Goal: Task Accomplishment & Management: Manage account settings

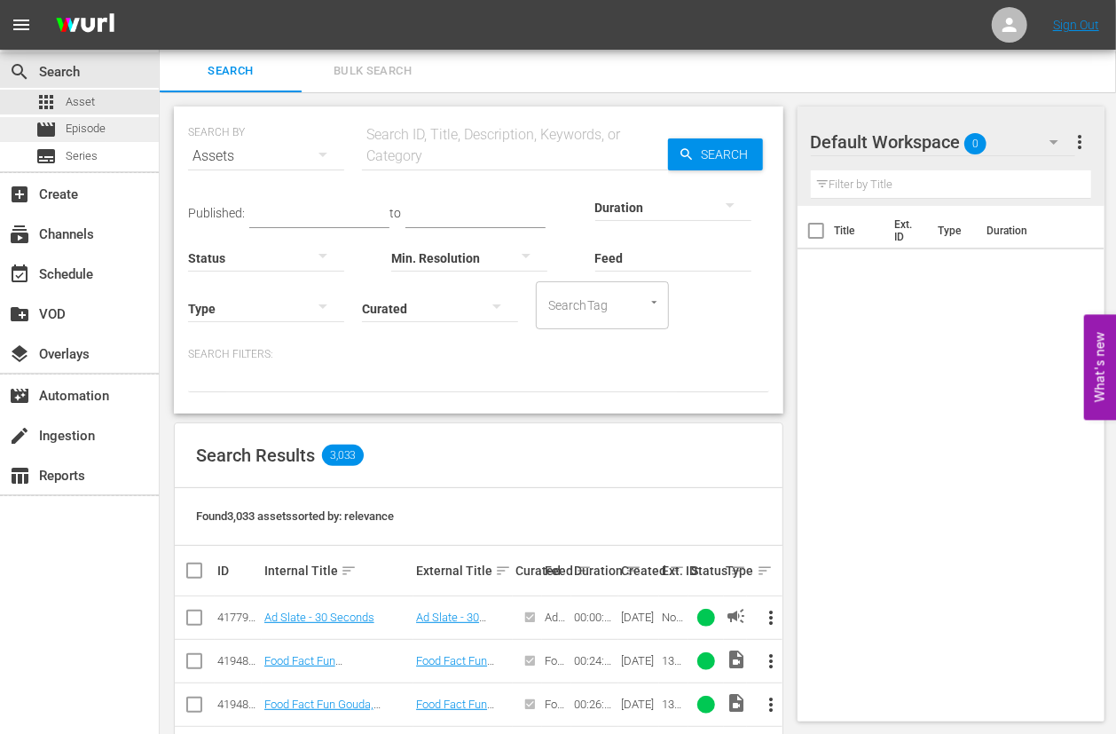
click at [71, 122] on span "Episode" at bounding box center [86, 129] width 40 height 18
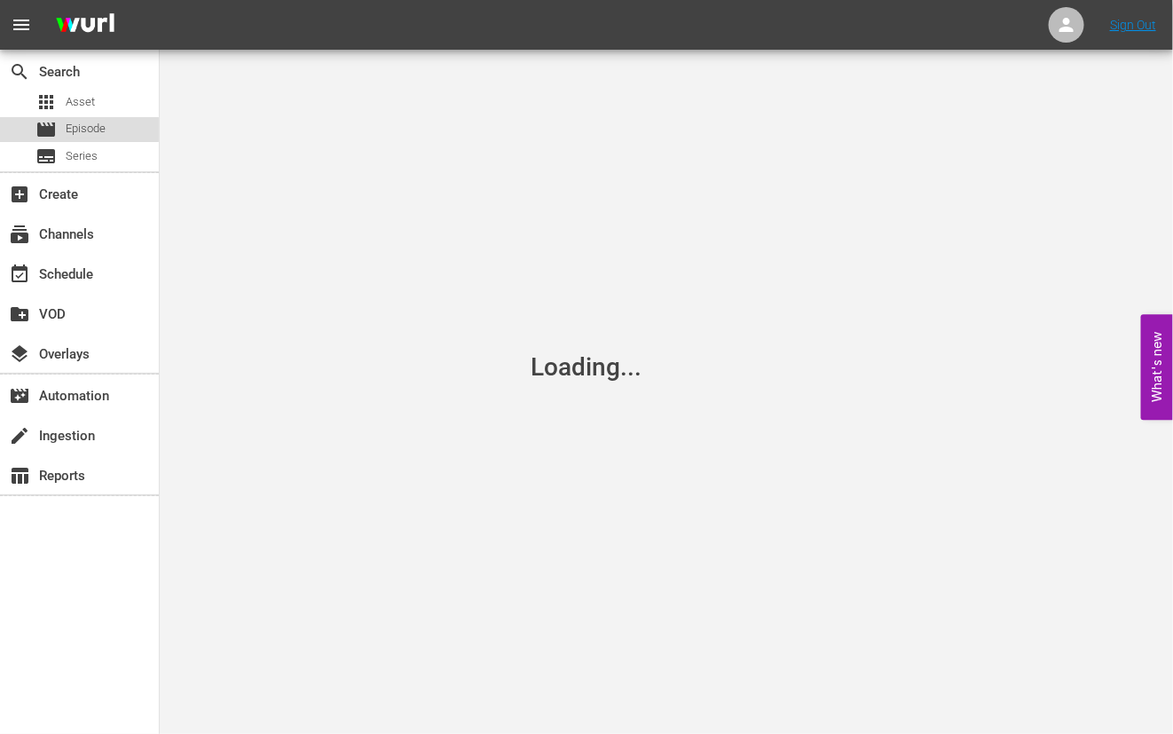
click at [99, 120] on span "Episode" at bounding box center [86, 129] width 40 height 18
click at [106, 97] on div "apps Asset" at bounding box center [79, 102] width 159 height 25
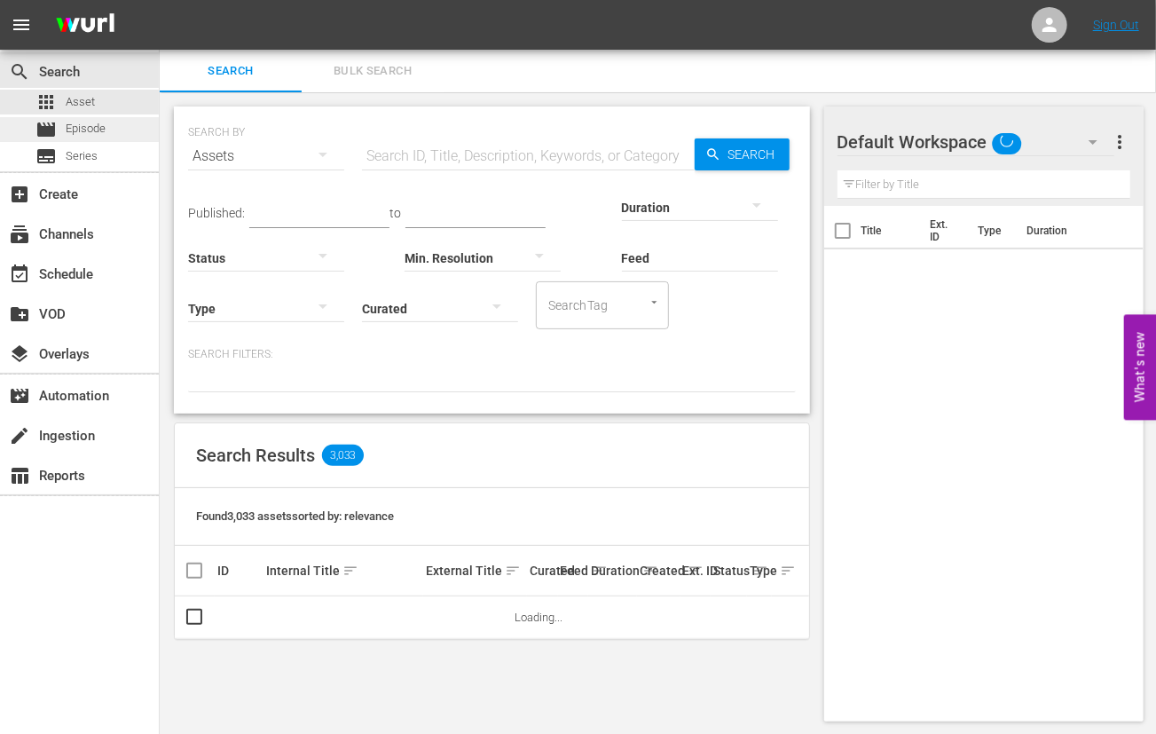
click at [117, 126] on div "movie Episode" at bounding box center [79, 129] width 159 height 25
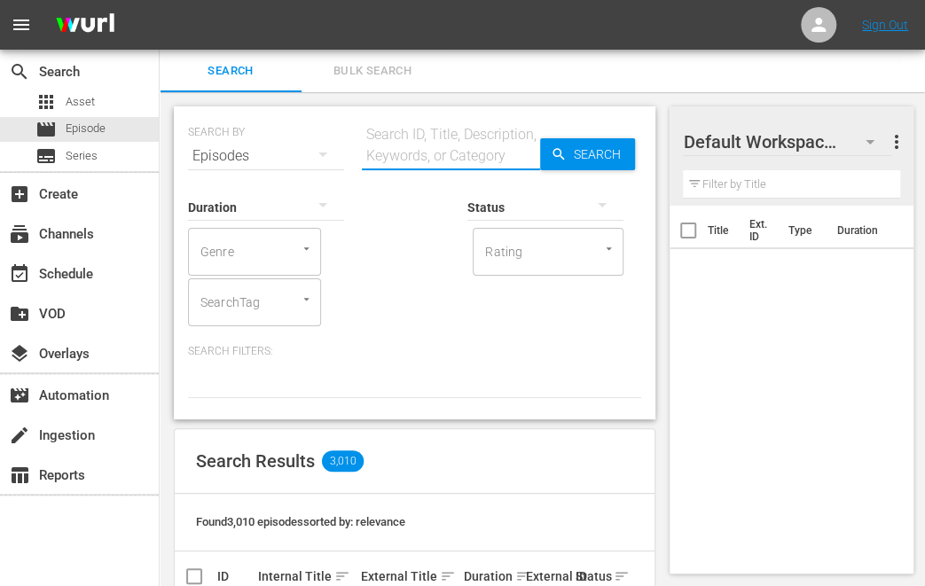
click at [398, 155] on input "text" at bounding box center [451, 156] width 178 height 43
type input "xplore ireland PT"
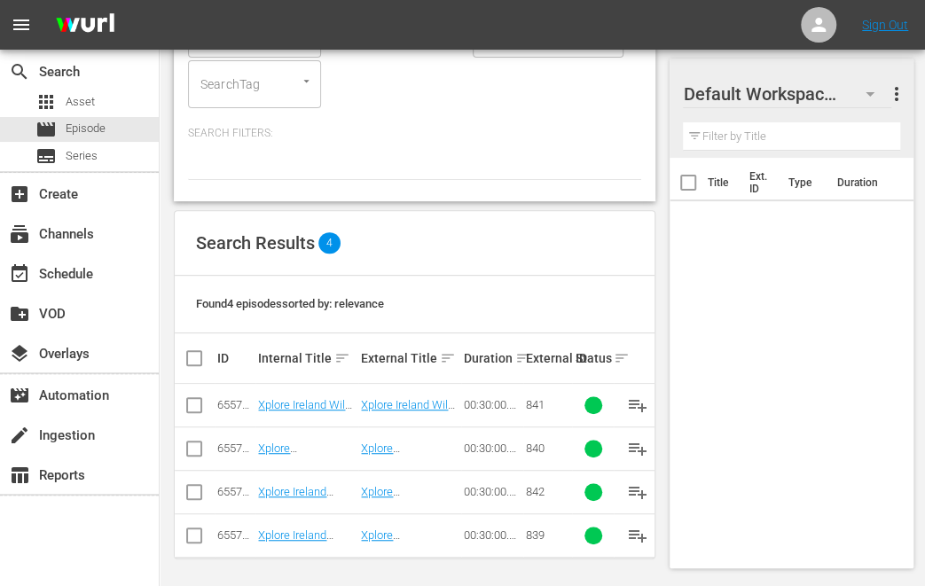
scroll to position [220, 0]
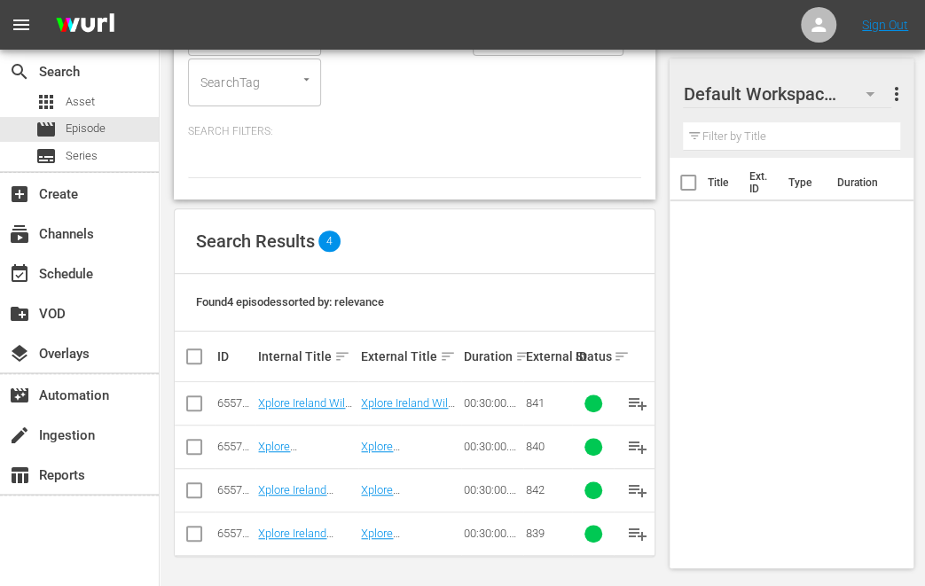
drag, startPoint x: 190, startPoint y: 408, endPoint x: 203, endPoint y: 468, distance: 61.8
click at [190, 411] on input "checkbox" at bounding box center [194, 407] width 21 height 21
checkbox input "true"
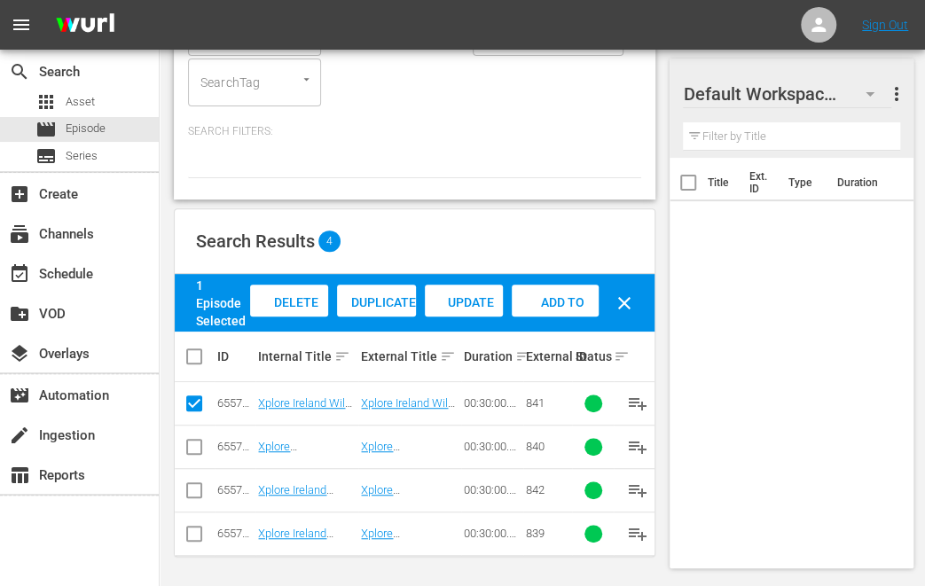
drag, startPoint x: 195, startPoint y: 450, endPoint x: 193, endPoint y: 488, distance: 38.2
click at [195, 455] on input "checkbox" at bounding box center [194, 450] width 21 height 21
checkbox input "true"
click at [195, 490] on input "checkbox" at bounding box center [194, 493] width 21 height 21
checkbox input "true"
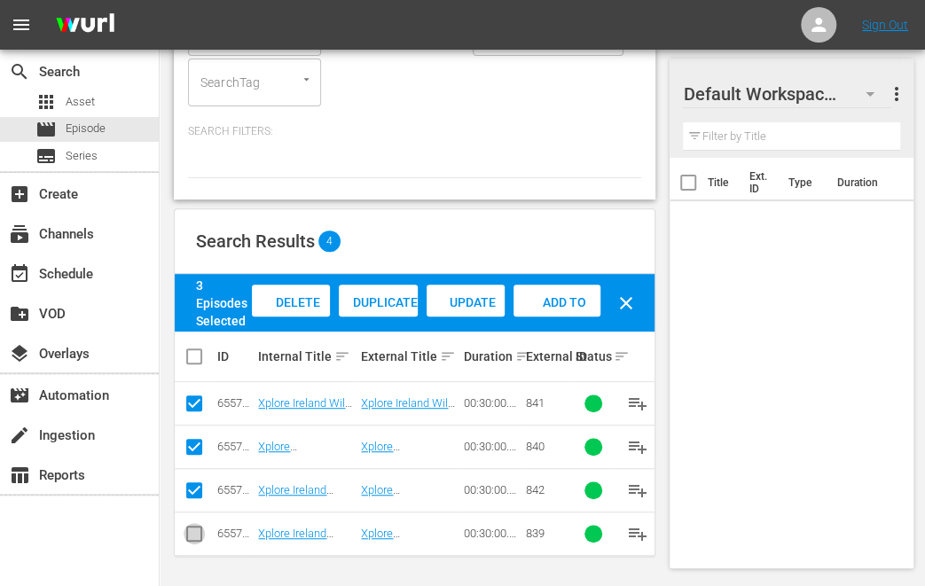
click at [200, 535] on input "checkbox" at bounding box center [194, 537] width 21 height 21
checkbox input "true"
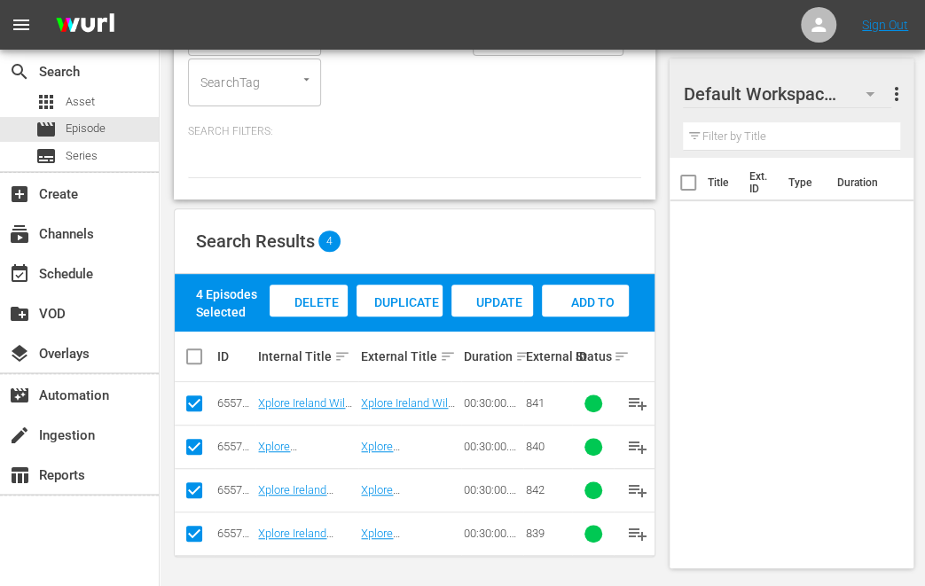
click at [577, 302] on span "Add to Workspace" at bounding box center [585, 319] width 87 height 48
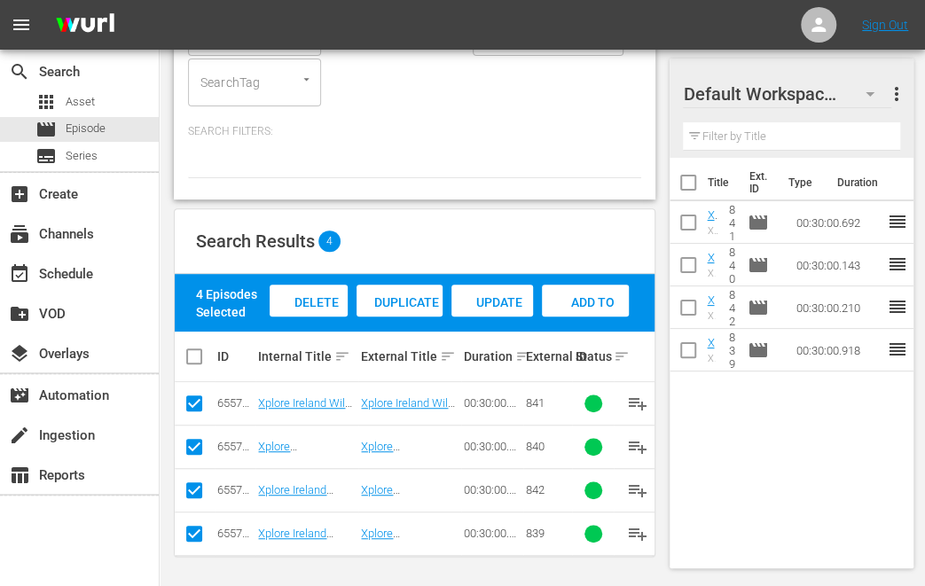
scroll to position [0, 0]
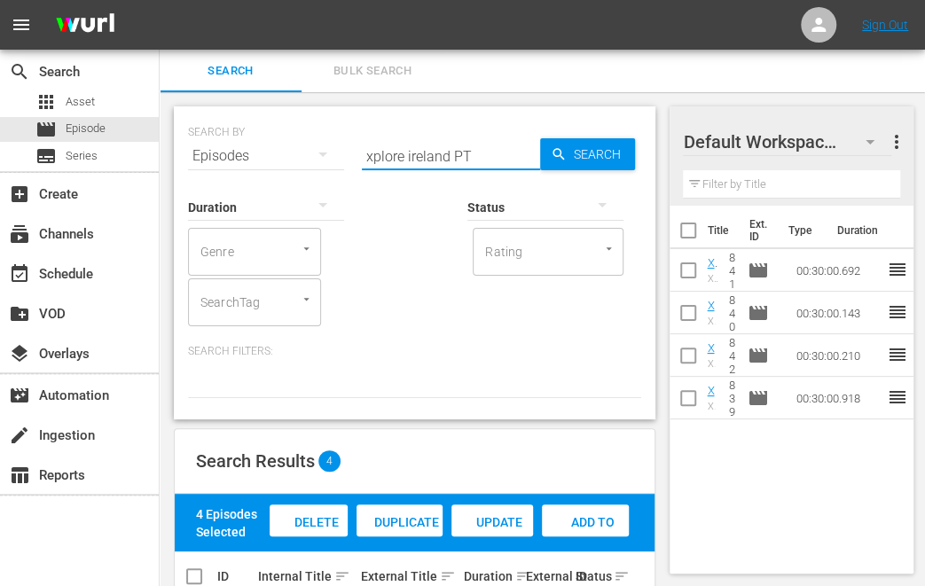
drag, startPoint x: 447, startPoint y: 153, endPoint x: 236, endPoint y: 132, distance: 212.2
click at [236, 132] on div "SEARCH BY Search By Episodes Search ID, Title, Description, Keywords, or Catego…" at bounding box center [414, 146] width 453 height 64
type input "maharaja PT"
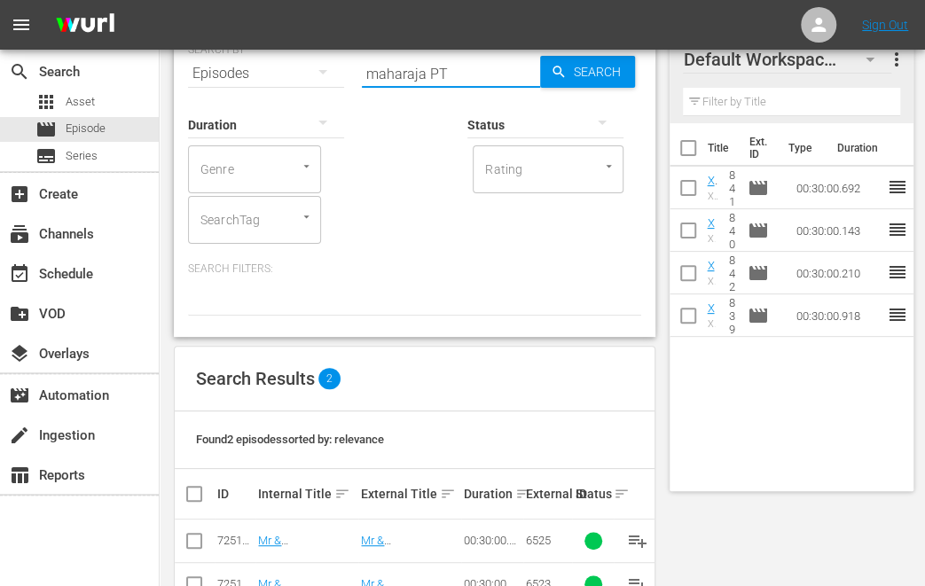
scroll to position [133, 0]
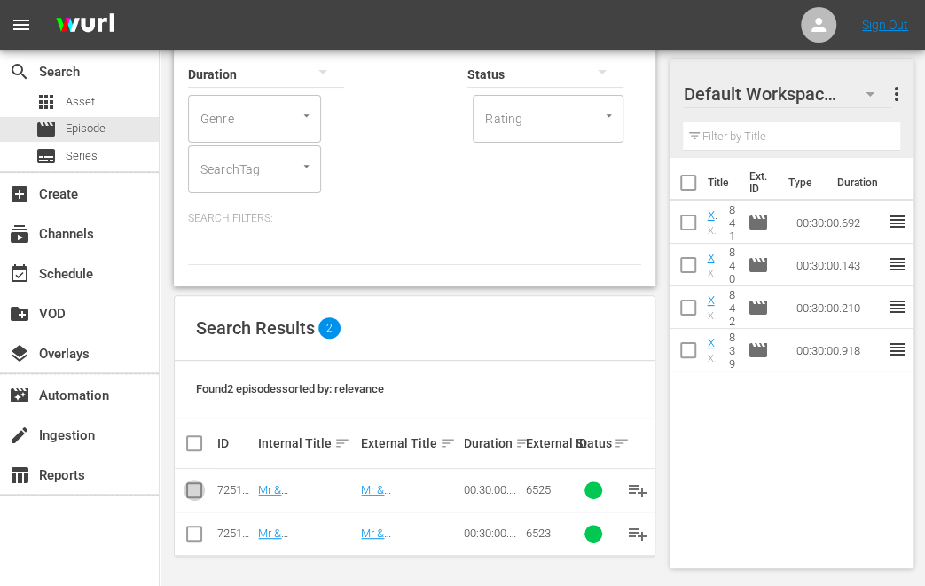
click at [195, 496] on input "checkbox" at bounding box center [194, 493] width 21 height 21
checkbox input "true"
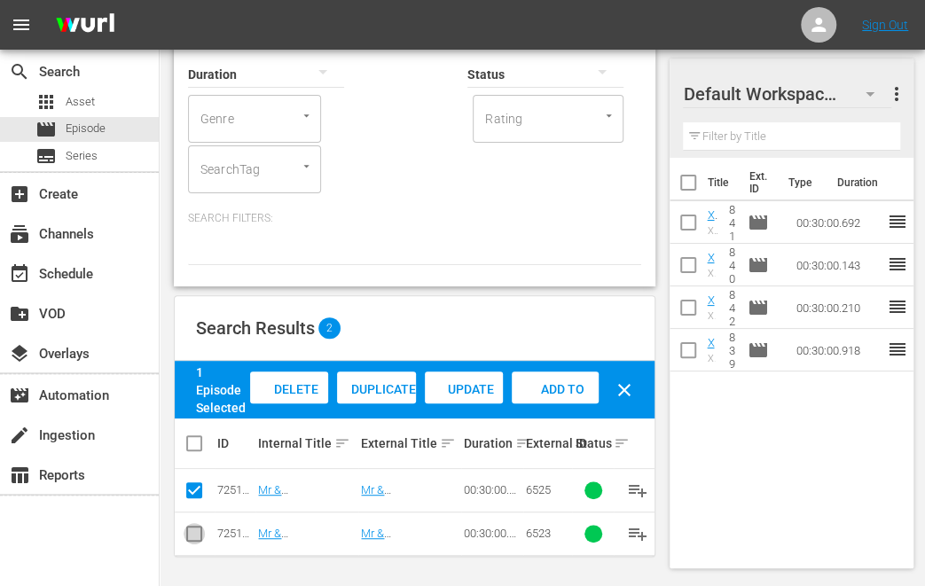
click at [202, 531] on input "checkbox" at bounding box center [194, 537] width 21 height 21
checkbox input "true"
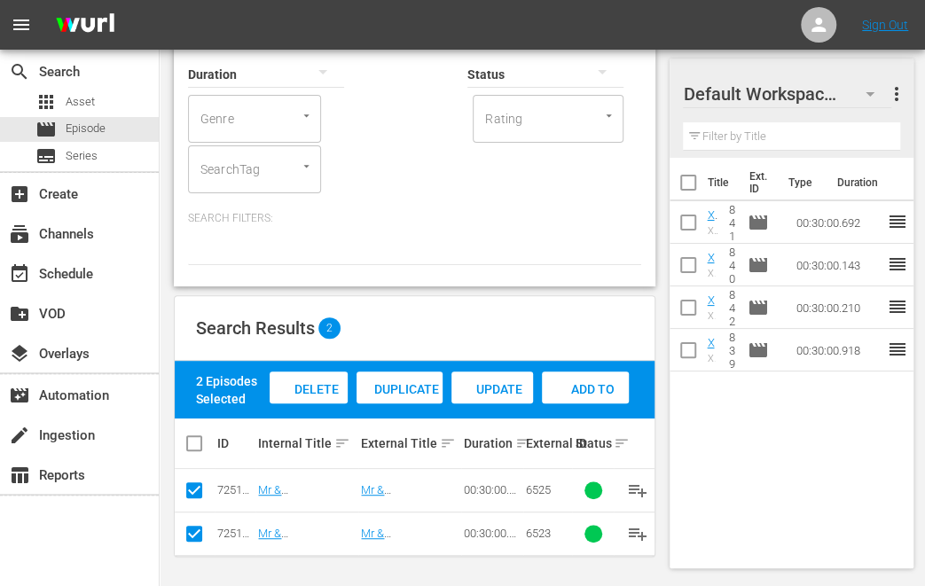
click at [585, 391] on span "Add to Workspace" at bounding box center [585, 406] width 87 height 48
click at [545, 228] on div "Search Filters:" at bounding box center [414, 238] width 453 height 54
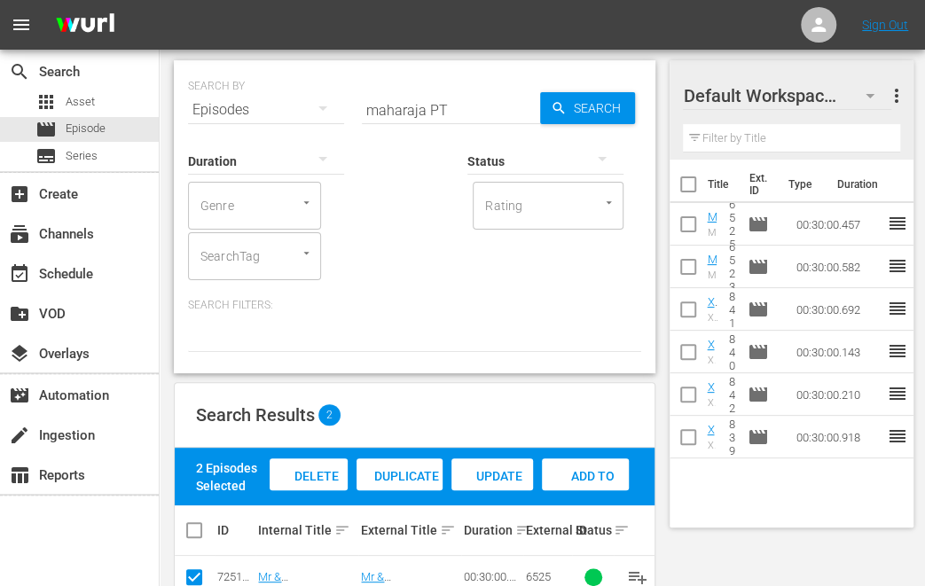
scroll to position [0, 0]
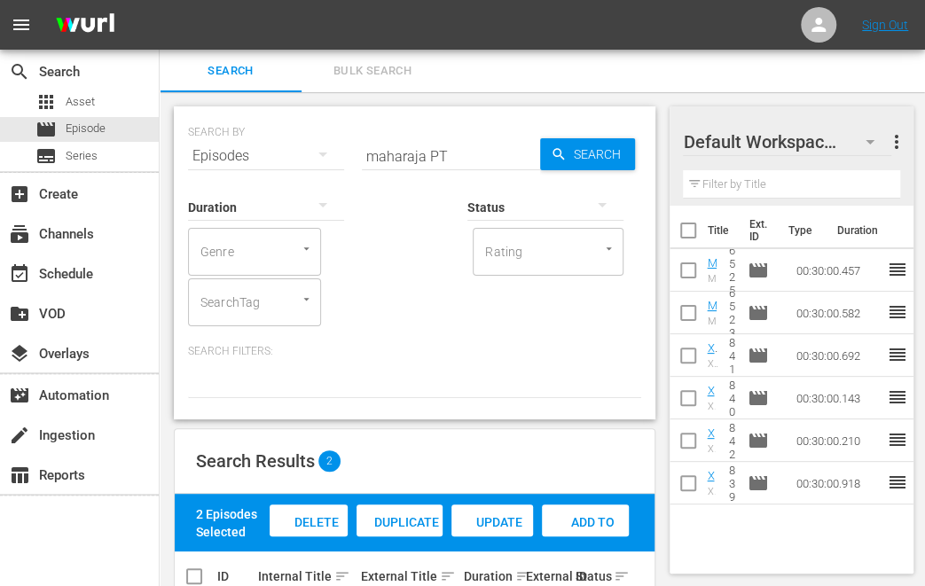
click at [404, 153] on input "maharaja PT" at bounding box center [451, 156] width 178 height 43
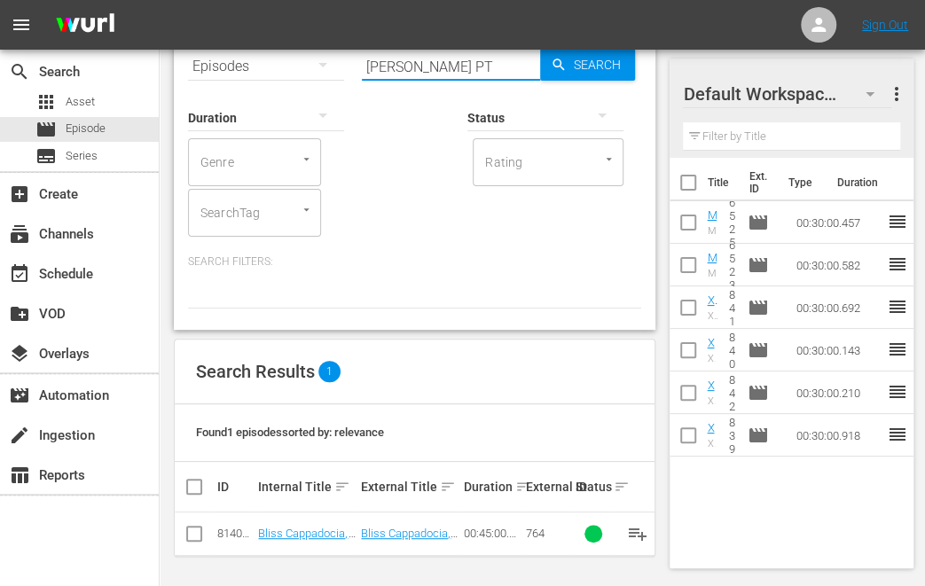
type input "[PERSON_NAME] PT"
click at [197, 537] on input "checkbox" at bounding box center [194, 537] width 21 height 21
checkbox input "true"
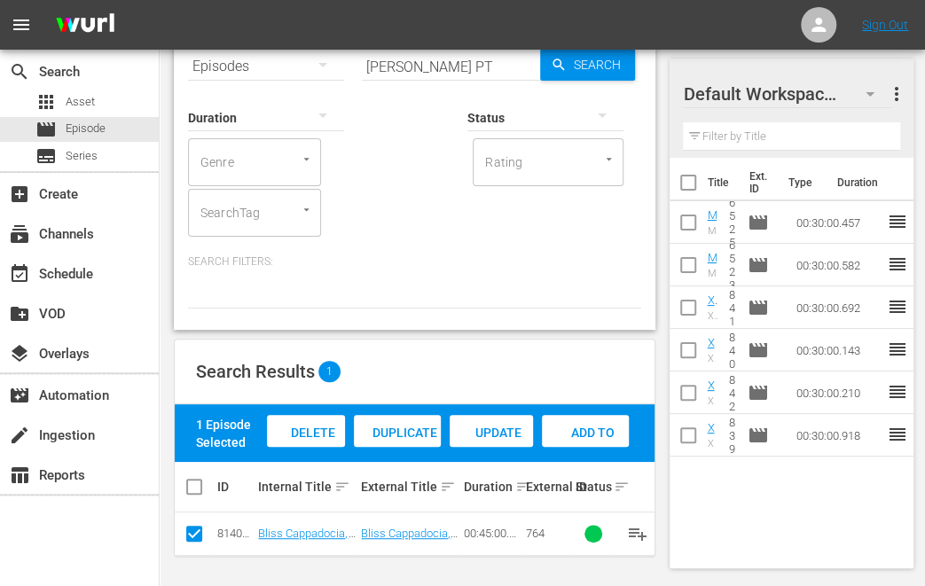
click at [594, 421] on div "Add to Workspace" at bounding box center [586, 448] width 88 height 67
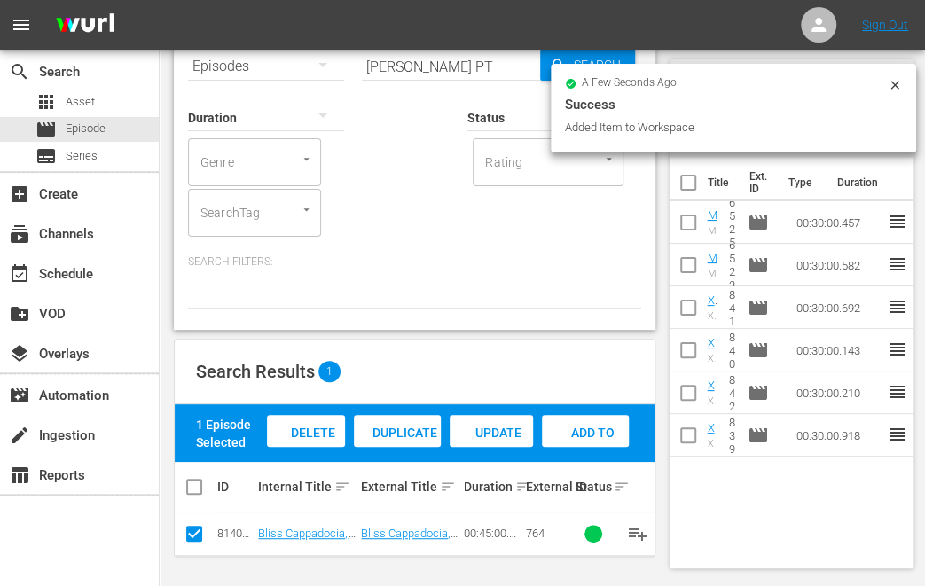
scroll to position [0, 0]
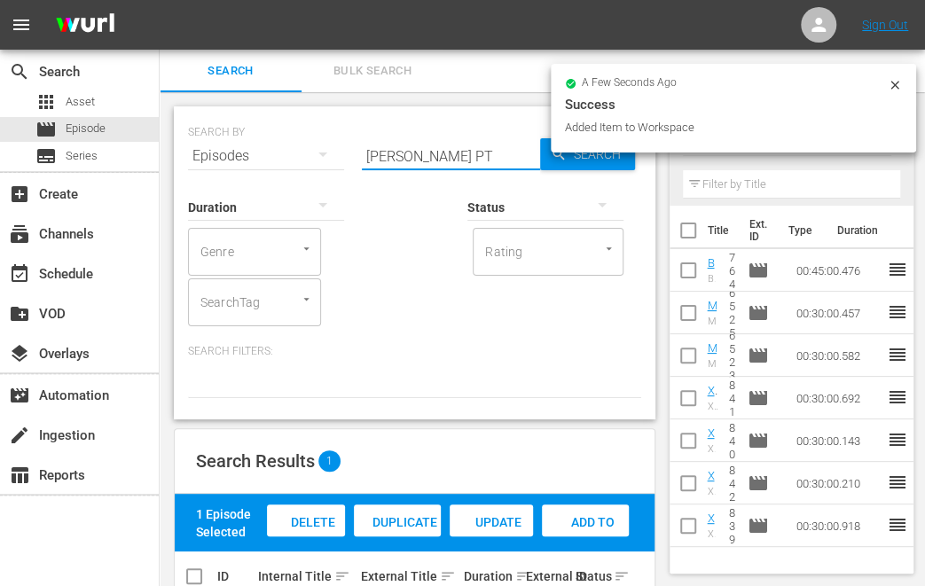
click at [374, 162] on input "[PERSON_NAME] PT" at bounding box center [451, 156] width 178 height 43
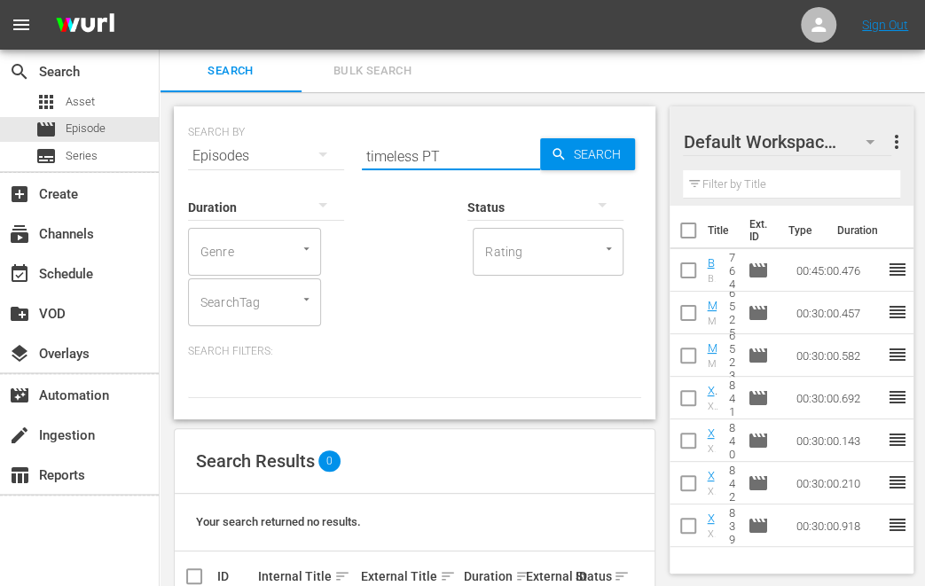
type input "timeless PT"
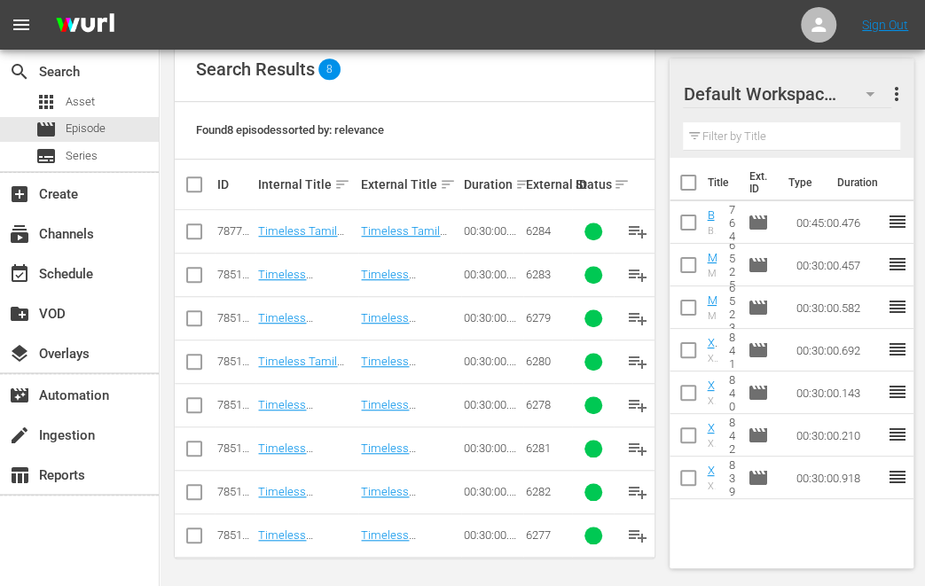
click at [190, 321] on input "checkbox" at bounding box center [194, 321] width 21 height 21
checkbox input "true"
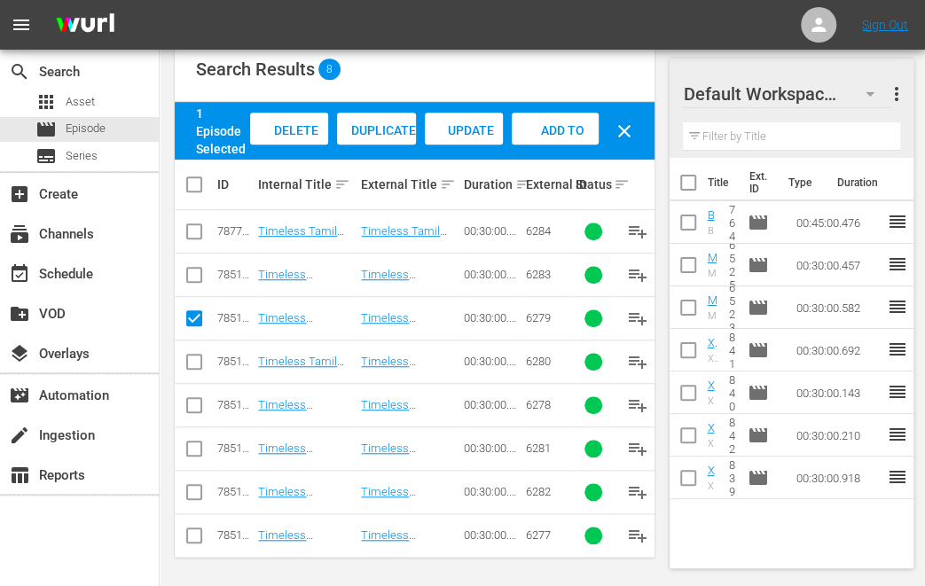
click at [198, 357] on input "checkbox" at bounding box center [194, 365] width 21 height 21
checkbox input "true"
drag, startPoint x: 192, startPoint y: 447, endPoint x: 293, endPoint y: 483, distance: 107.2
click at [192, 447] on input "checkbox" at bounding box center [194, 452] width 21 height 21
checkbox input "true"
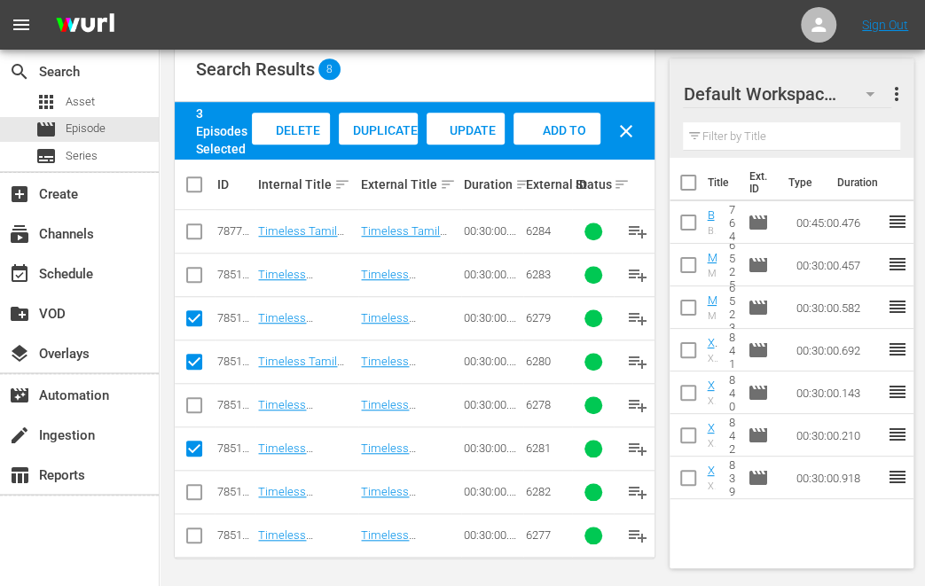
click at [188, 491] on input "checkbox" at bounding box center [194, 495] width 21 height 21
checkbox input "true"
click at [192, 276] on input "checkbox" at bounding box center [194, 278] width 21 height 21
checkbox input "true"
click at [194, 235] on input "checkbox" at bounding box center [194, 234] width 21 height 21
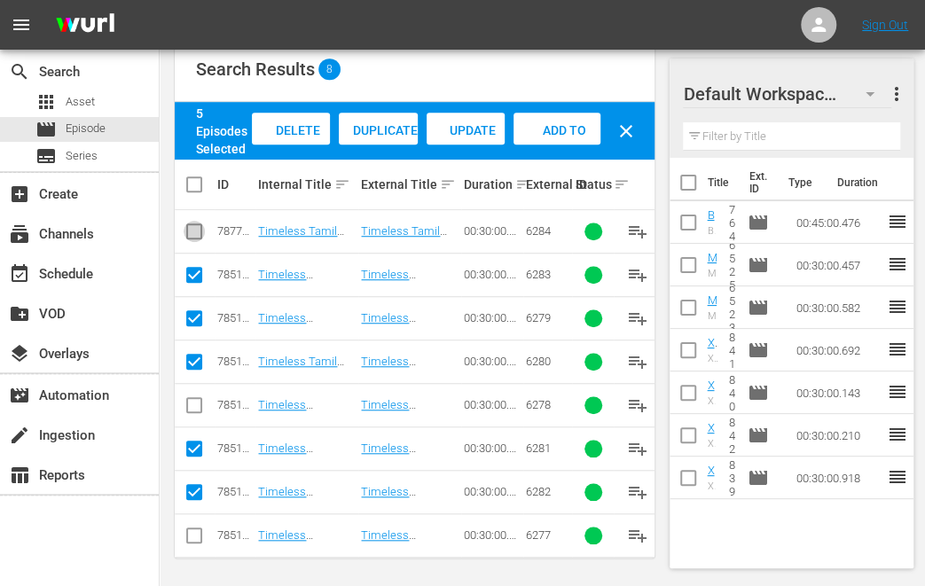
checkbox input "true"
click at [573, 133] on span "Add to Workspace" at bounding box center [557, 147] width 87 height 48
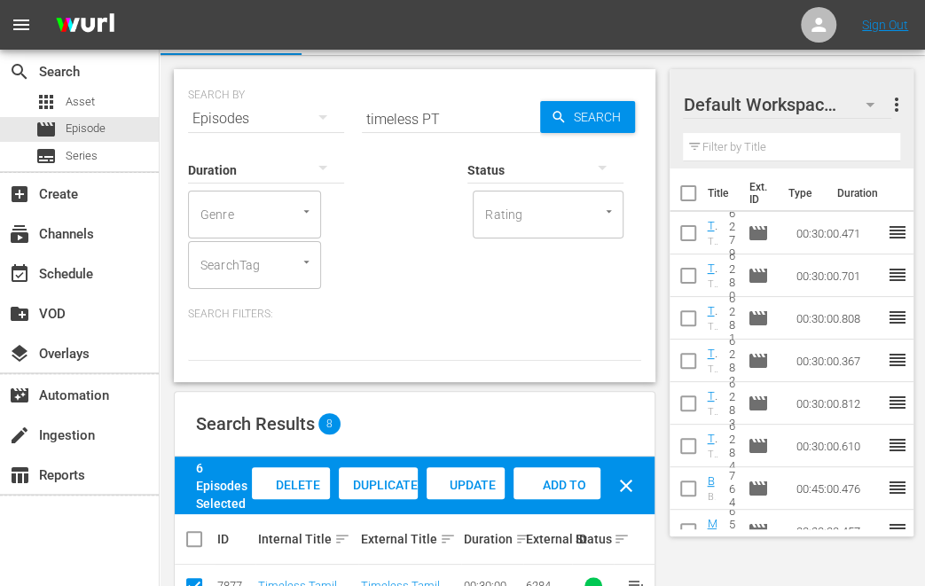
click at [389, 113] on input "timeless PT" at bounding box center [451, 119] width 178 height 43
type input "oman PT"
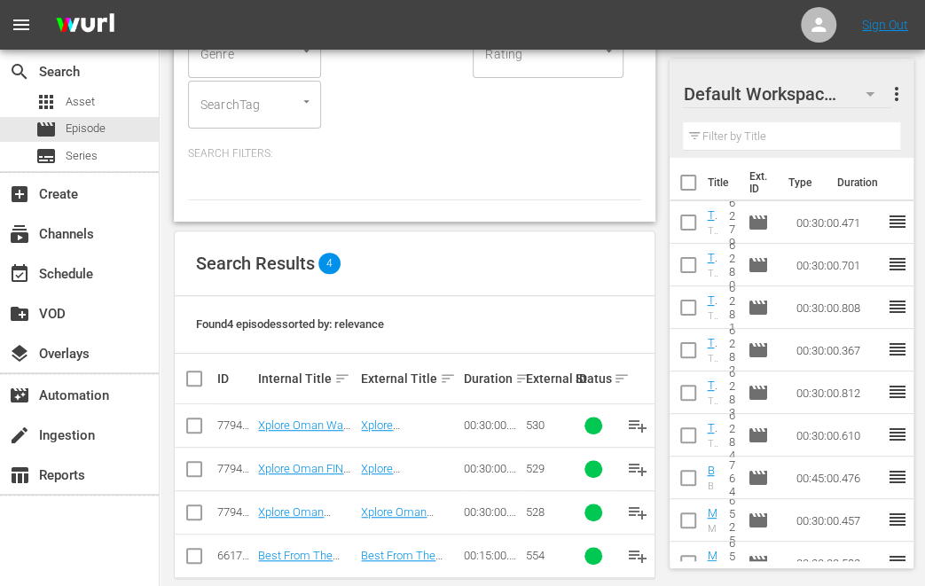
scroll to position [220, 0]
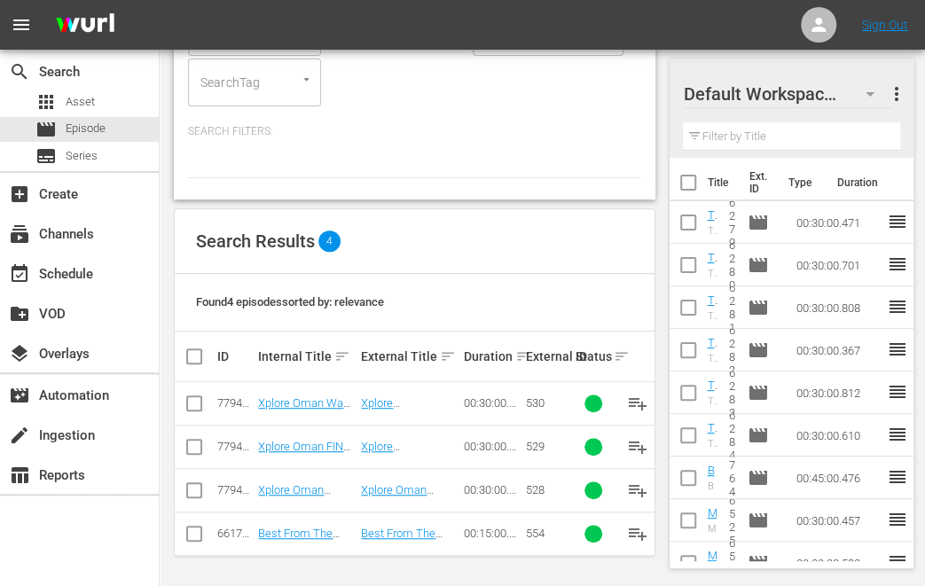
click at [197, 531] on input "checkbox" at bounding box center [194, 537] width 21 height 21
checkbox input "true"
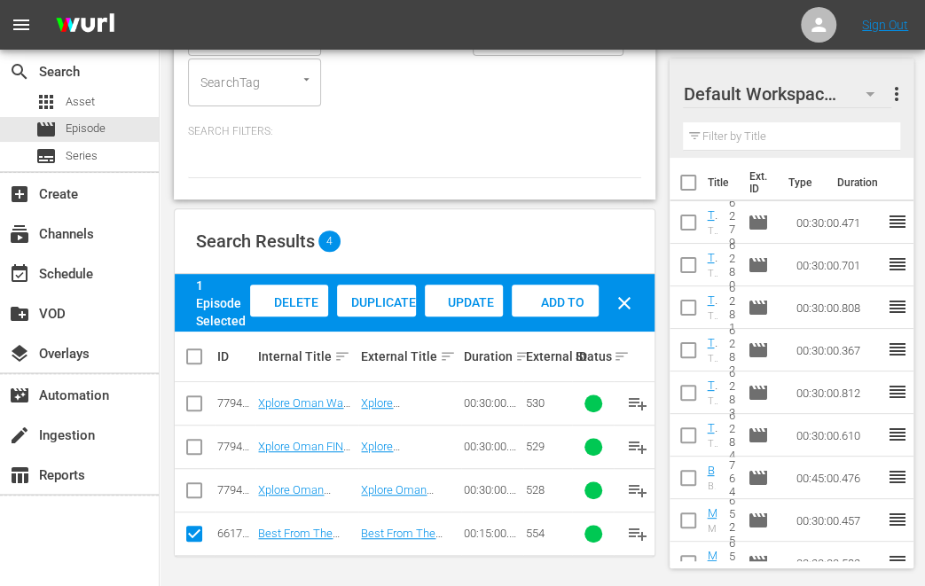
click at [564, 295] on span "Add to Workspace" at bounding box center [555, 319] width 87 height 48
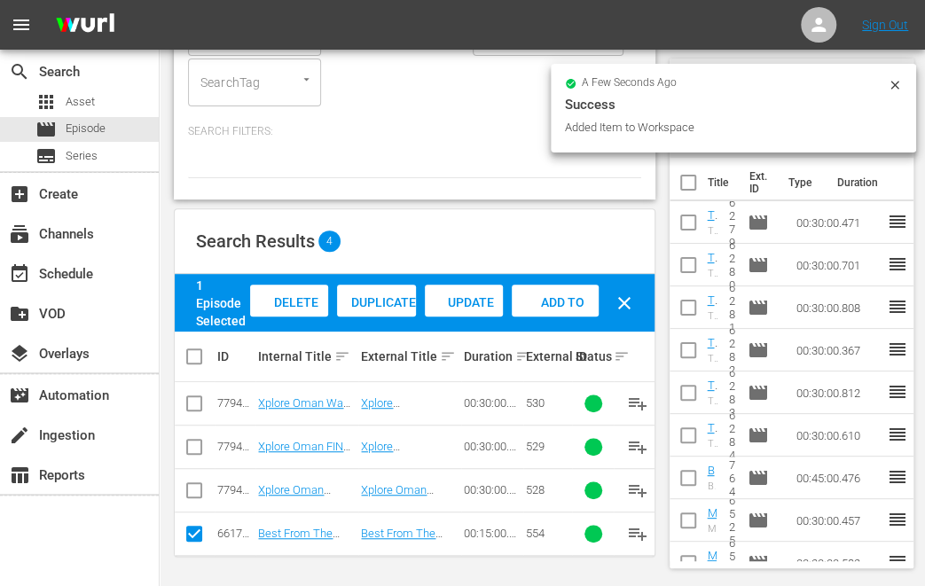
scroll to position [0, 0]
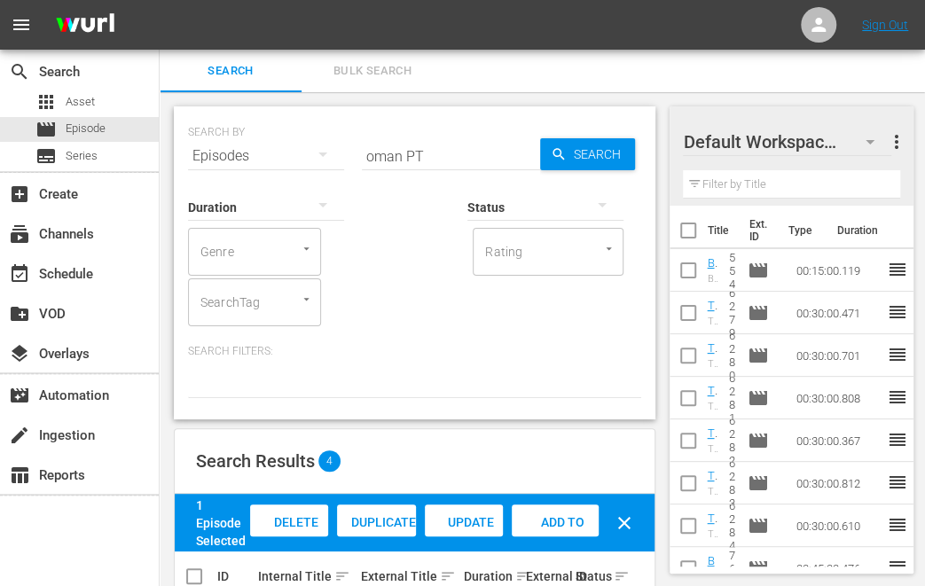
click at [392, 155] on input "oman PT" at bounding box center [451, 156] width 178 height 43
type input "spain PT"
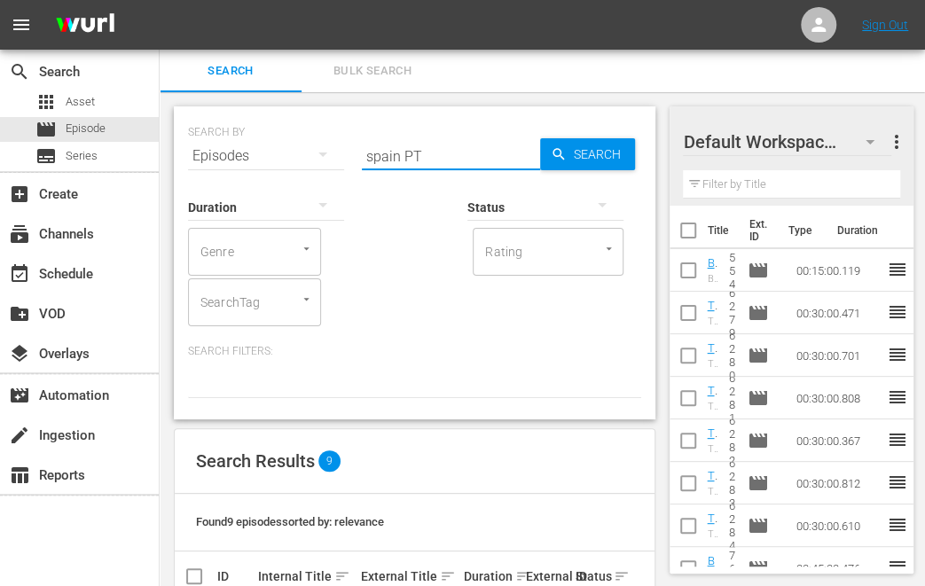
scroll to position [436, 0]
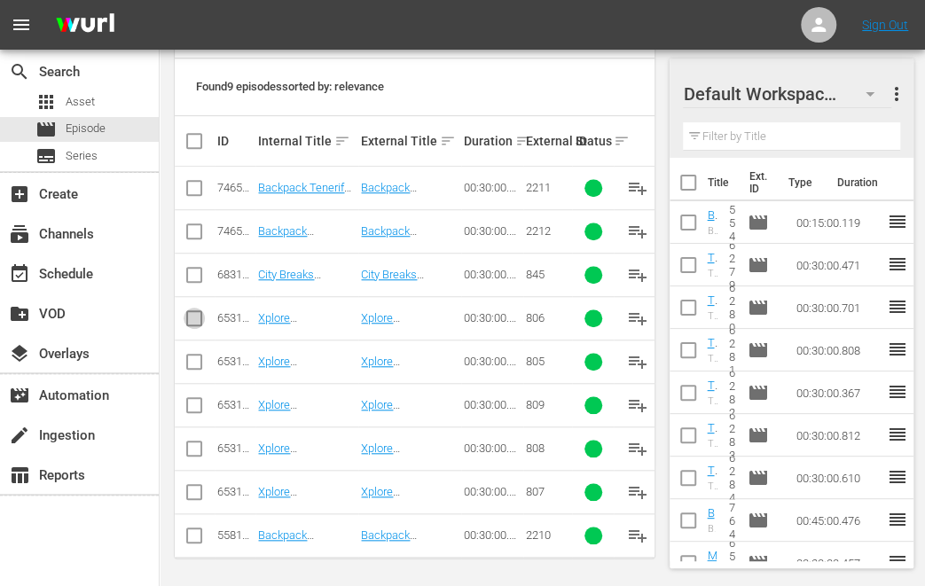
click at [194, 313] on input "checkbox" at bounding box center [194, 321] width 21 height 21
checkbox input "true"
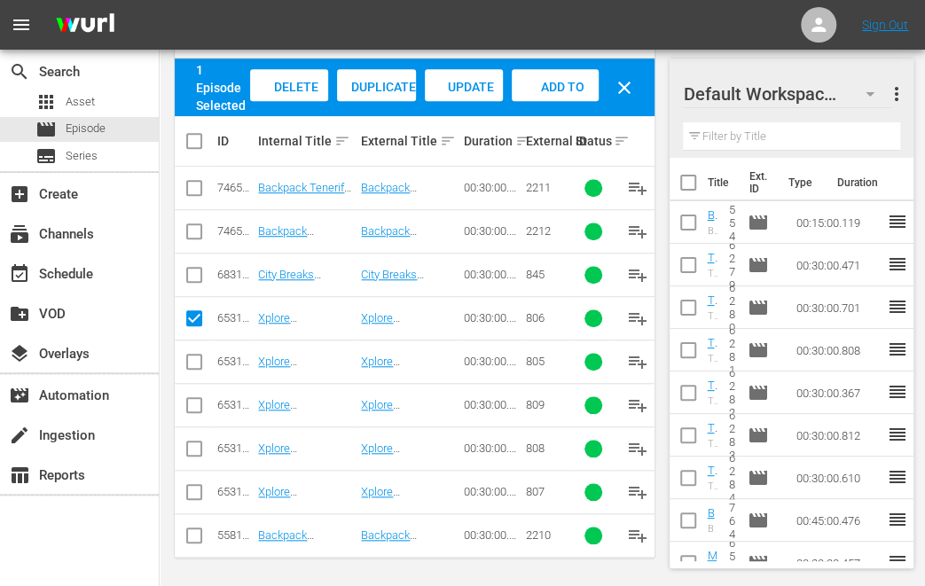
click at [193, 357] on input "checkbox" at bounding box center [194, 365] width 21 height 21
checkbox input "true"
click at [192, 410] on input "checkbox" at bounding box center [194, 408] width 21 height 21
checkbox input "true"
click at [189, 450] on input "checkbox" at bounding box center [194, 452] width 21 height 21
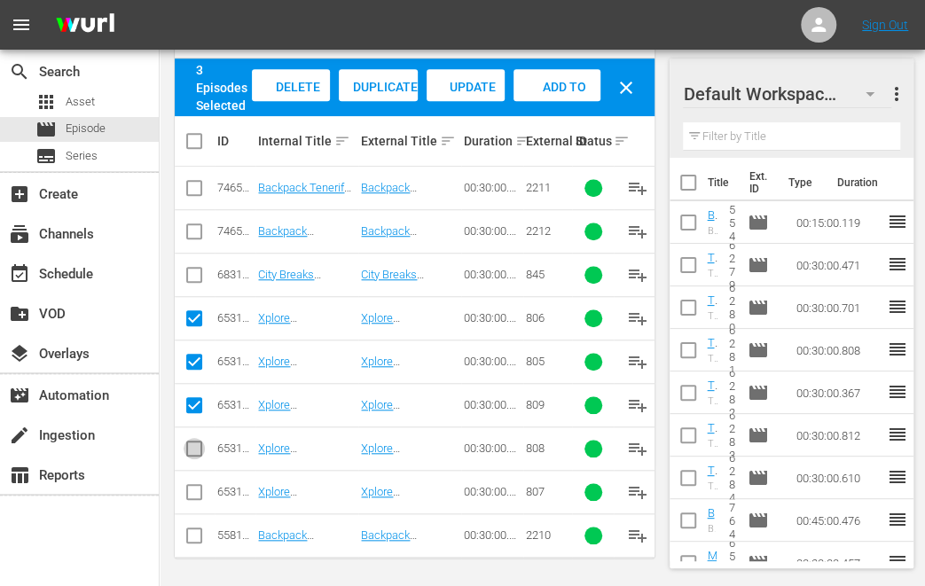
checkbox input "true"
click at [192, 487] on input "checkbox" at bounding box center [194, 495] width 21 height 21
checkbox input "true"
click at [565, 82] on span "Add to Workspace" at bounding box center [557, 104] width 87 height 48
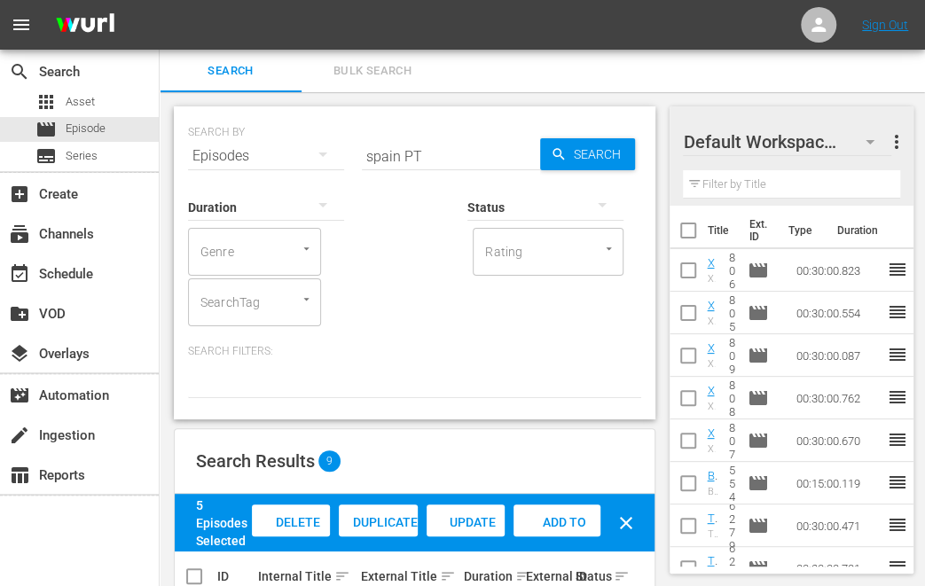
click at [392, 155] on input "spain PT" at bounding box center [451, 156] width 178 height 43
type input "amatra PT"
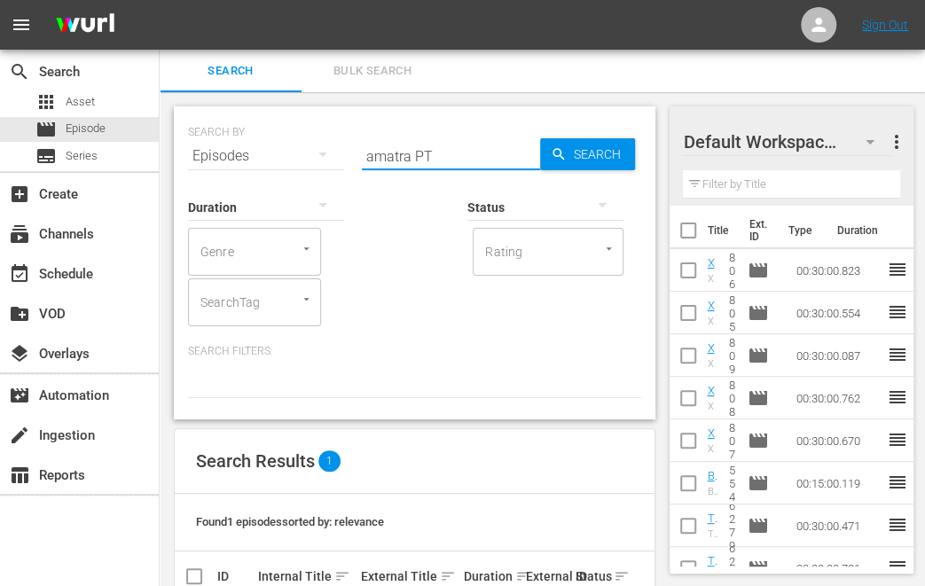
scroll to position [90, 0]
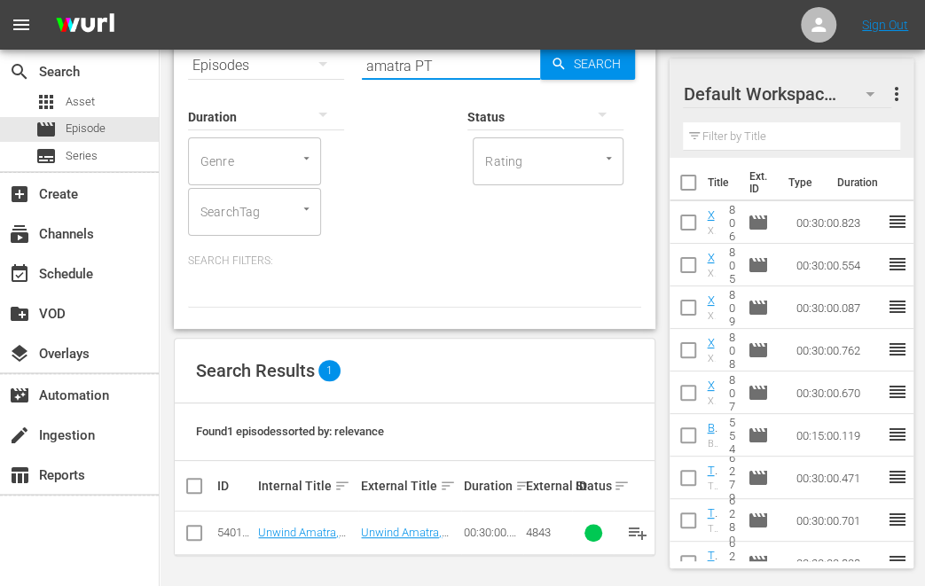
click at [197, 532] on input "checkbox" at bounding box center [194, 536] width 21 height 21
checkbox input "true"
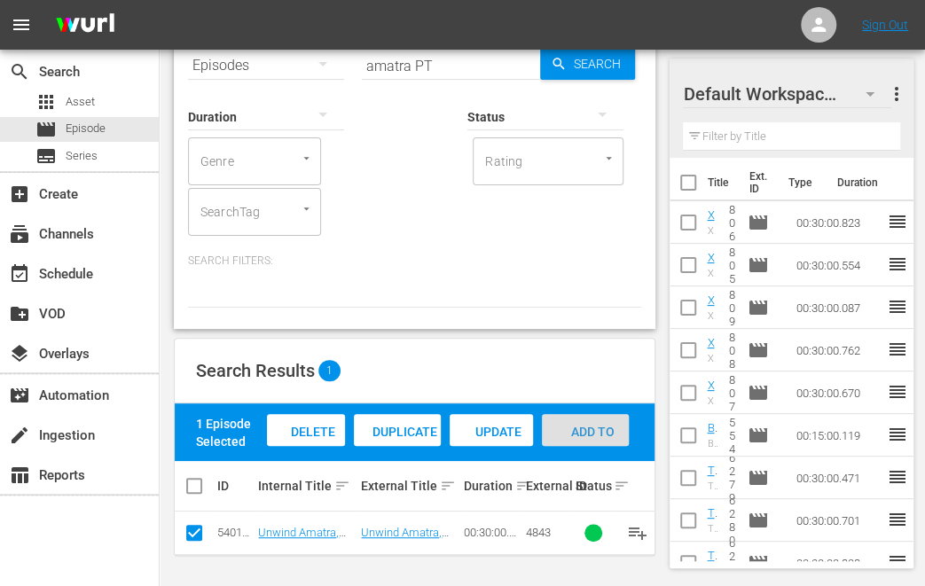
click at [608, 431] on span "Add to Workspace" at bounding box center [585, 449] width 87 height 48
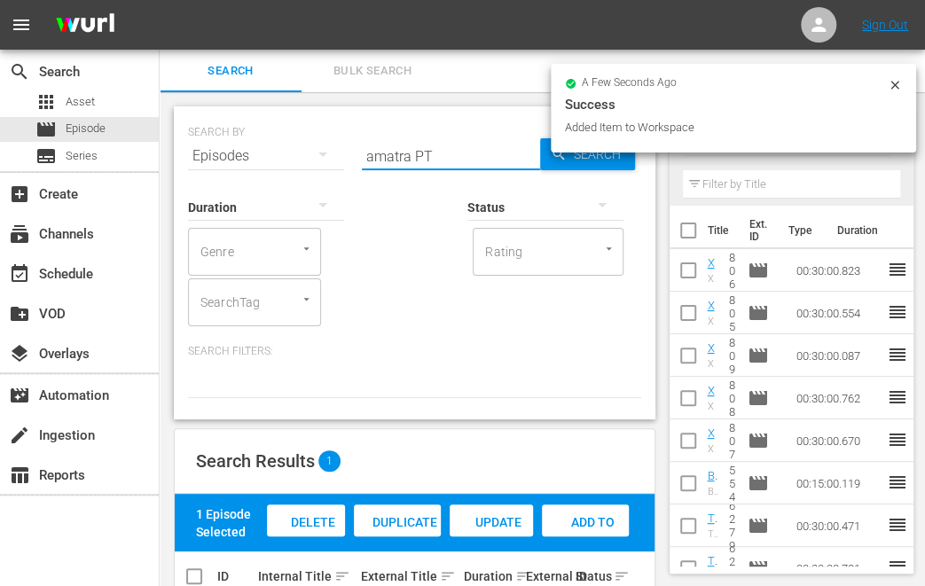
click at [388, 159] on input "amatra PT" at bounding box center [451, 156] width 178 height 43
type input "oriole PT"
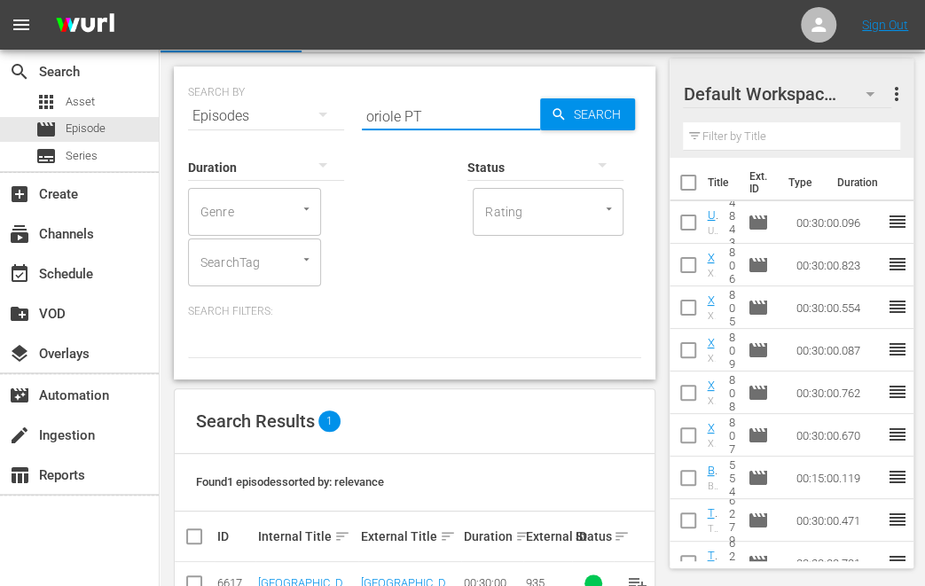
scroll to position [90, 0]
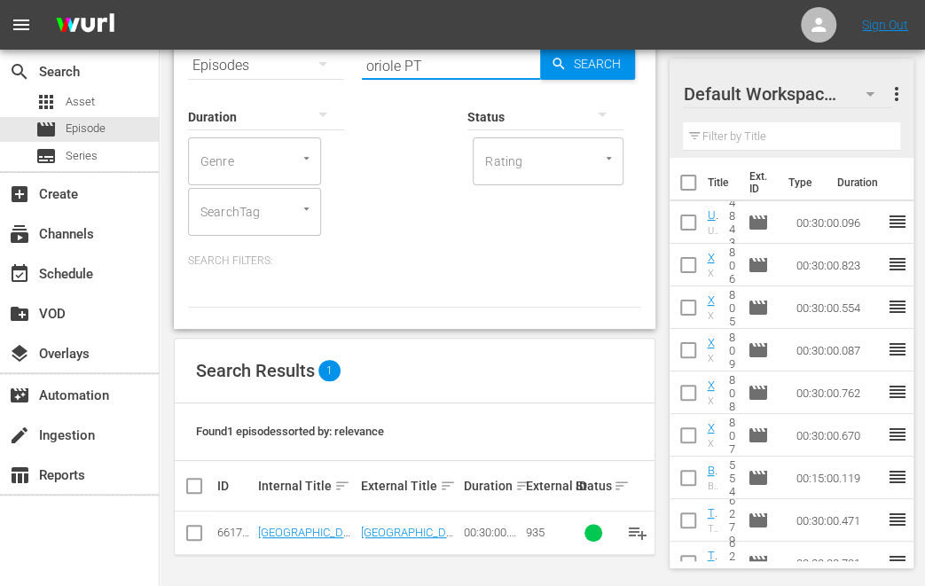
click at [200, 537] on input "checkbox" at bounding box center [194, 536] width 21 height 21
checkbox input "true"
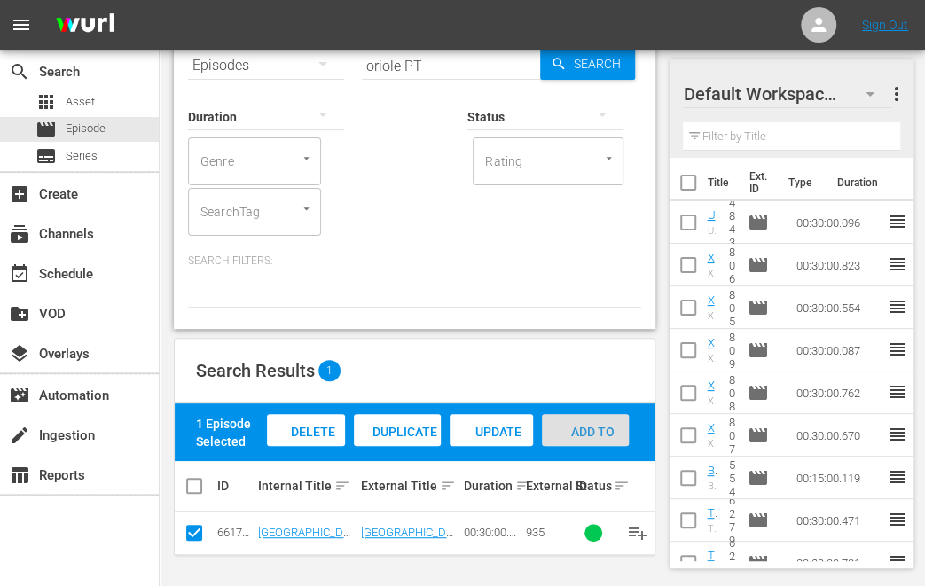
click at [571, 428] on span "Add to Workspace" at bounding box center [585, 449] width 87 height 48
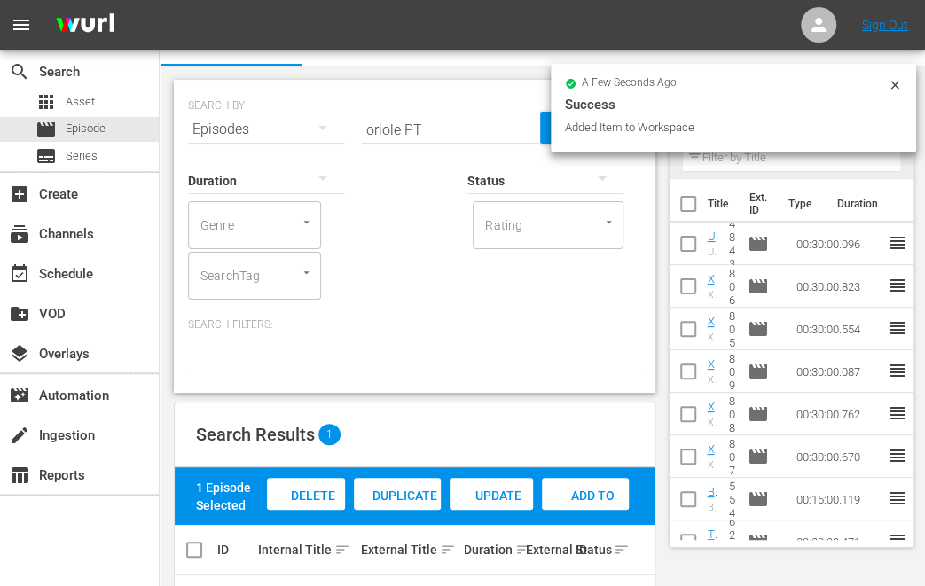
scroll to position [0, 0]
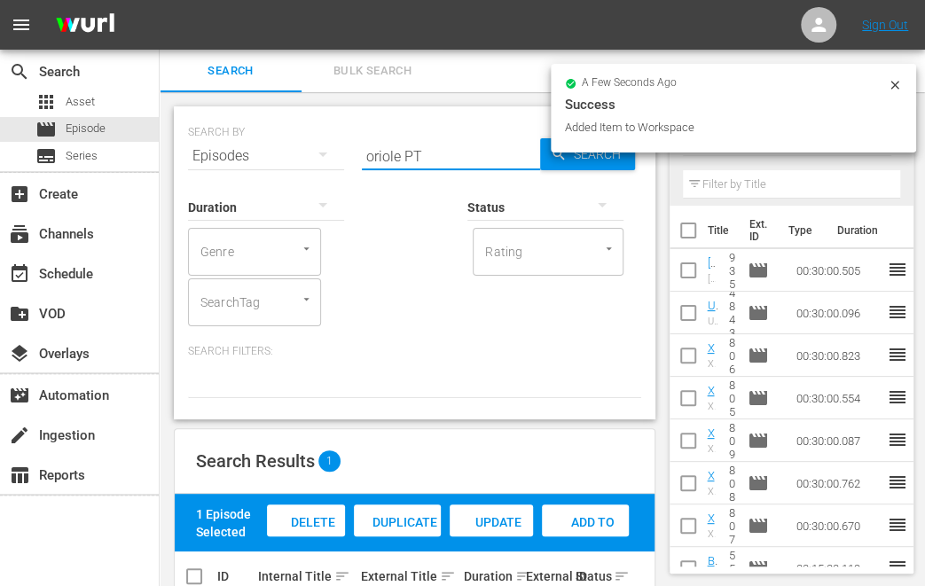
click at [397, 153] on input "oriole PT" at bounding box center [451, 156] width 178 height 43
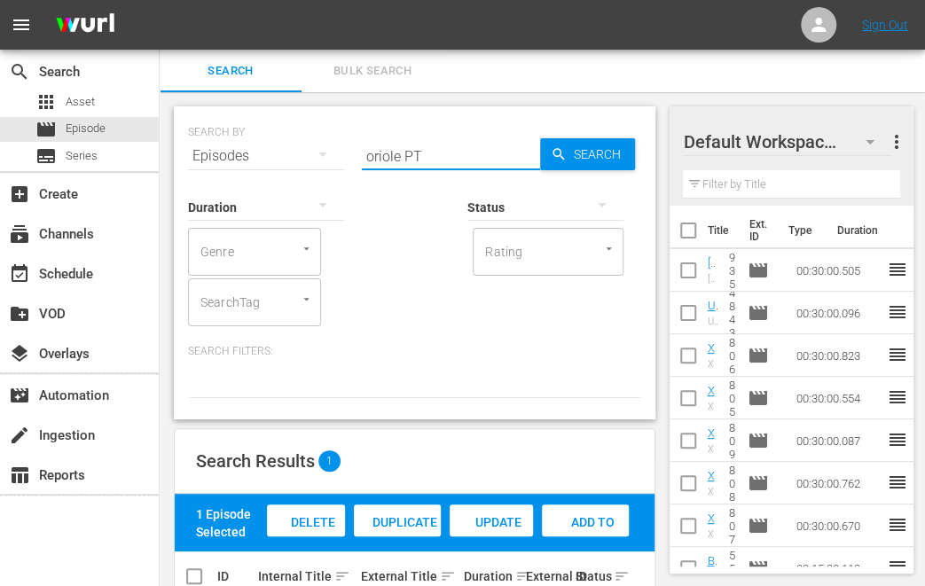
drag, startPoint x: 392, startPoint y: 155, endPoint x: 388, endPoint y: 164, distance: 9.9
click at [392, 155] on input "oriole PT" at bounding box center [451, 156] width 178 height 43
click at [385, 158] on input "oriole PT" at bounding box center [451, 156] width 178 height 43
type input "barcelona PT"
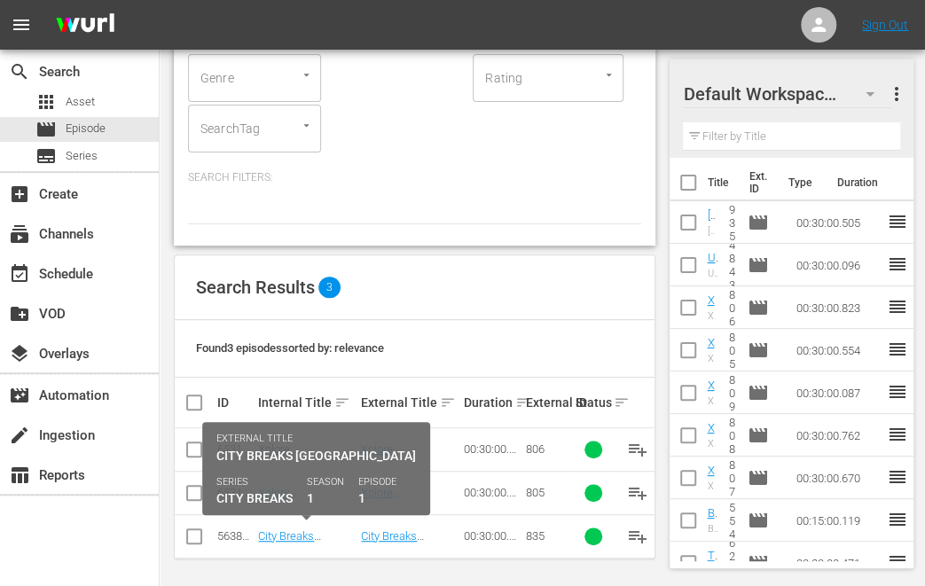
scroll to position [177, 0]
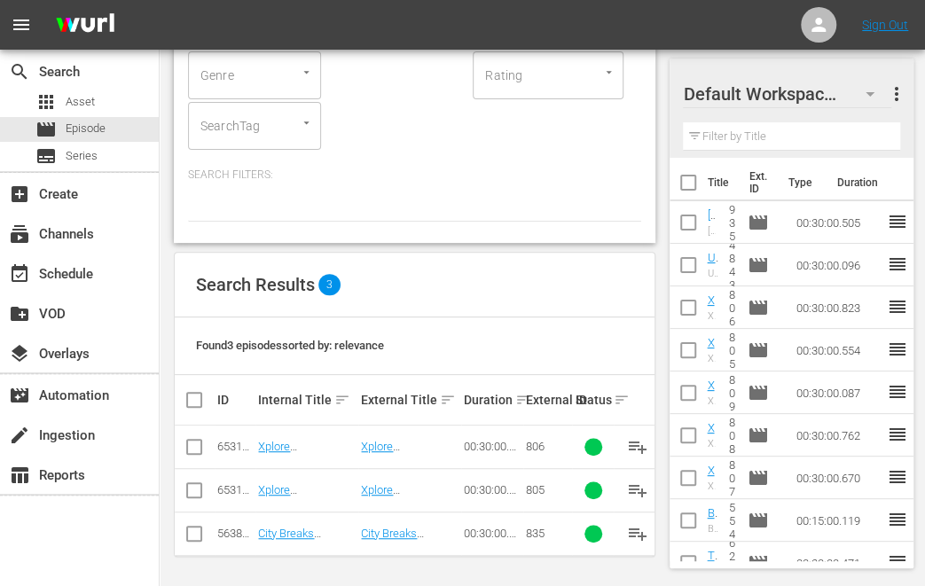
click at [196, 537] on input "checkbox" at bounding box center [194, 537] width 21 height 21
checkbox input "true"
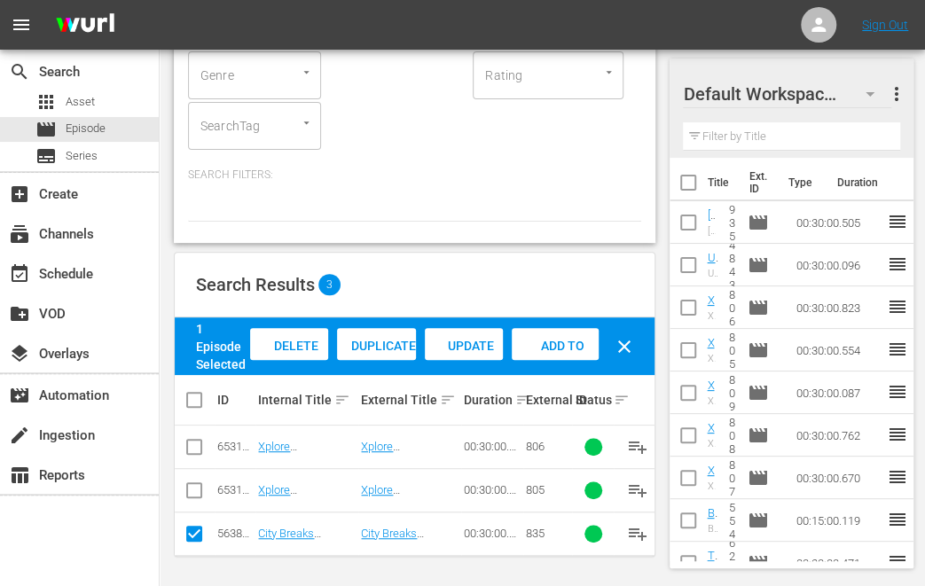
scroll to position [0, 0]
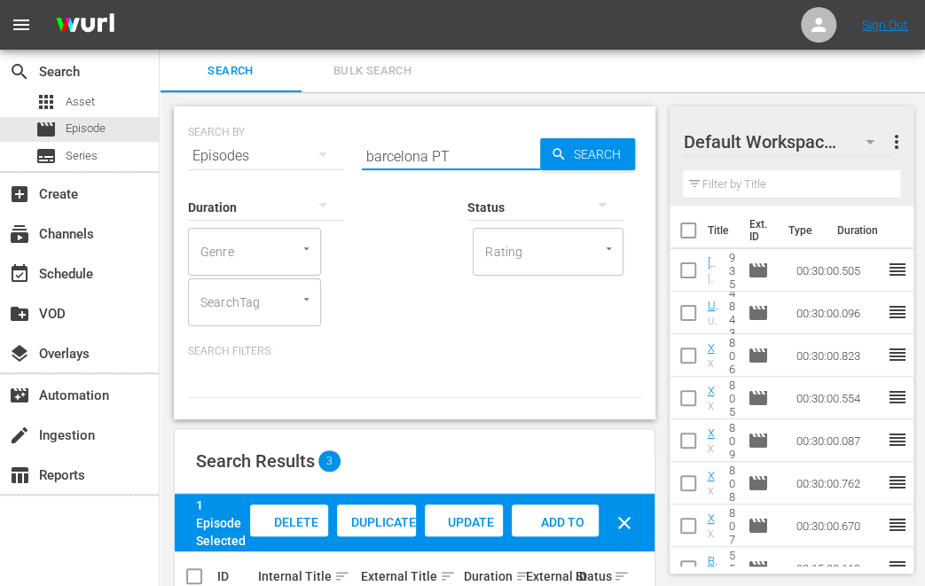
click at [390, 158] on input "barcelona PT" at bounding box center [451, 156] width 178 height 43
type input "valencia PT"
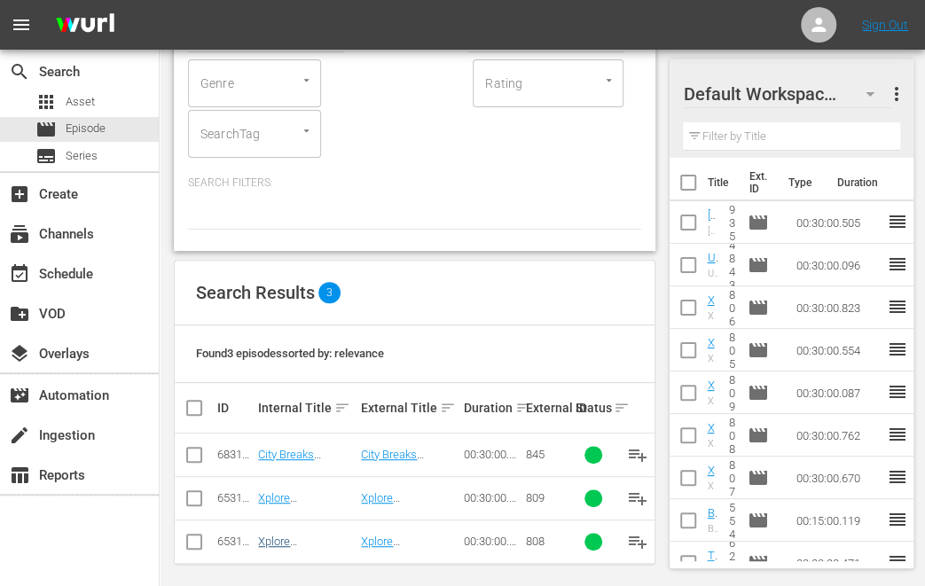
scroll to position [177, 0]
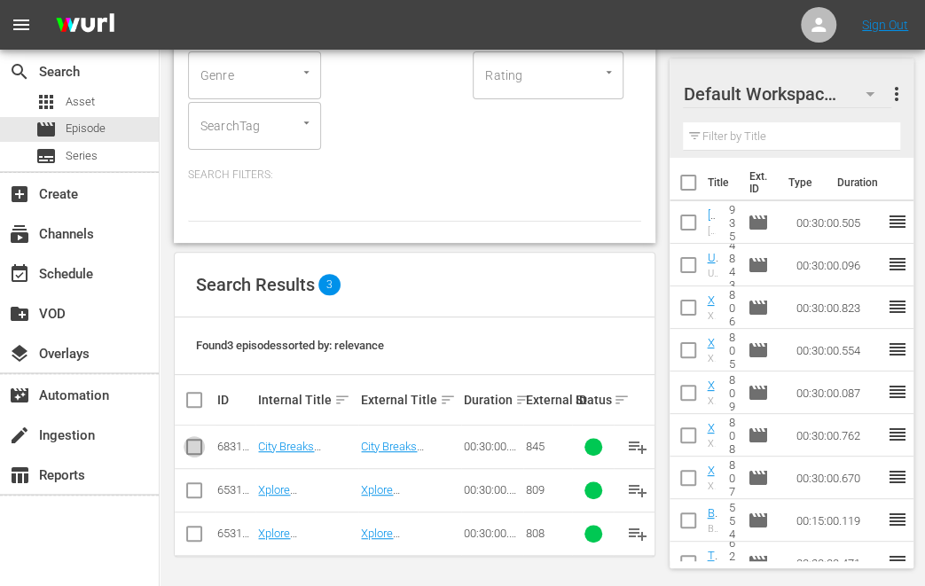
click at [193, 446] on input "checkbox" at bounding box center [194, 450] width 21 height 21
checkbox input "true"
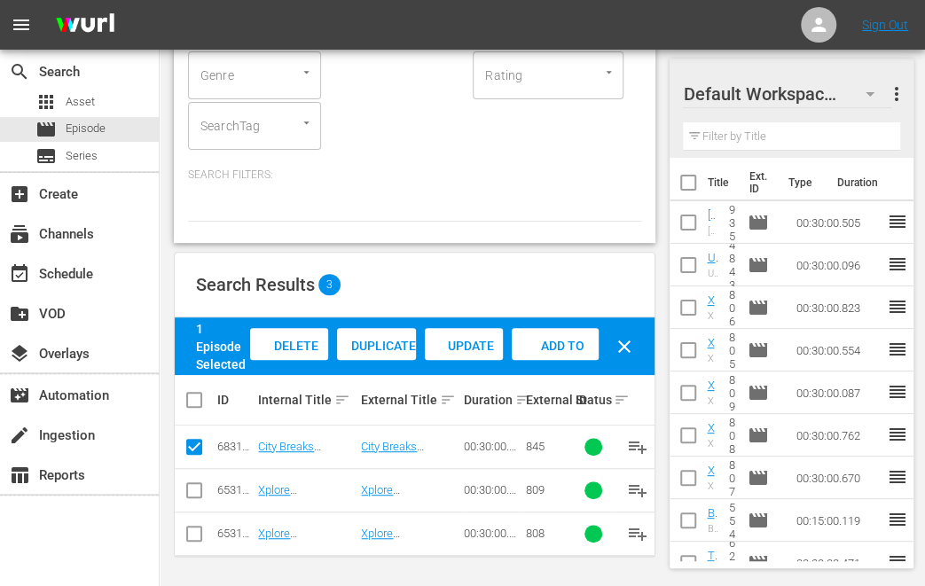
click at [559, 350] on span "Add to Workspace" at bounding box center [555, 363] width 87 height 48
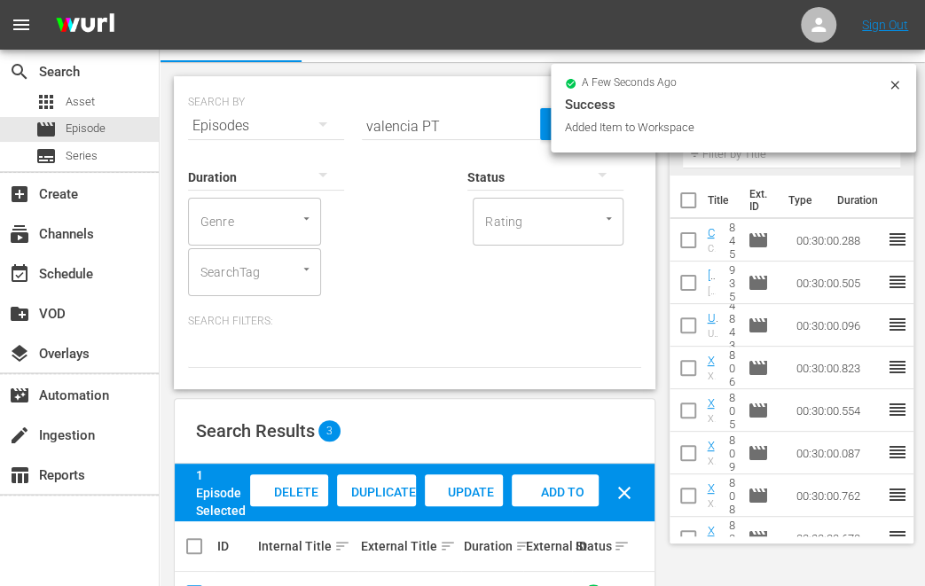
scroll to position [0, 0]
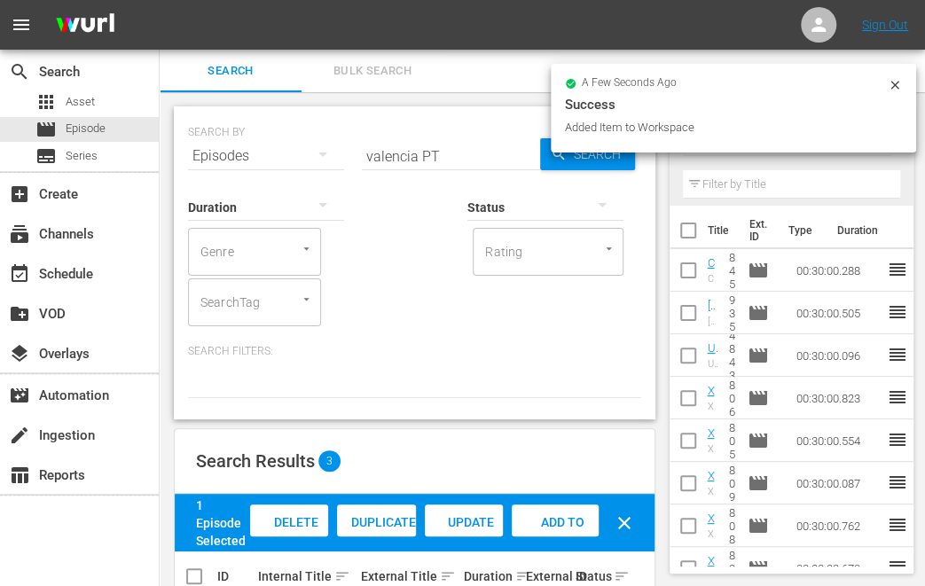
click at [378, 161] on input "valencia PT" at bounding box center [451, 156] width 178 height 43
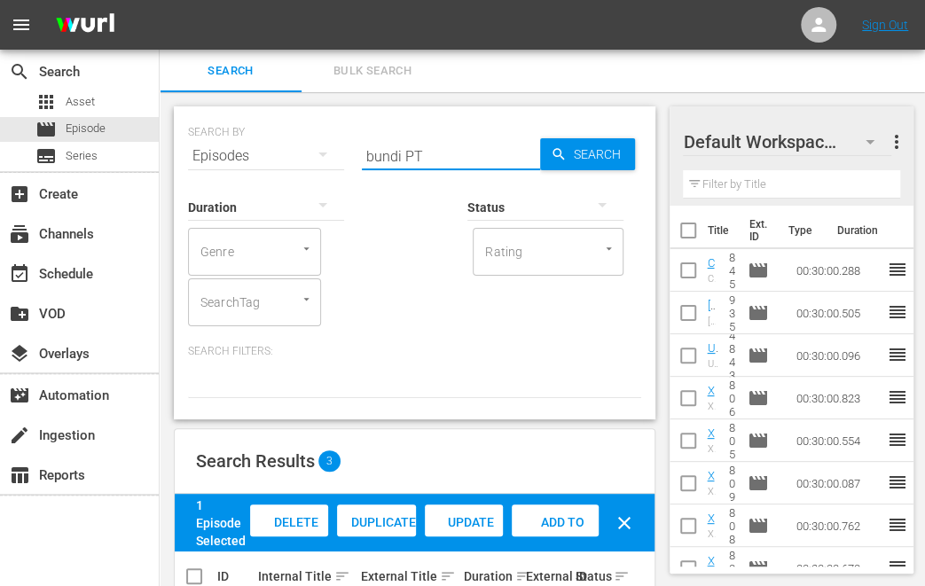
type input "bundi PT"
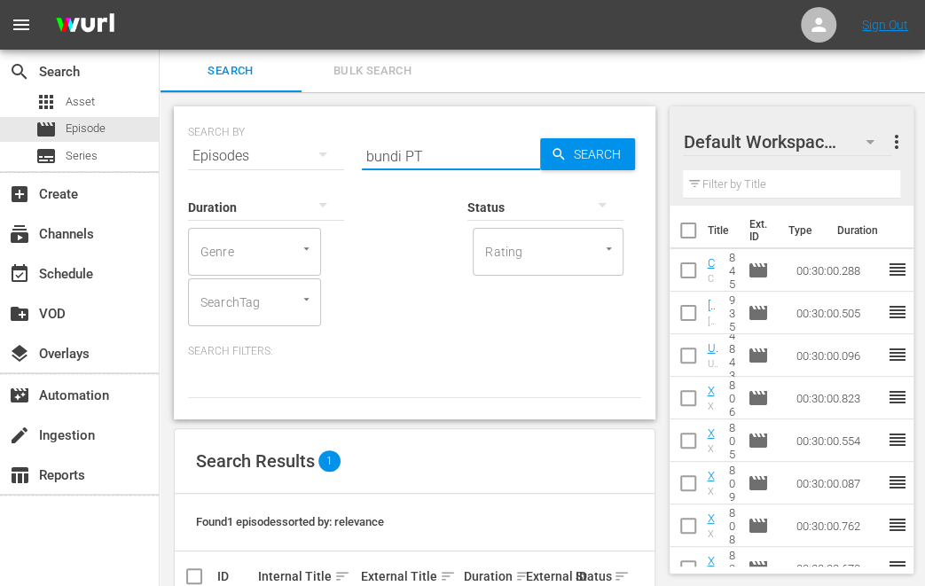
scroll to position [90, 0]
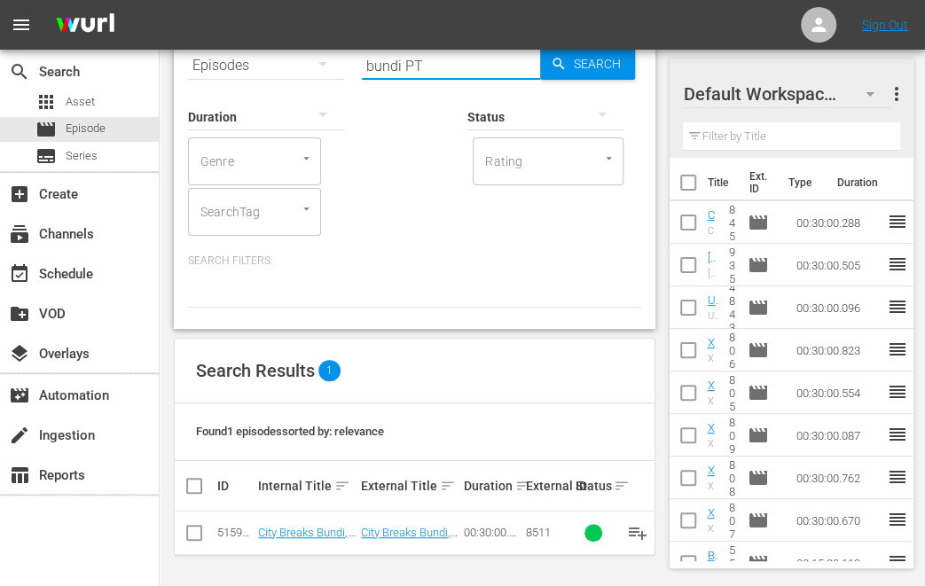
click at [202, 531] on input "checkbox" at bounding box center [194, 536] width 21 height 21
checkbox input "true"
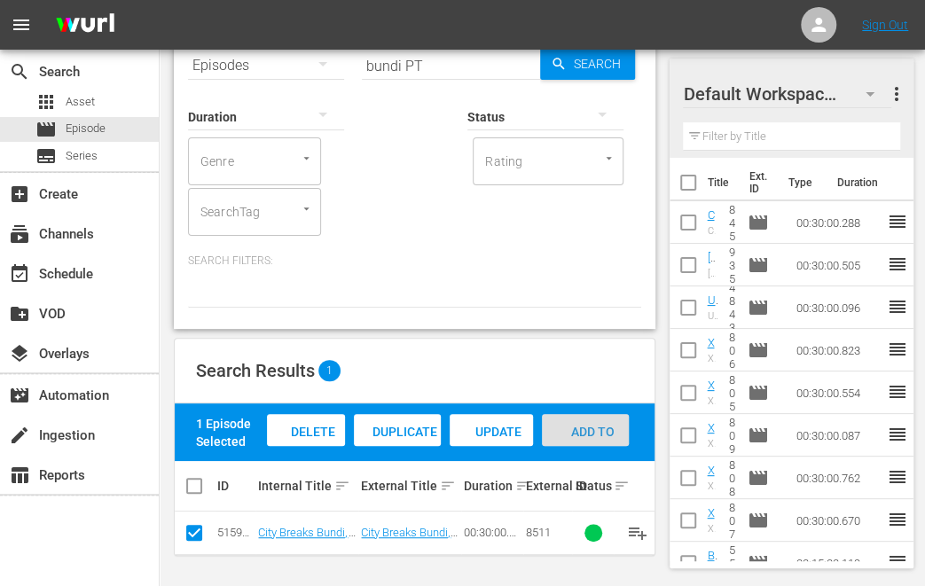
click at [591, 436] on span "Add to Workspace" at bounding box center [585, 449] width 87 height 48
click at [372, 73] on input "bundi PT" at bounding box center [451, 65] width 178 height 43
type input "six sense PT"
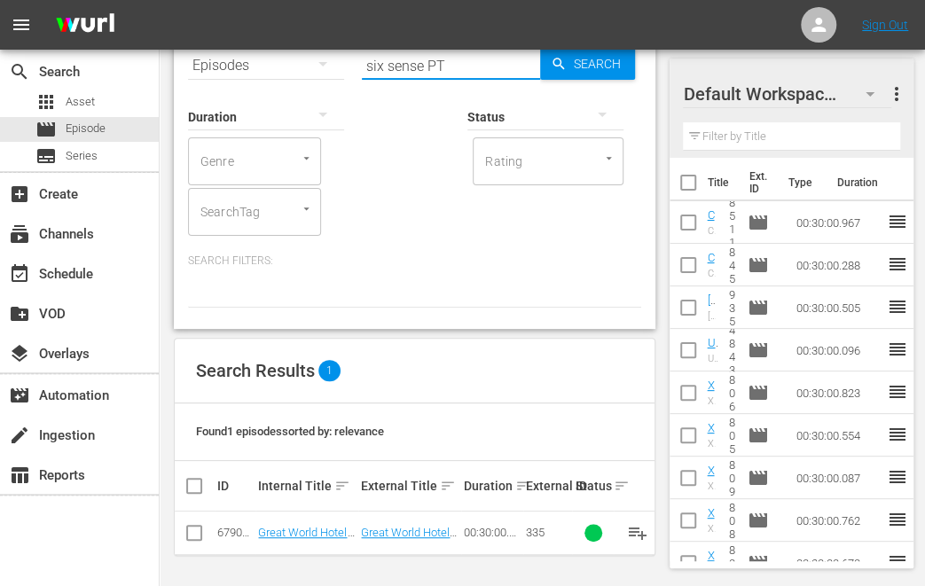
click at [188, 531] on input "checkbox" at bounding box center [194, 536] width 21 height 21
checkbox input "true"
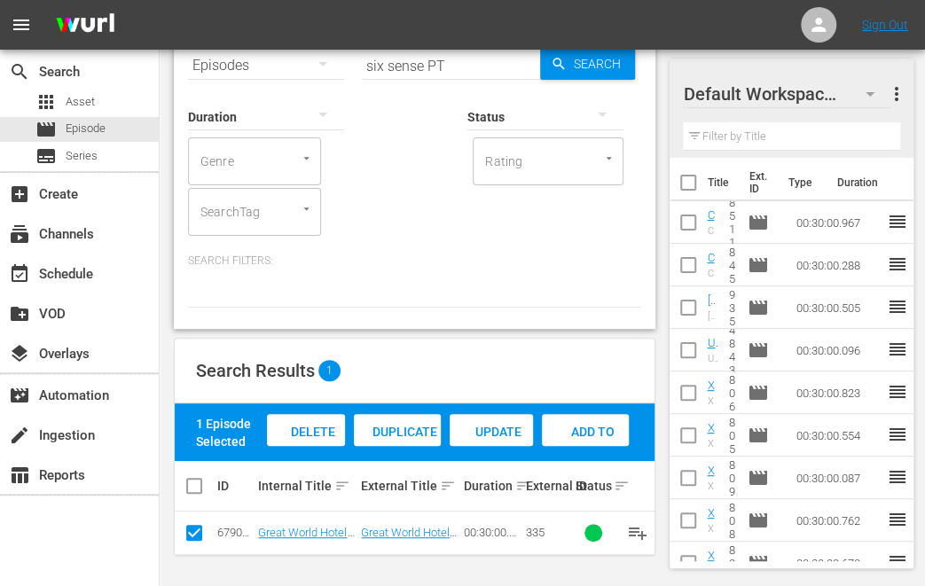
click at [601, 433] on span "Add to Workspace" at bounding box center [585, 449] width 87 height 48
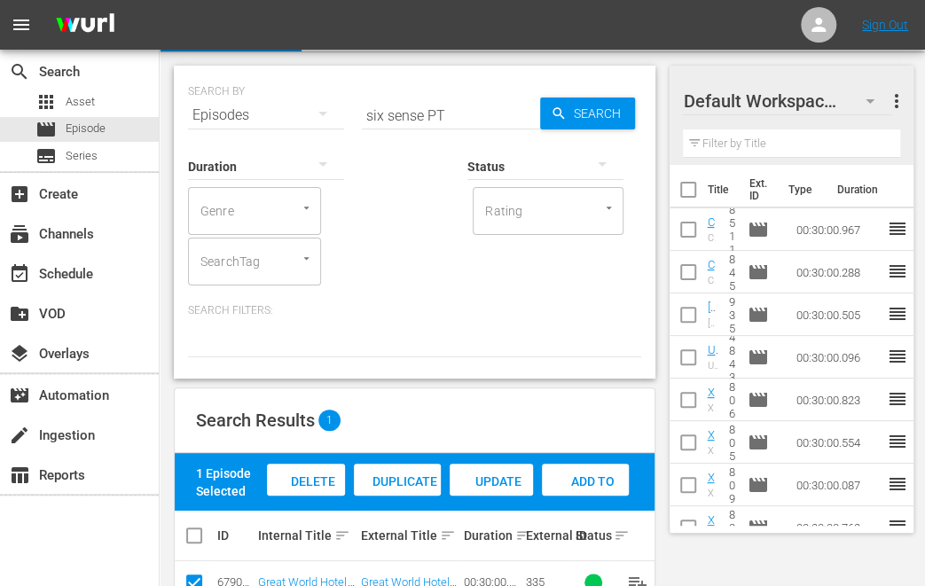
scroll to position [0, 0]
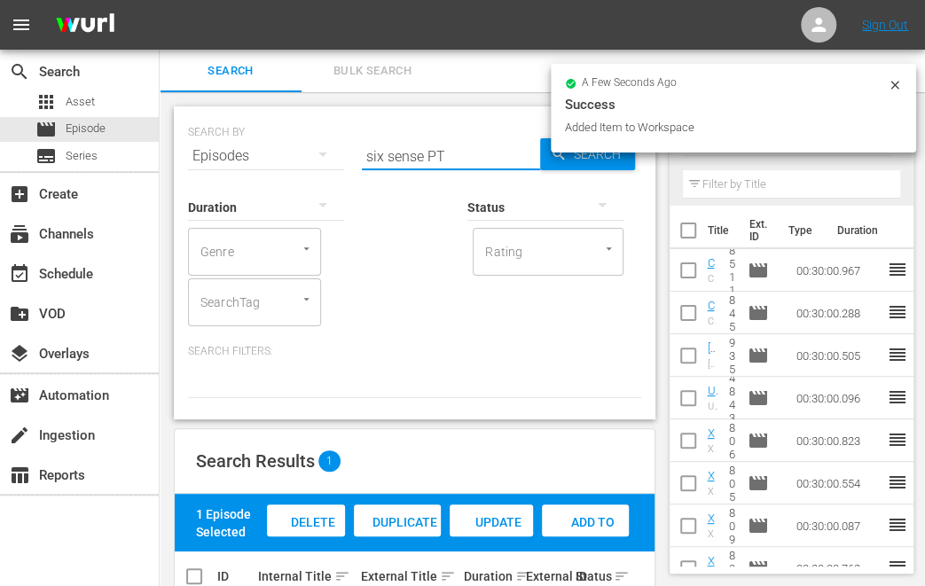
drag, startPoint x: 423, startPoint y: 153, endPoint x: 281, endPoint y: 153, distance: 141.9
click at [281, 153] on div "SEARCH BY Search By Episodes Search ID, Title, Description, Keywords, or Catego…" at bounding box center [414, 146] width 453 height 64
type input "le tel PT"
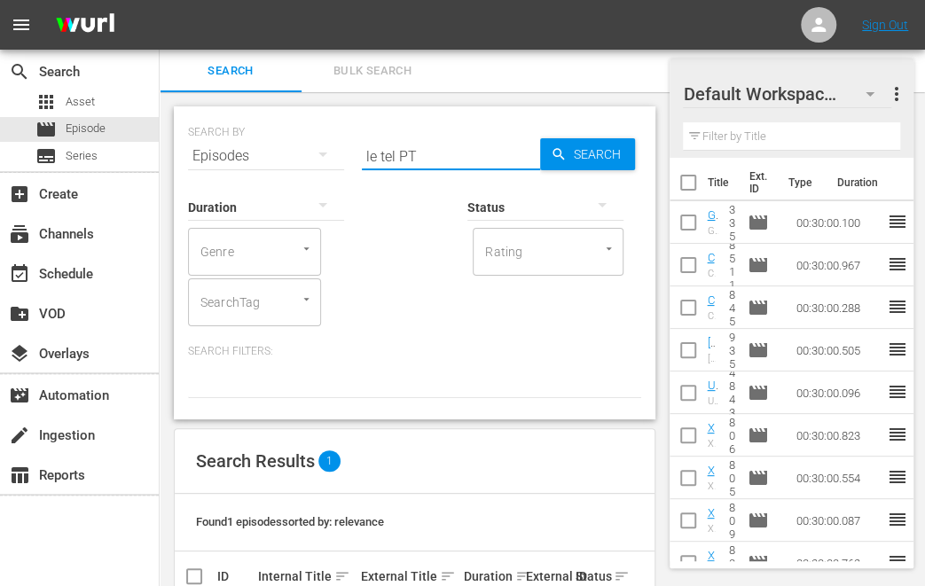
scroll to position [90, 0]
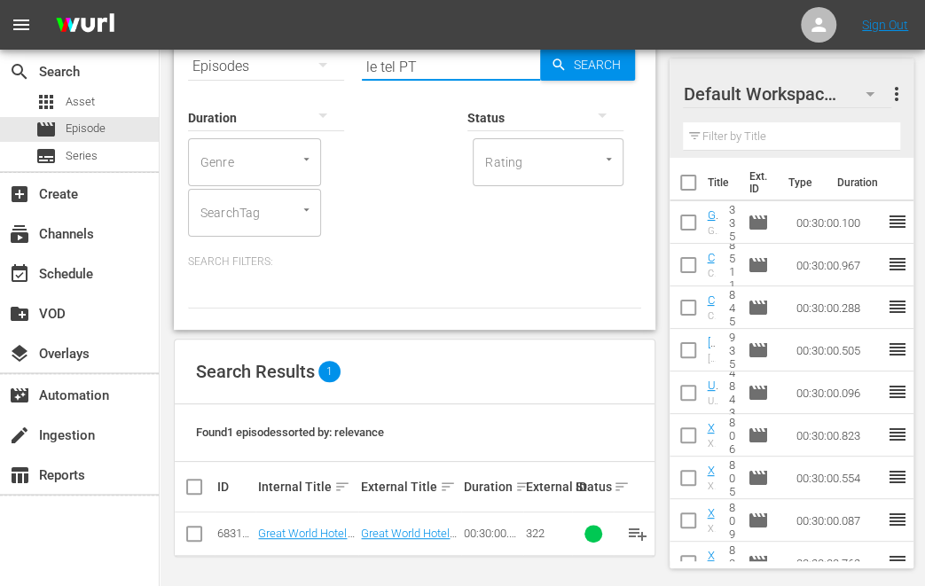
click at [190, 536] on input "checkbox" at bounding box center [194, 537] width 21 height 21
checkbox input "true"
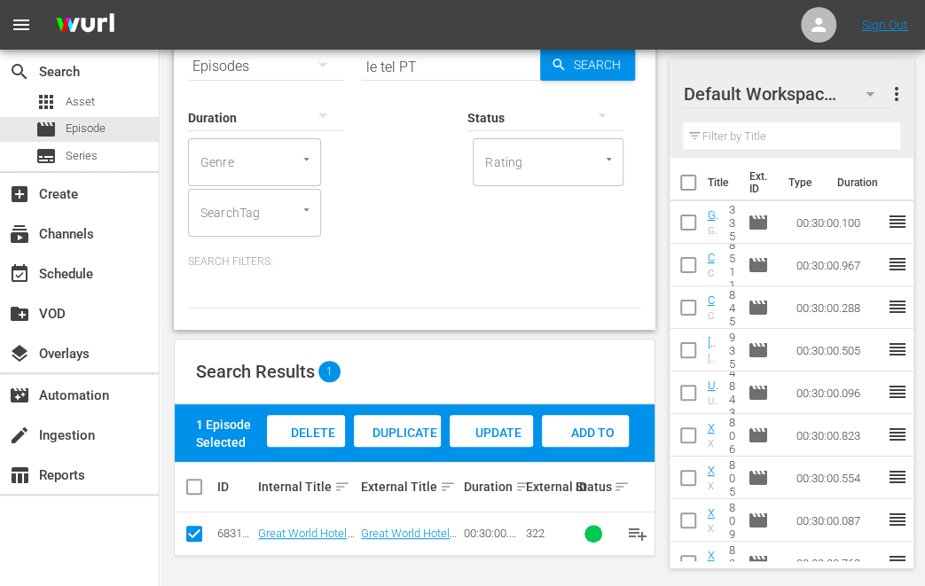
click at [569, 429] on span "Add to Workspace" at bounding box center [585, 450] width 87 height 48
drag, startPoint x: 396, startPoint y: 68, endPoint x: 328, endPoint y: 67, distance: 67.4
click at [328, 67] on div "SEARCH BY Search By Episodes Search ID, Title, Description, Keywords, or Catego…" at bounding box center [414, 56] width 453 height 64
type input "[PERSON_NAME] PT"
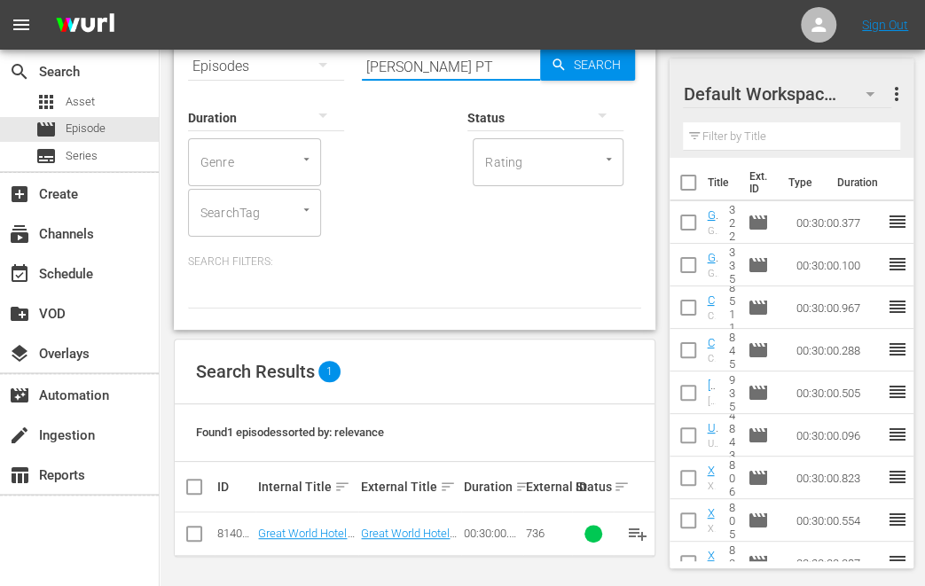
scroll to position [90, 0]
click at [191, 533] on input "checkbox" at bounding box center [194, 536] width 21 height 21
checkbox input "true"
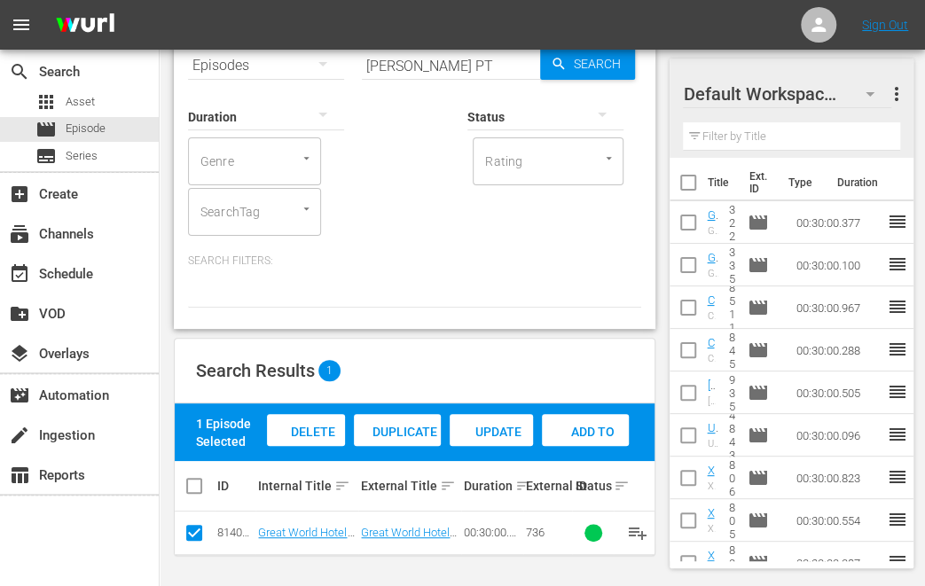
click at [591, 433] on span "Add to Workspace" at bounding box center [585, 449] width 87 height 48
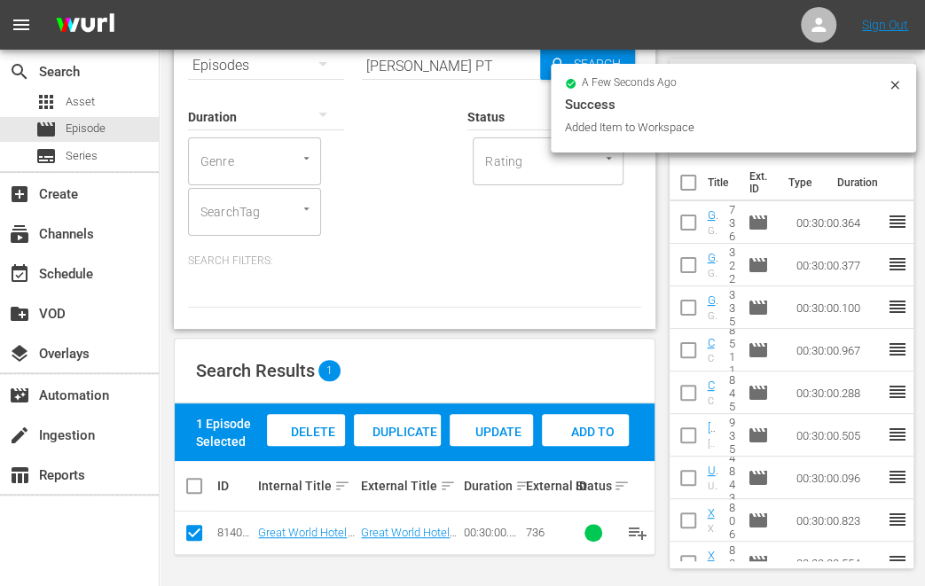
scroll to position [0, 0]
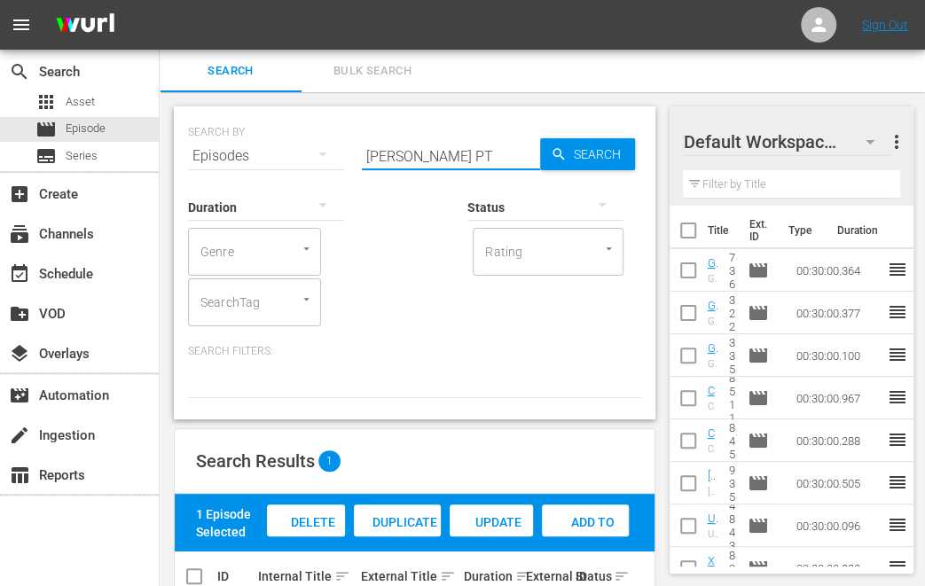
drag, startPoint x: 415, startPoint y: 155, endPoint x: 344, endPoint y: 151, distance: 71.1
click at [344, 151] on div "SEARCH BY Search By Episodes Search ID, Title, Description, Keywords, or Catego…" at bounding box center [414, 146] width 453 height 64
type input "amman PT"
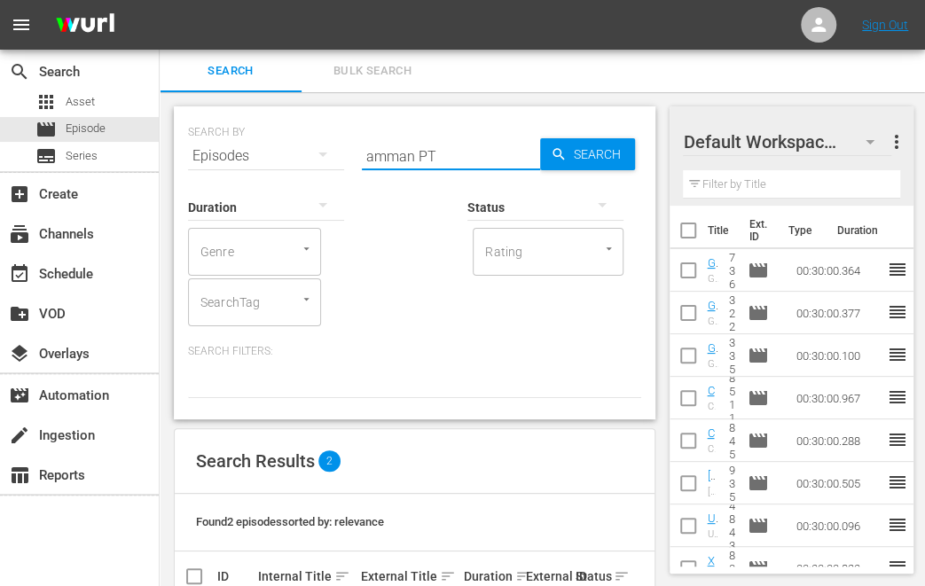
scroll to position [133, 0]
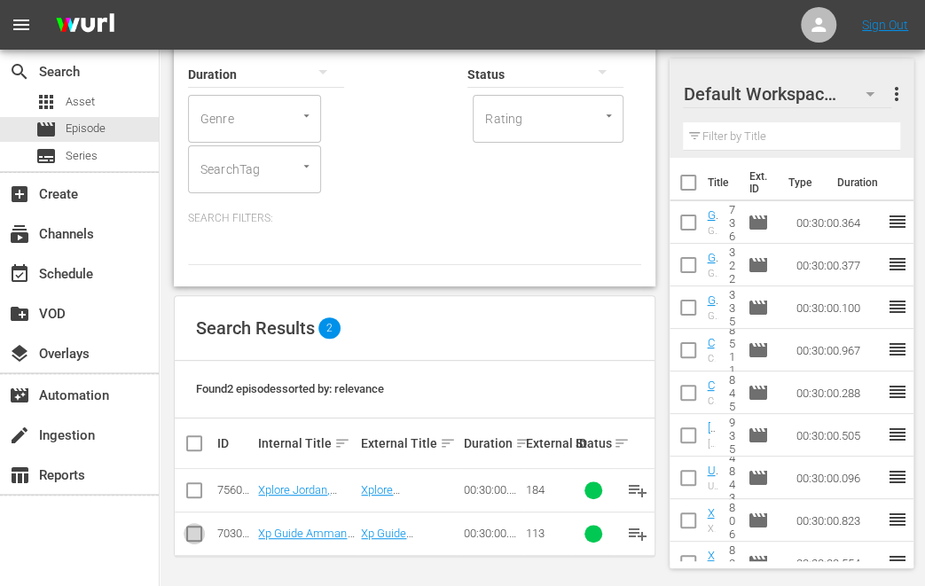
click at [199, 532] on input "checkbox" at bounding box center [194, 537] width 21 height 21
checkbox input "true"
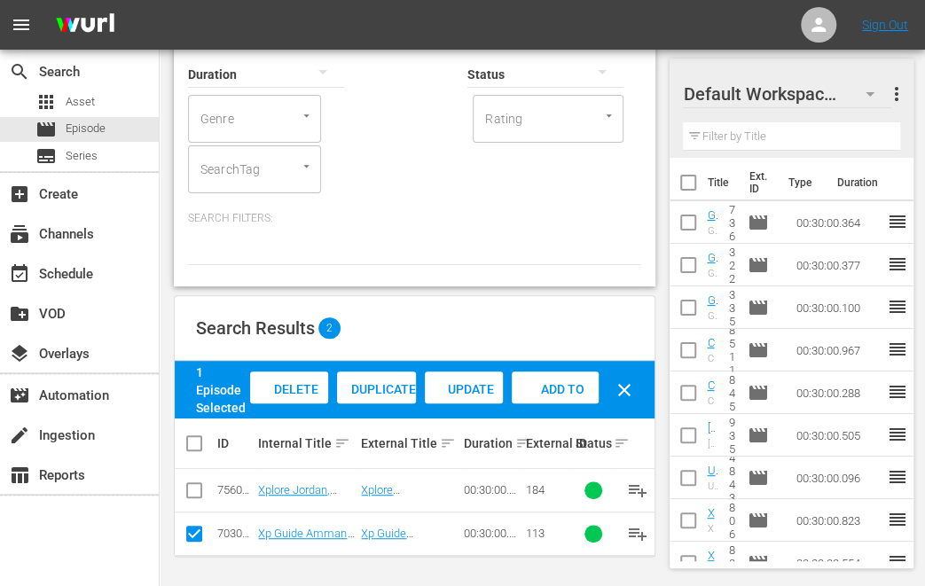
click at [552, 378] on div "Add to Workspace" at bounding box center [555, 405] width 87 height 67
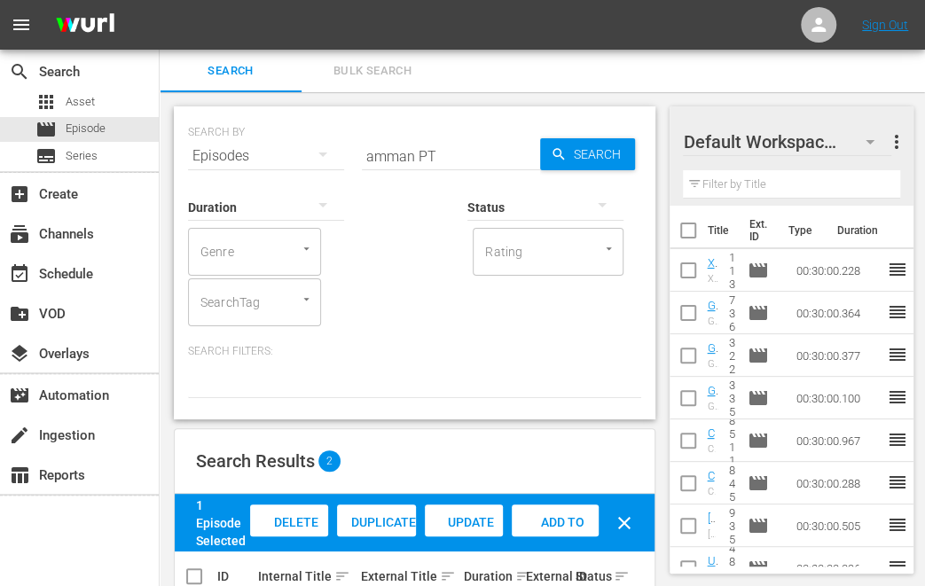
click at [397, 156] on input "amman PT" at bounding box center [451, 156] width 178 height 43
type input "oslo PT"
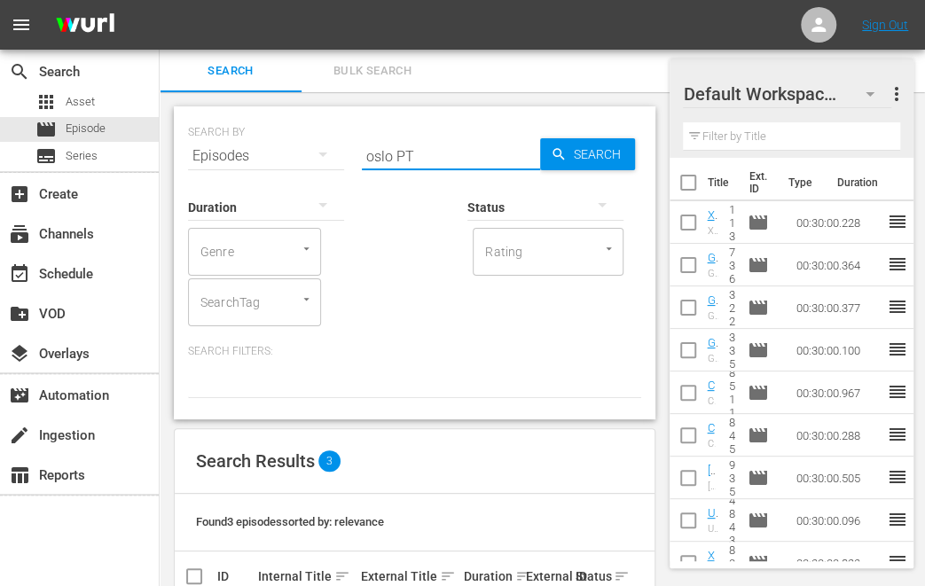
scroll to position [177, 0]
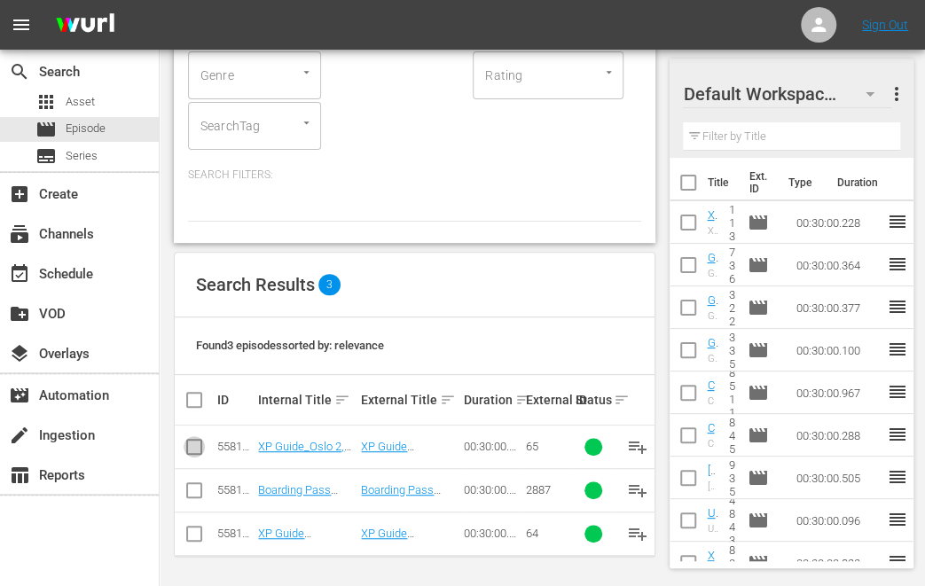
click at [192, 442] on input "checkbox" at bounding box center [194, 450] width 21 height 21
checkbox input "true"
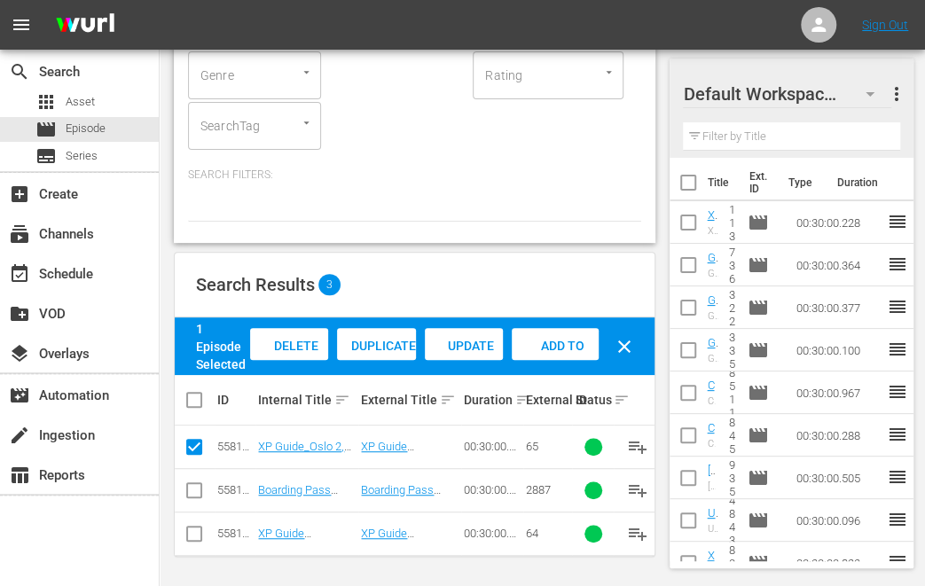
click at [192, 535] on input "checkbox" at bounding box center [194, 537] width 21 height 21
checkbox input "true"
click at [554, 345] on span "Add to Workspace" at bounding box center [557, 363] width 87 height 48
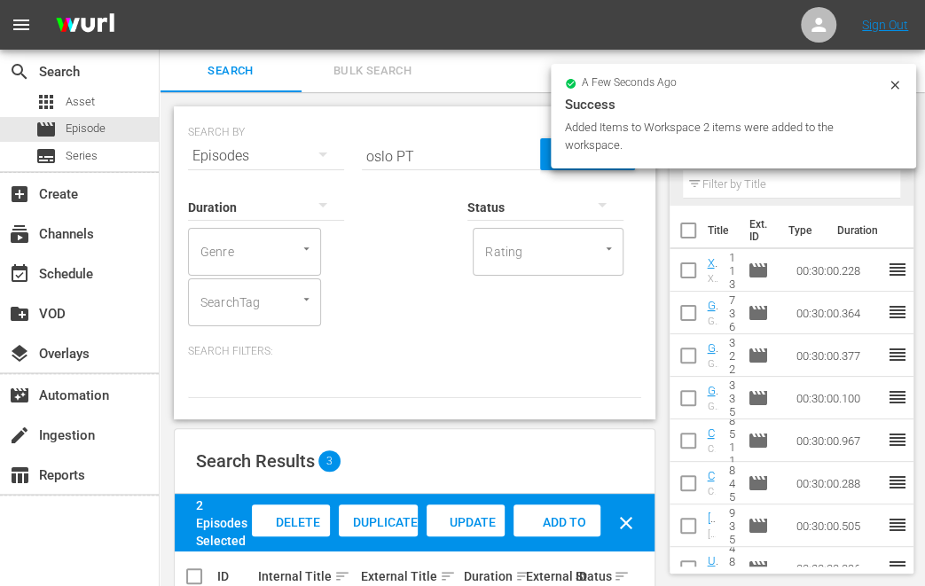
click at [382, 153] on input "oslo PT" at bounding box center [451, 156] width 178 height 43
type input "kutna PT"
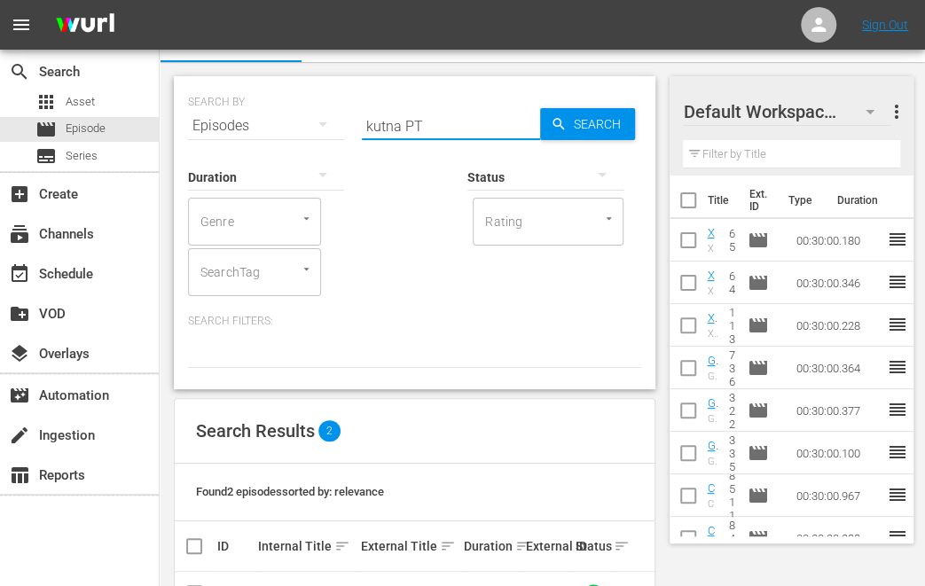
scroll to position [133, 0]
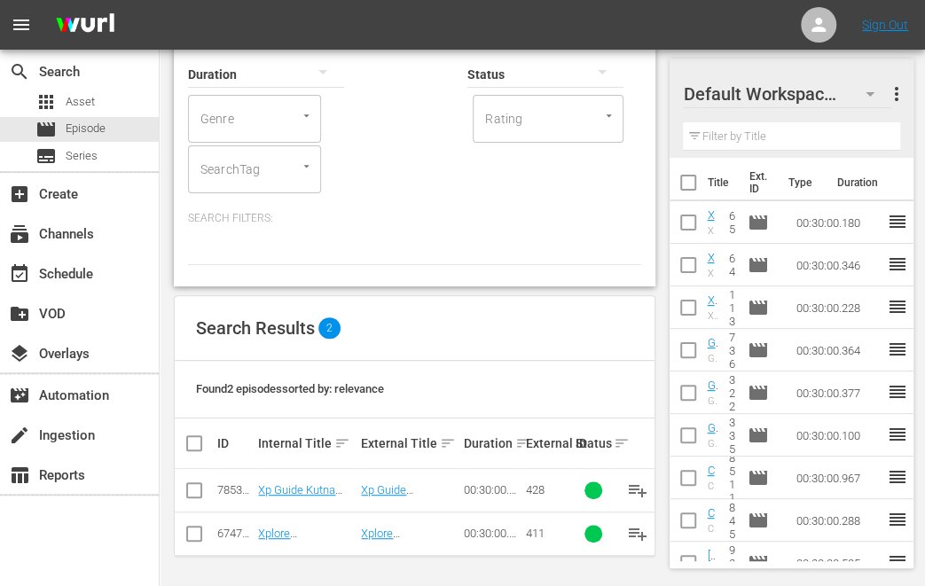
click at [186, 489] on input "checkbox" at bounding box center [194, 493] width 21 height 21
checkbox input "true"
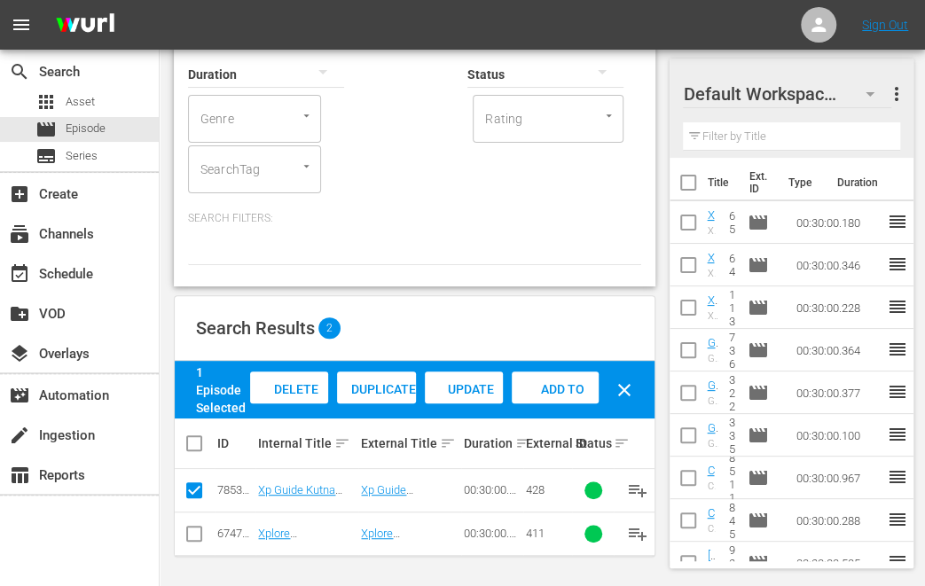
click at [538, 393] on span "Add to Workspace" at bounding box center [555, 406] width 87 height 48
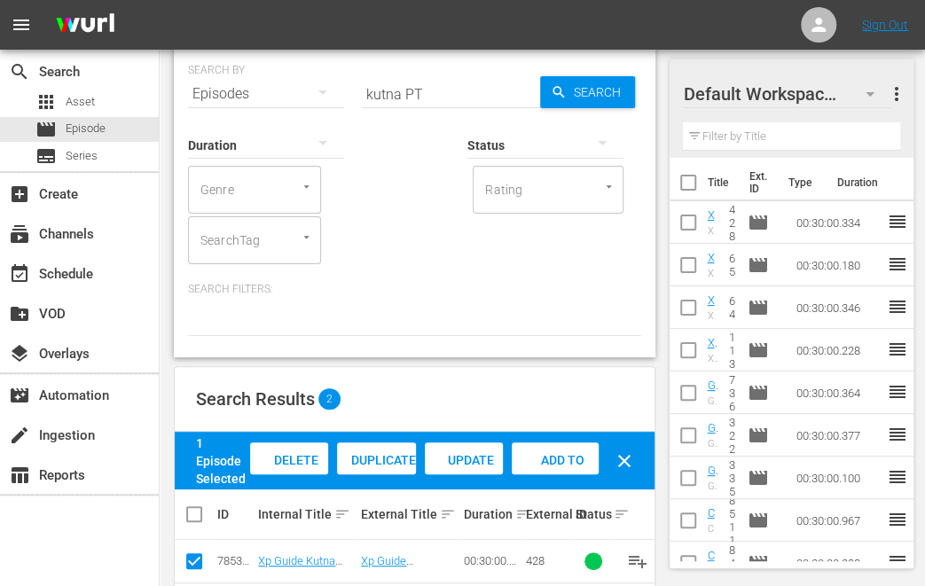
scroll to position [0, 0]
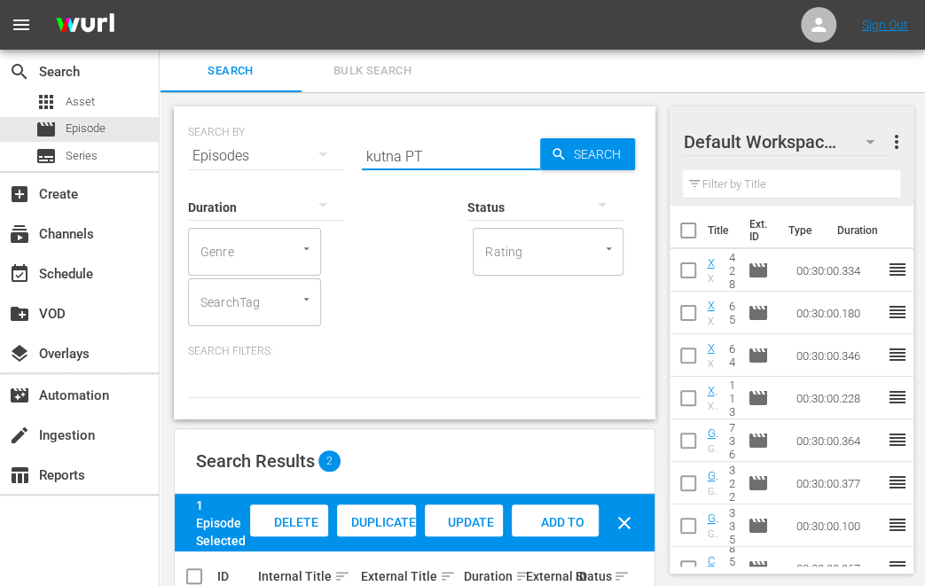
click at [391, 153] on input "kutna PT" at bounding box center [451, 156] width 178 height 43
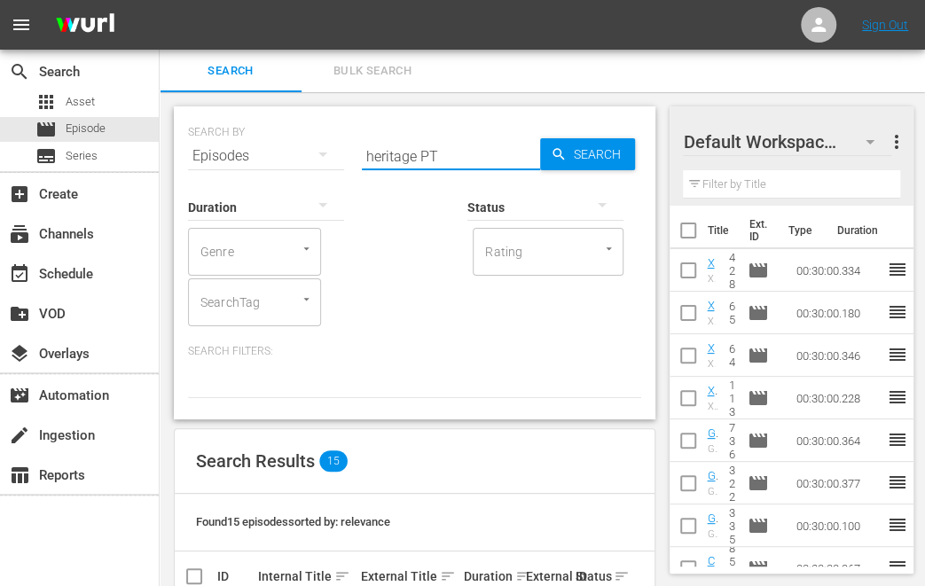
click at [386, 159] on input "heritage PT" at bounding box center [451, 156] width 178 height 43
type input "norway PT"
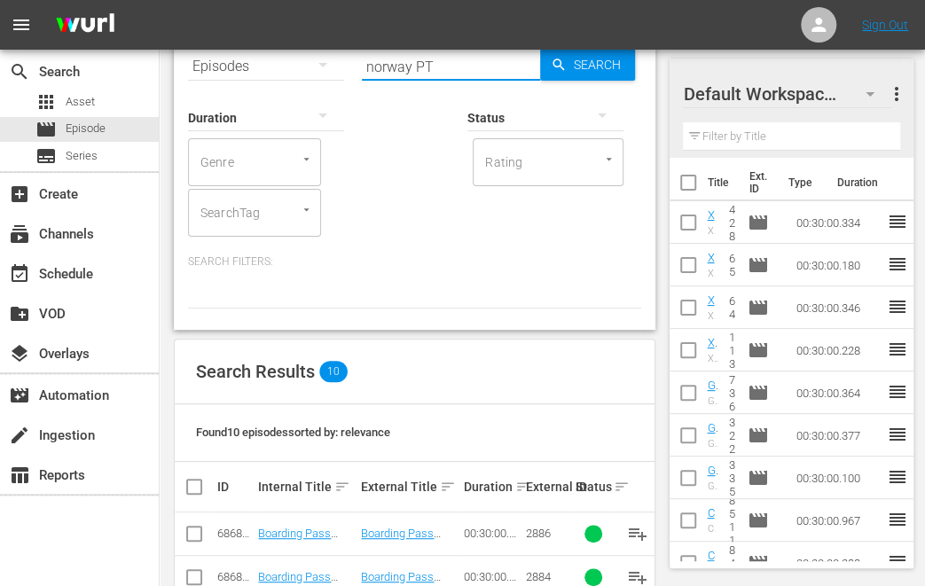
scroll to position [479, 0]
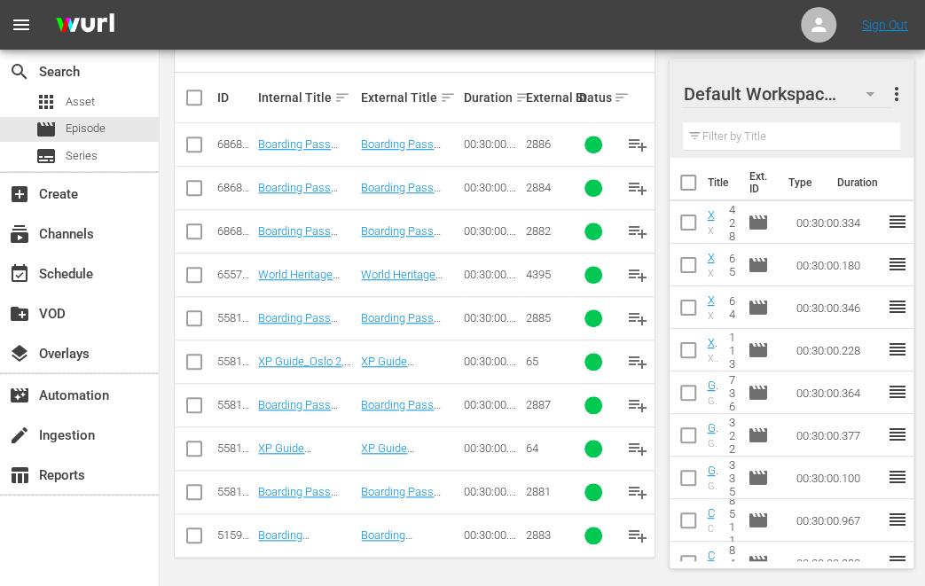
click at [192, 269] on input "checkbox" at bounding box center [194, 278] width 21 height 21
checkbox input "true"
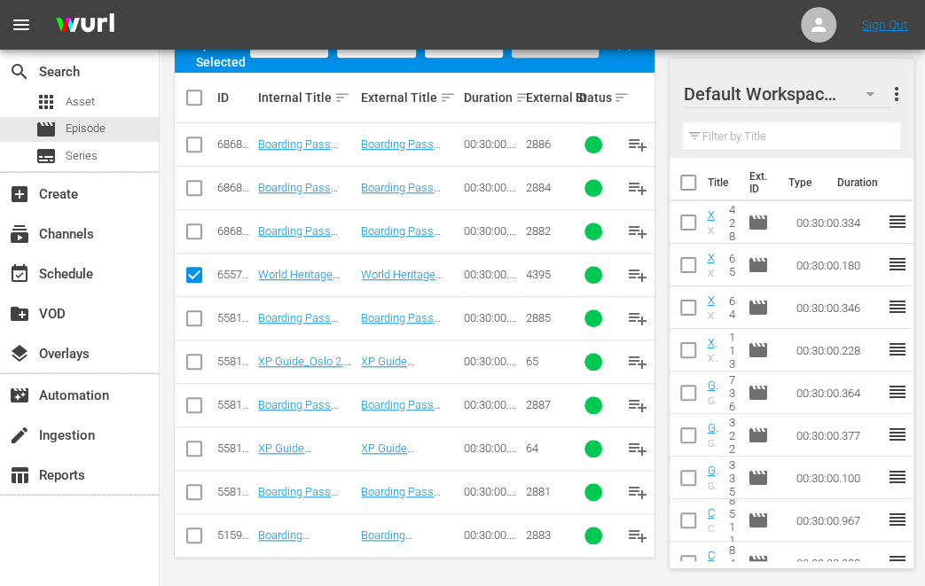
click at [561, 51] on div "Add to Workspace" at bounding box center [555, 59] width 87 height 67
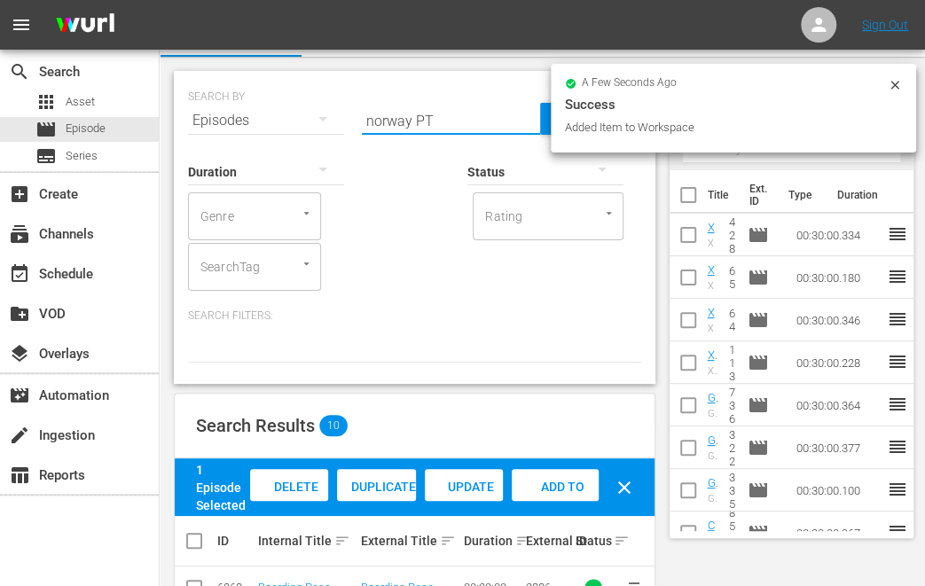
click at [381, 118] on input "norway PT" at bounding box center [451, 120] width 178 height 43
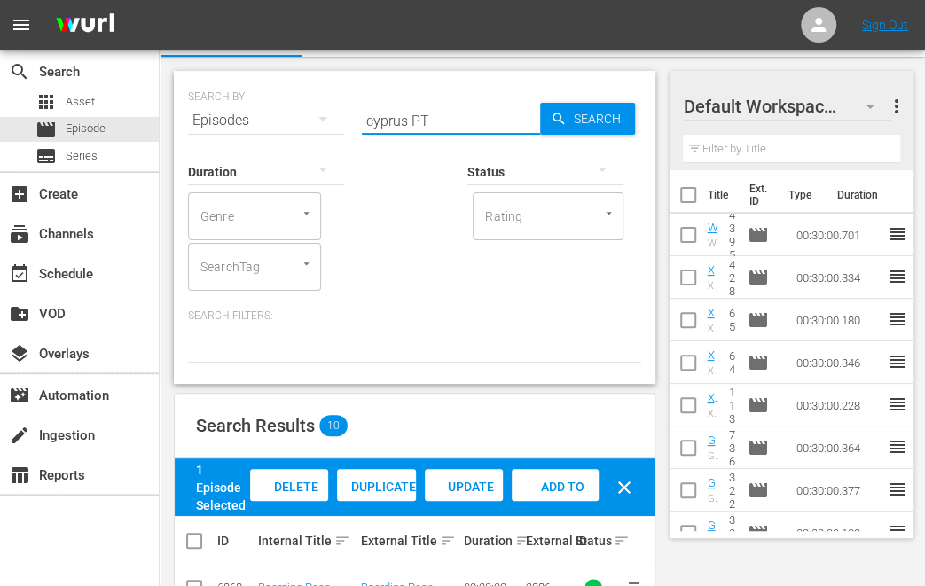
type input "cyprus PT"
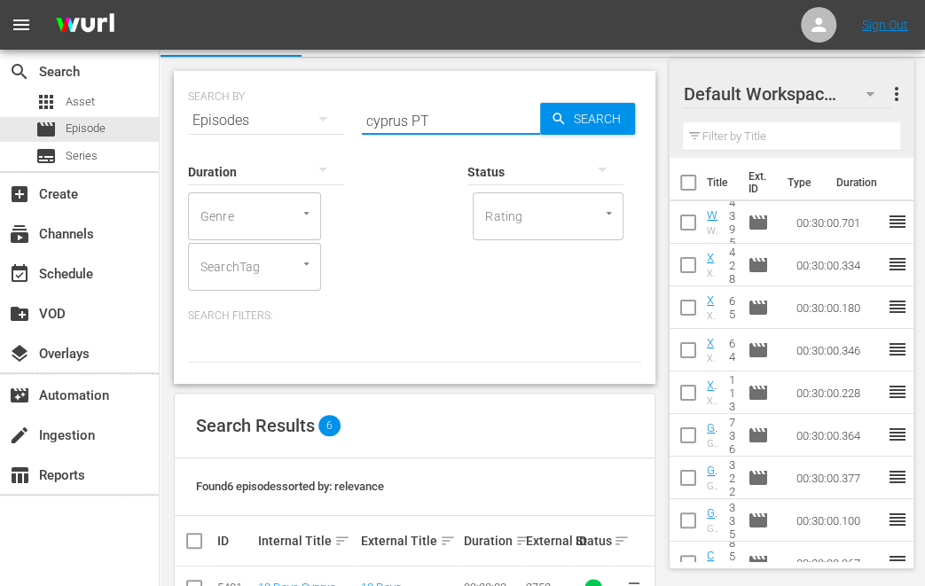
scroll to position [306, 0]
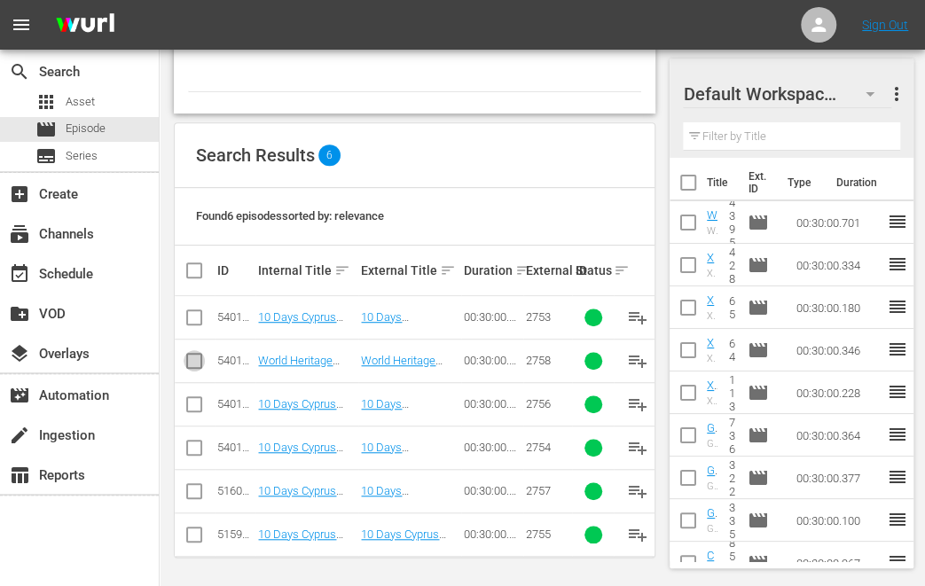
click at [192, 365] on input "checkbox" at bounding box center [194, 364] width 21 height 21
checkbox input "true"
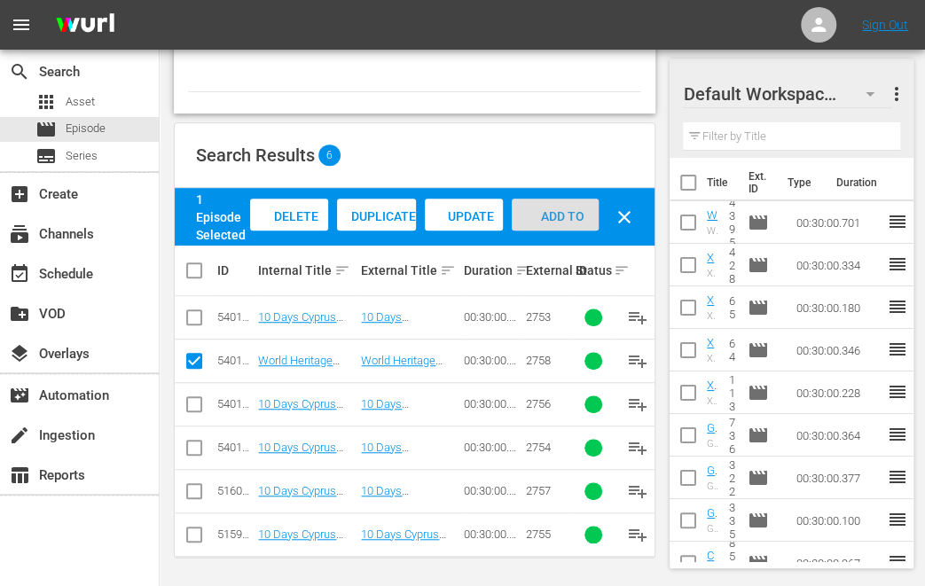
click at [557, 217] on span "Add to Workspace" at bounding box center [555, 233] width 87 height 48
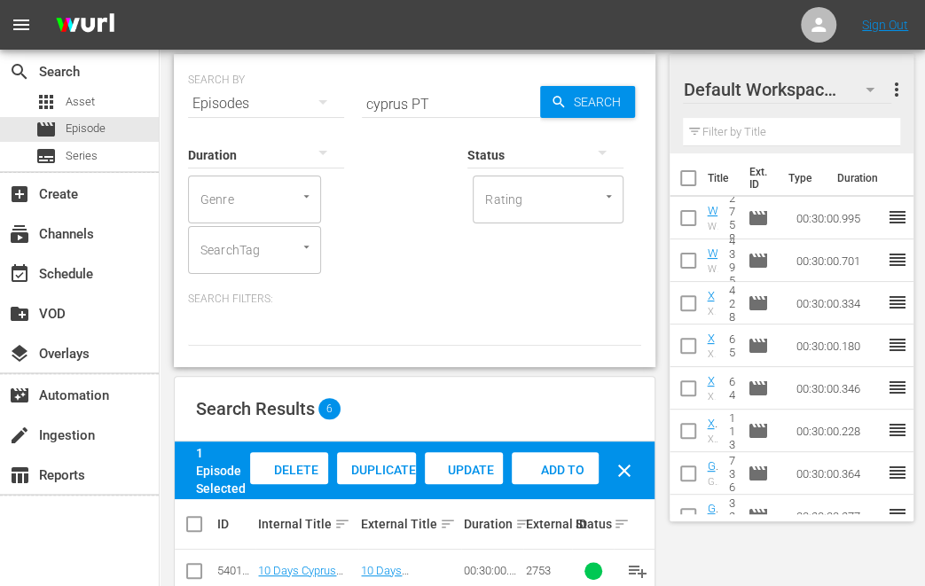
scroll to position [0, 0]
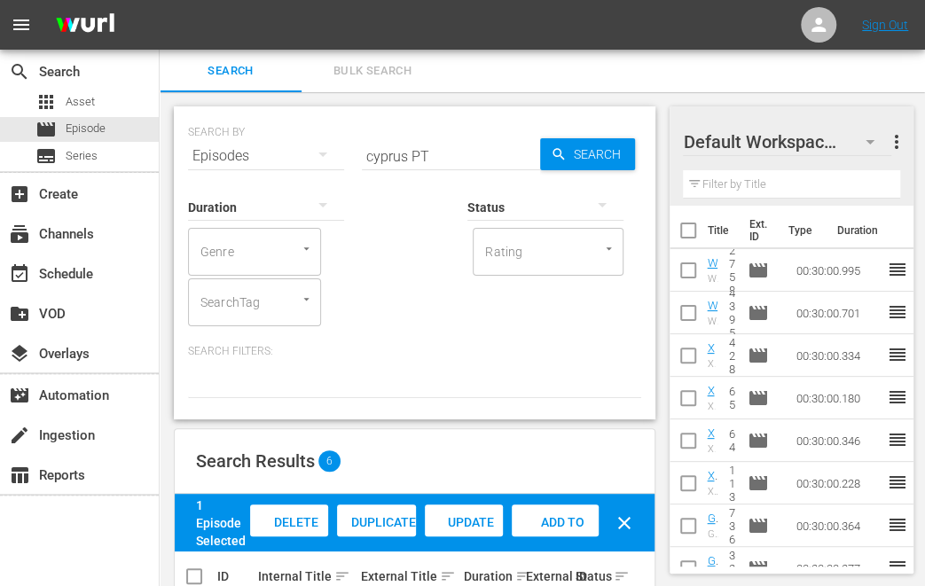
click at [388, 156] on input "cyprus PT" at bounding box center [451, 156] width 178 height 43
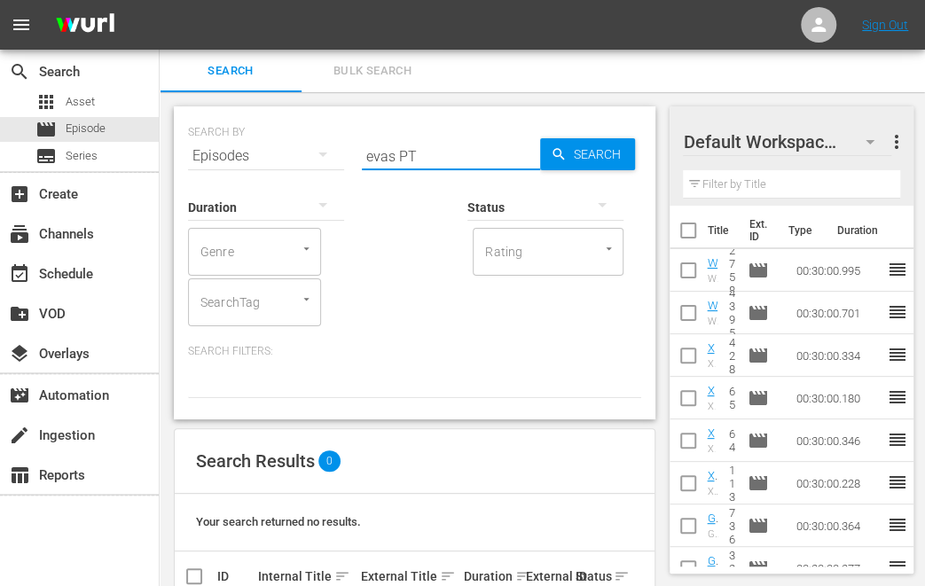
type input "evas PT"
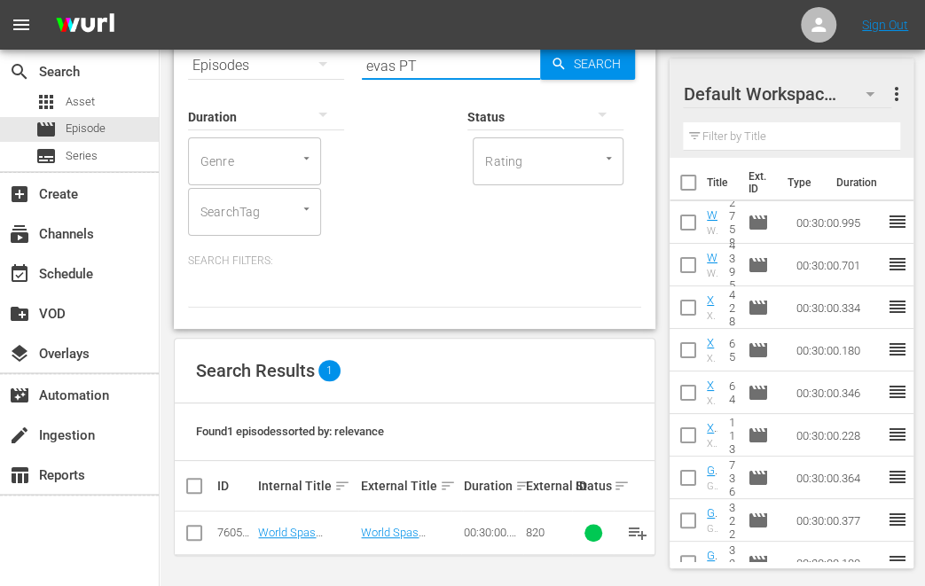
click at [199, 539] on input "checkbox" at bounding box center [194, 536] width 21 height 21
checkbox input "true"
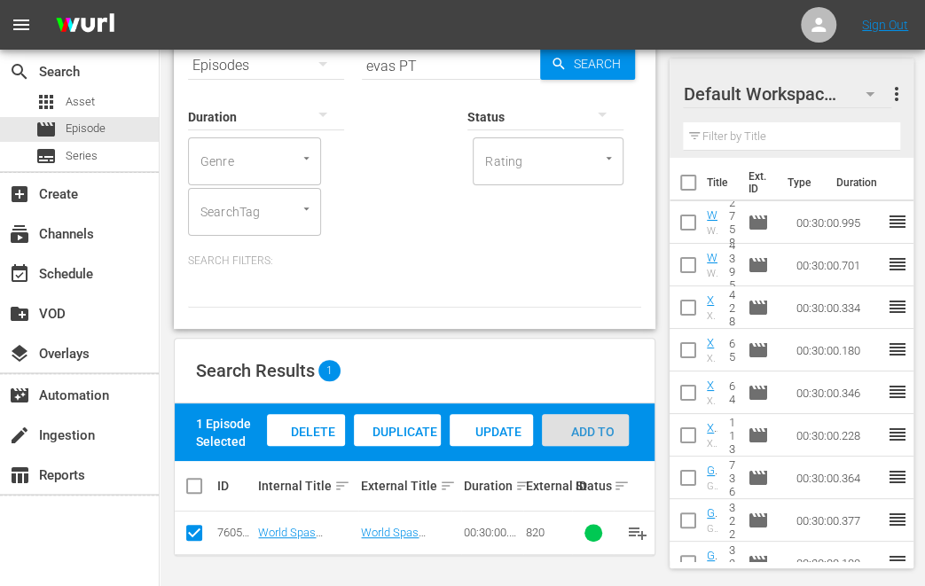
click at [575, 428] on span "Add to Workspace" at bounding box center [585, 449] width 87 height 48
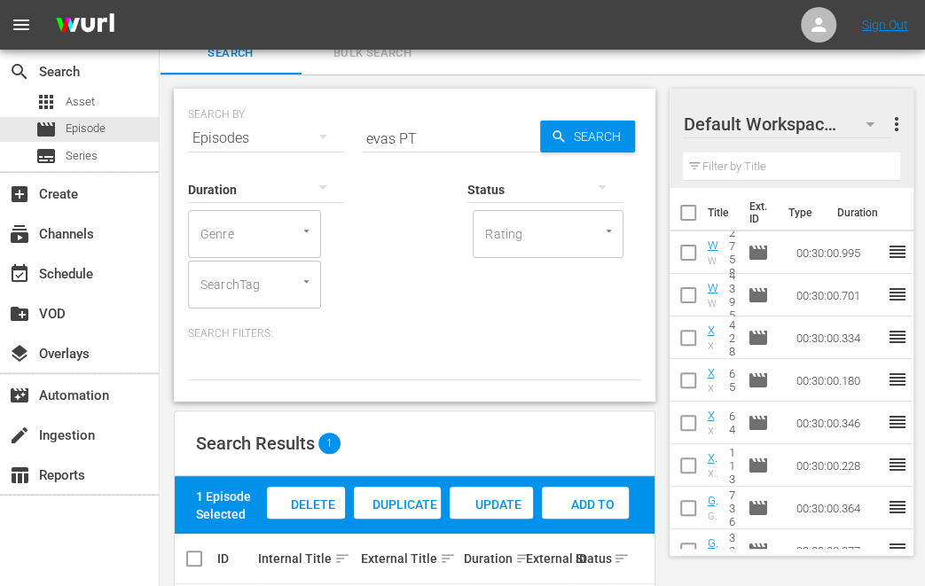
scroll to position [0, 0]
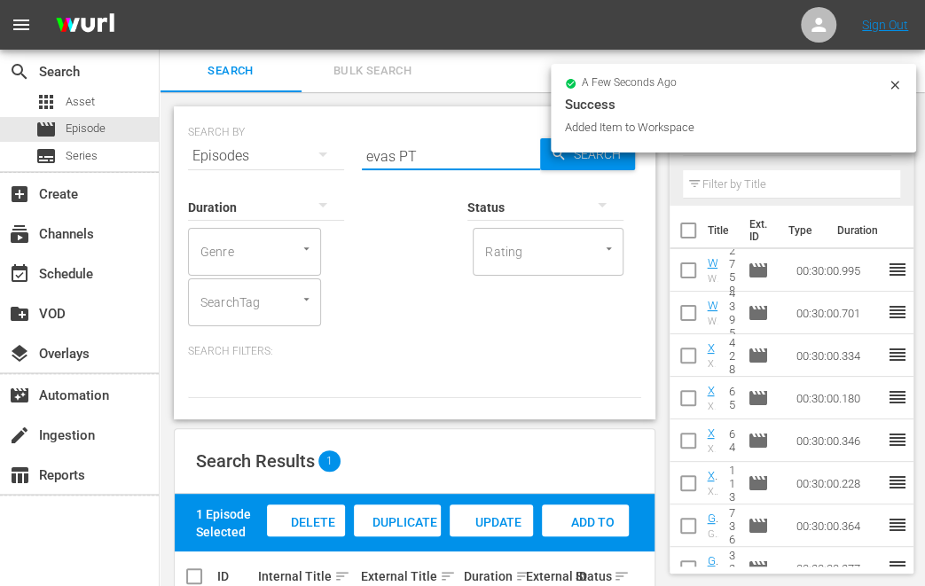
click at [381, 153] on input "evas PT" at bounding box center [451, 156] width 178 height 43
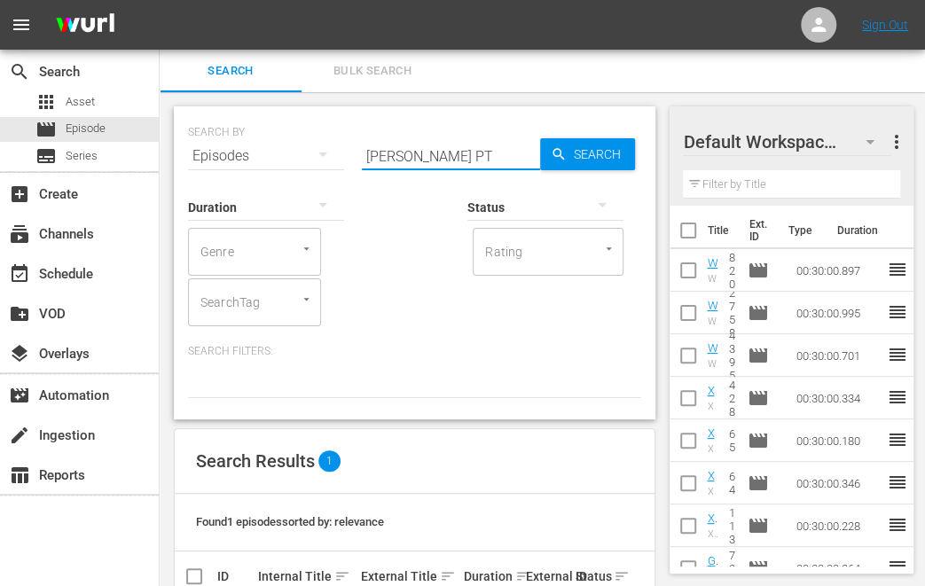
type input "[PERSON_NAME] PT"
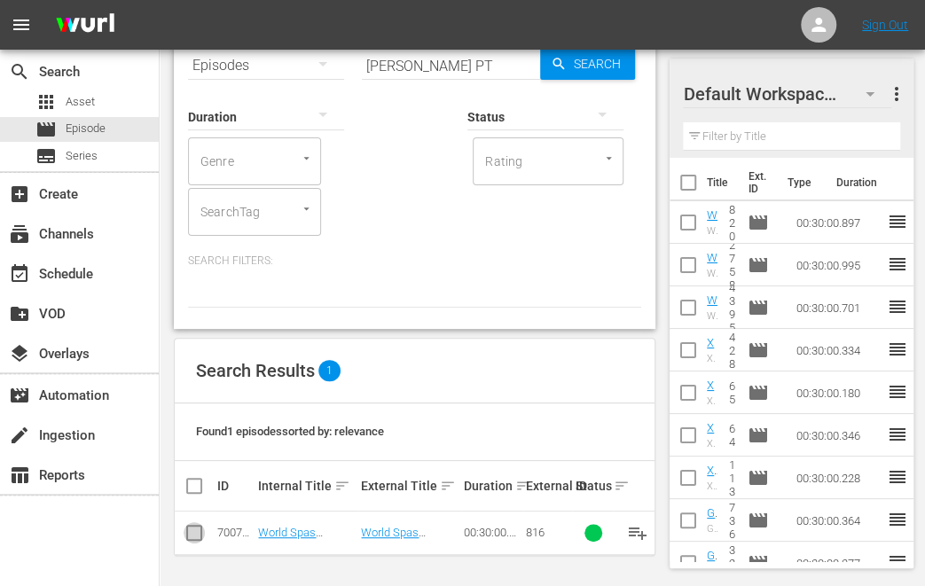
click at [193, 534] on input "checkbox" at bounding box center [194, 536] width 21 height 21
checkbox input "true"
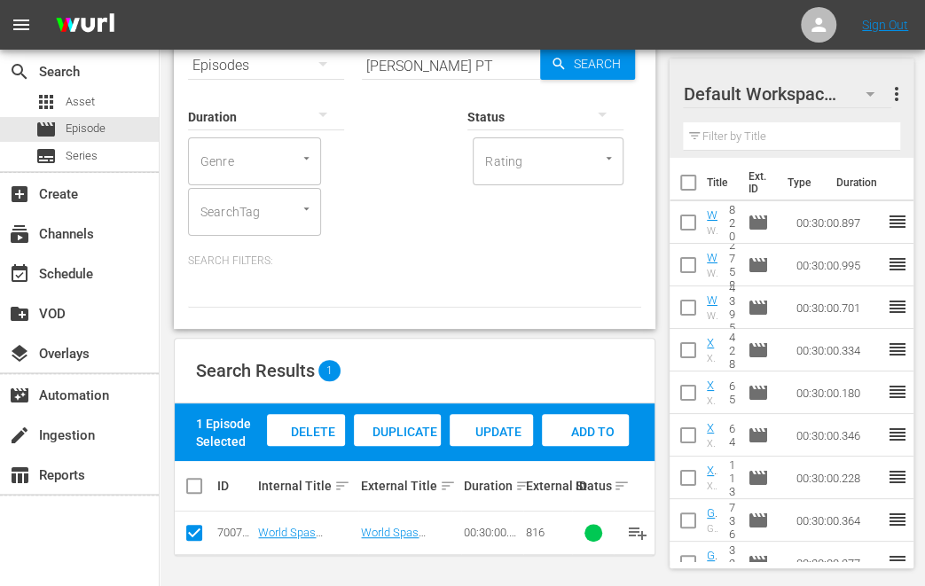
click at [609, 431] on span "Add to Workspace" at bounding box center [585, 449] width 87 height 48
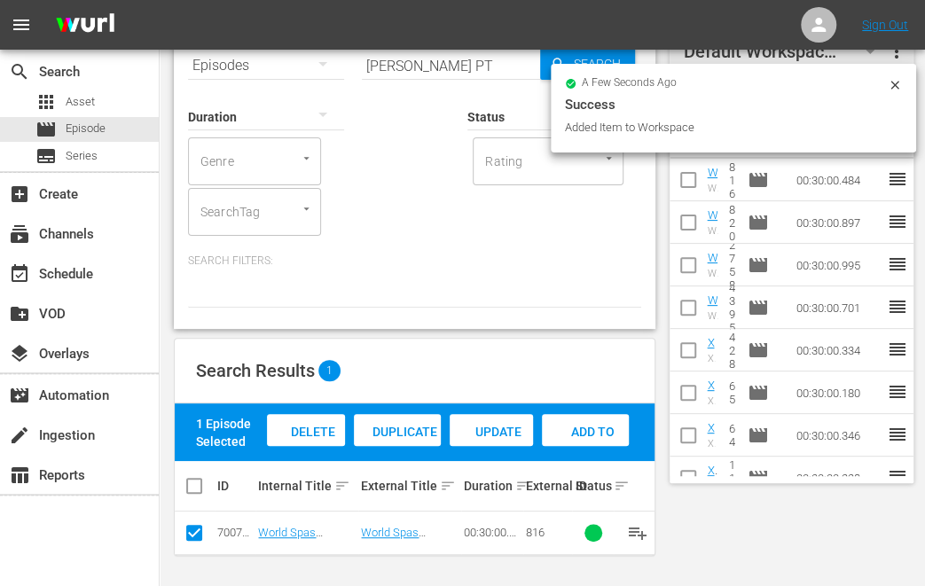
scroll to position [0, 0]
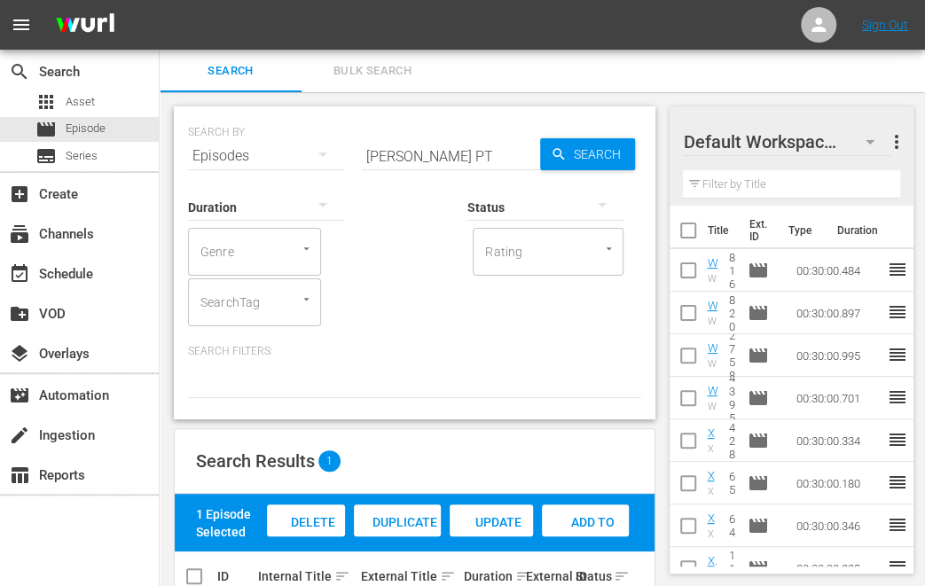
click at [373, 154] on input "[PERSON_NAME] PT" at bounding box center [451, 156] width 178 height 43
type input "food guide PT"
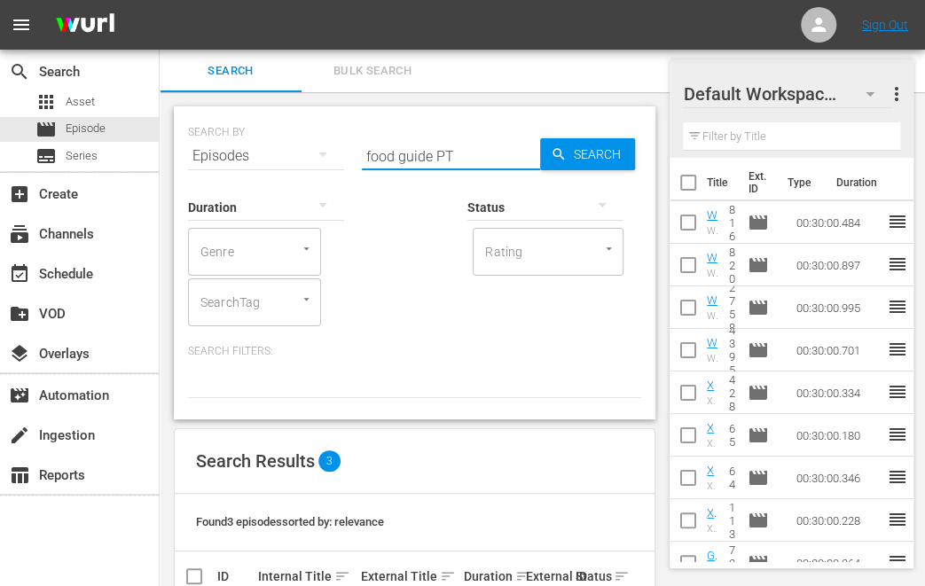
scroll to position [177, 0]
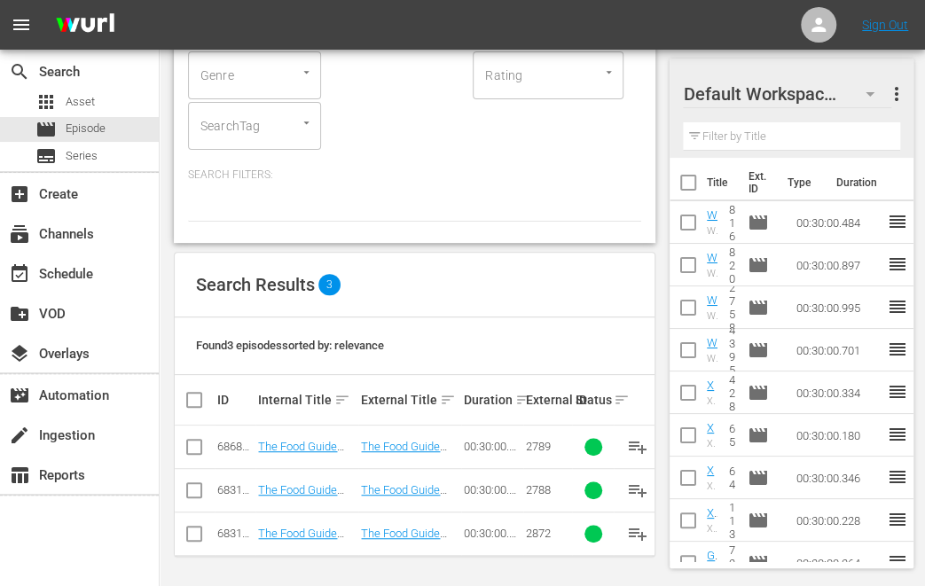
drag, startPoint x: 192, startPoint y: 449, endPoint x: 193, endPoint y: 464, distance: 15.2
click at [192, 449] on input "checkbox" at bounding box center [194, 450] width 21 height 21
checkbox input "true"
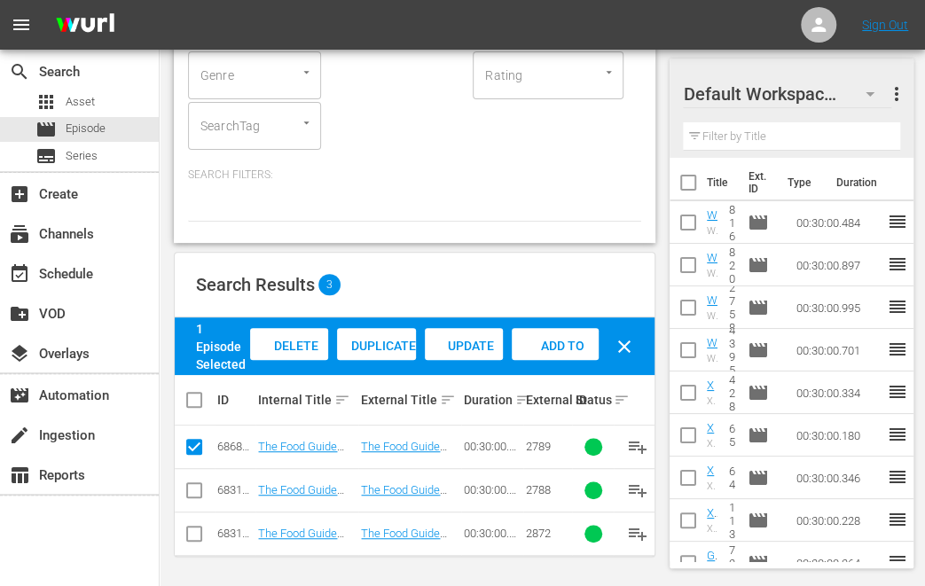
click at [194, 500] on input "checkbox" at bounding box center [194, 493] width 21 height 21
checkbox input "true"
click at [193, 542] on input "checkbox" at bounding box center [194, 537] width 21 height 21
checkbox input "true"
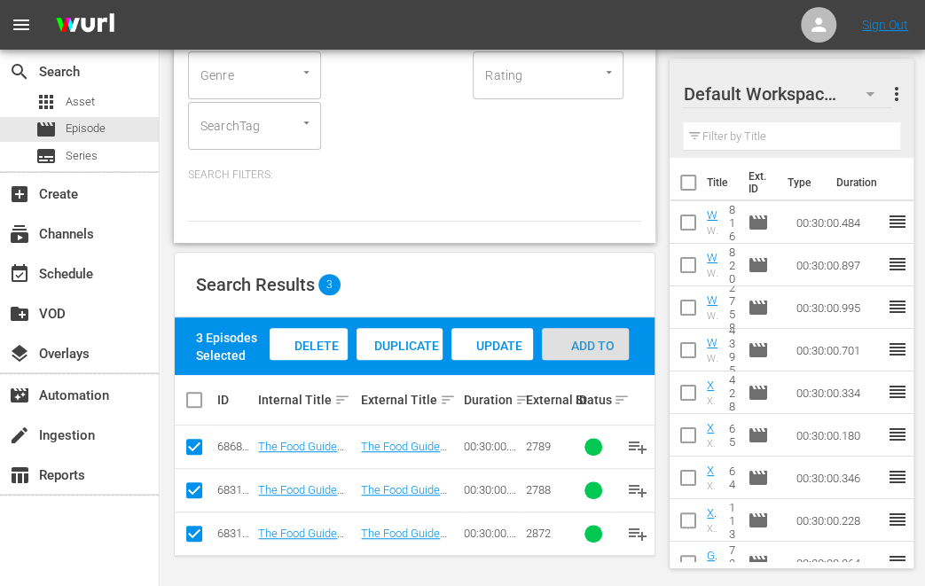
click at [584, 349] on span "Add to Workspace" at bounding box center [585, 363] width 87 height 48
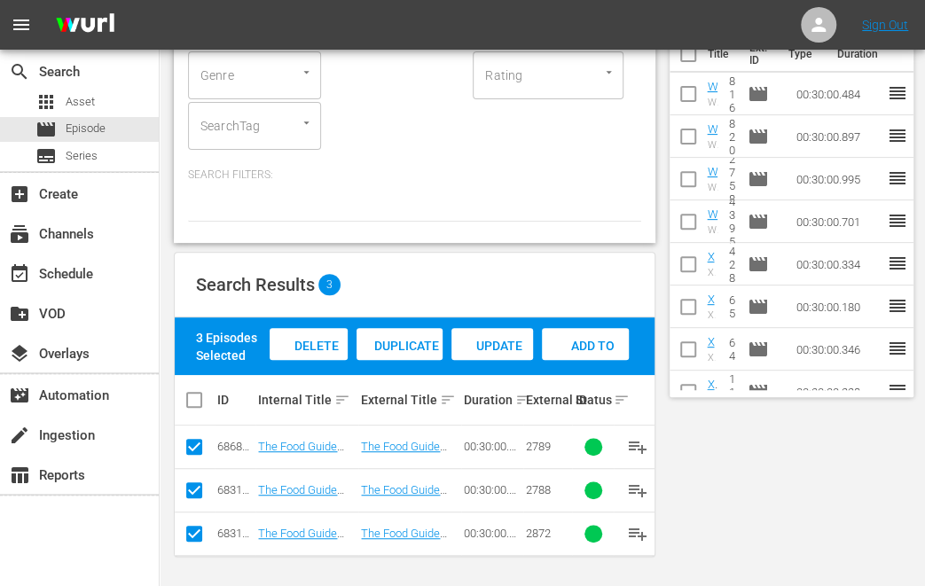
scroll to position [0, 0]
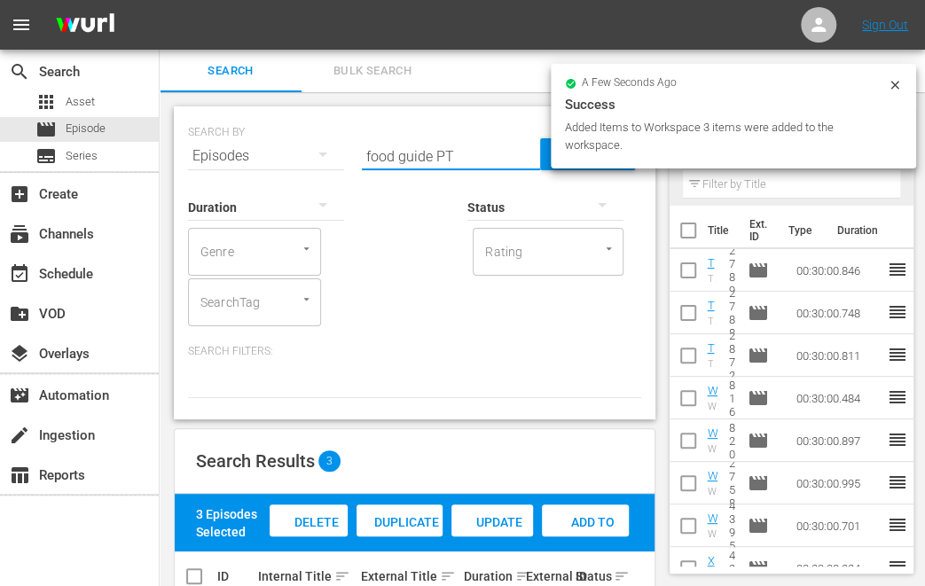
drag, startPoint x: 433, startPoint y: 159, endPoint x: 276, endPoint y: 144, distance: 157.7
click at [276, 144] on div "SEARCH BY Search By Episodes Search ID, Title, Description, Keywords, or Catego…" at bounding box center [414, 146] width 453 height 64
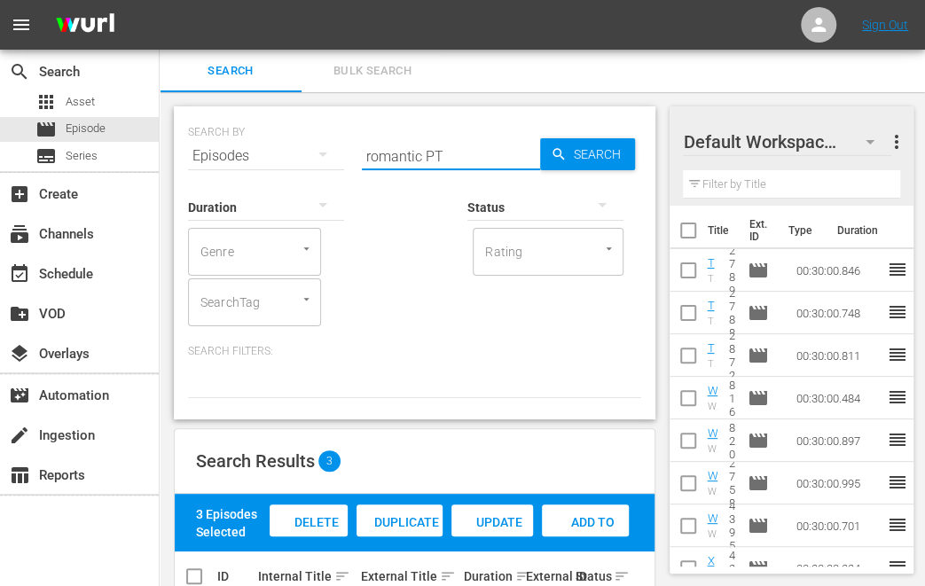
type input "romantic PT"
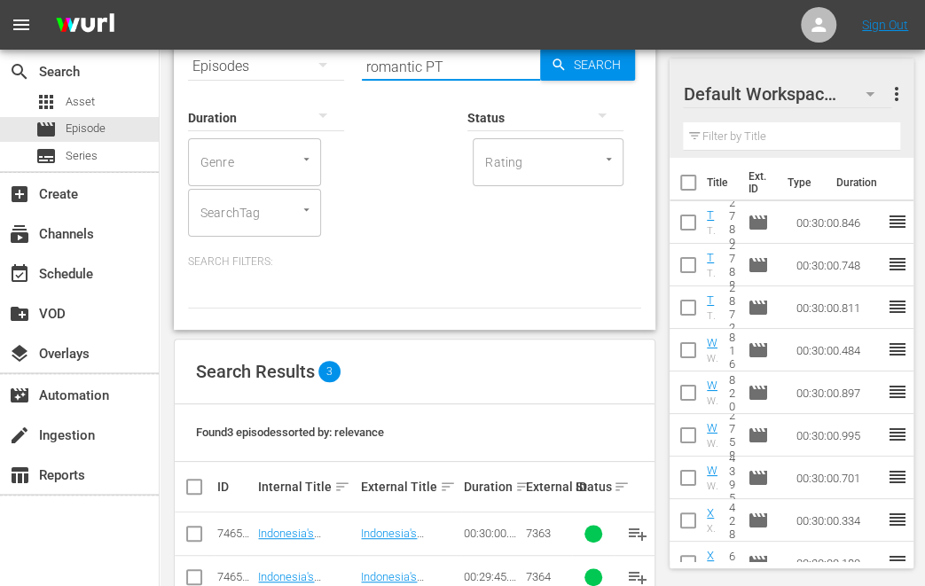
scroll to position [177, 0]
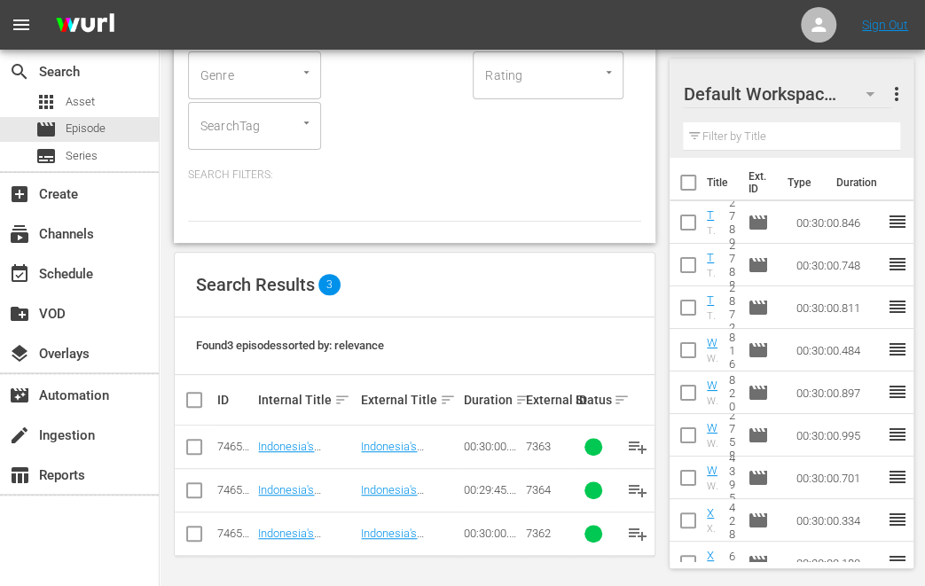
click at [199, 452] on input "checkbox" at bounding box center [194, 450] width 21 height 21
checkbox input "true"
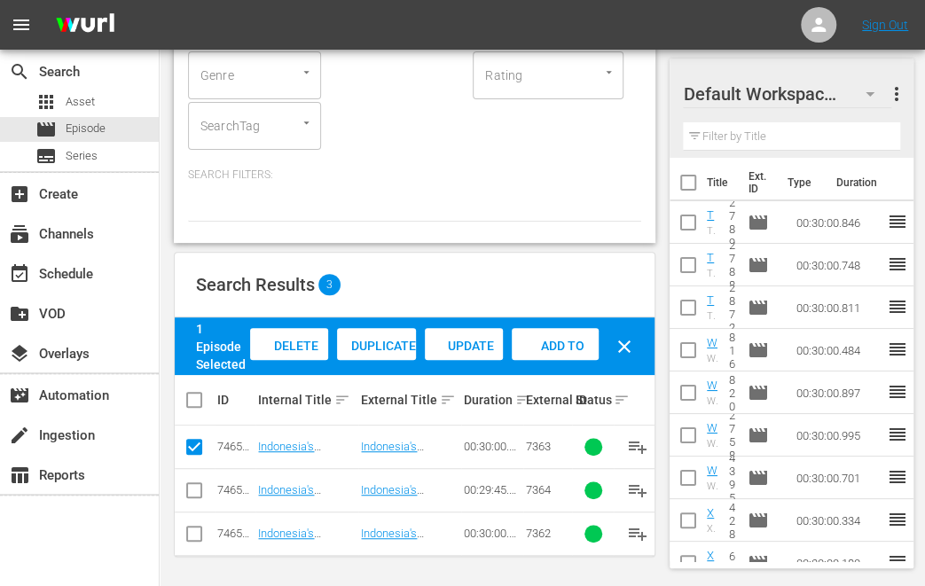
click at [194, 500] on input "checkbox" at bounding box center [194, 493] width 21 height 21
checkbox input "true"
click at [195, 534] on input "checkbox" at bounding box center [194, 537] width 21 height 21
checkbox input "true"
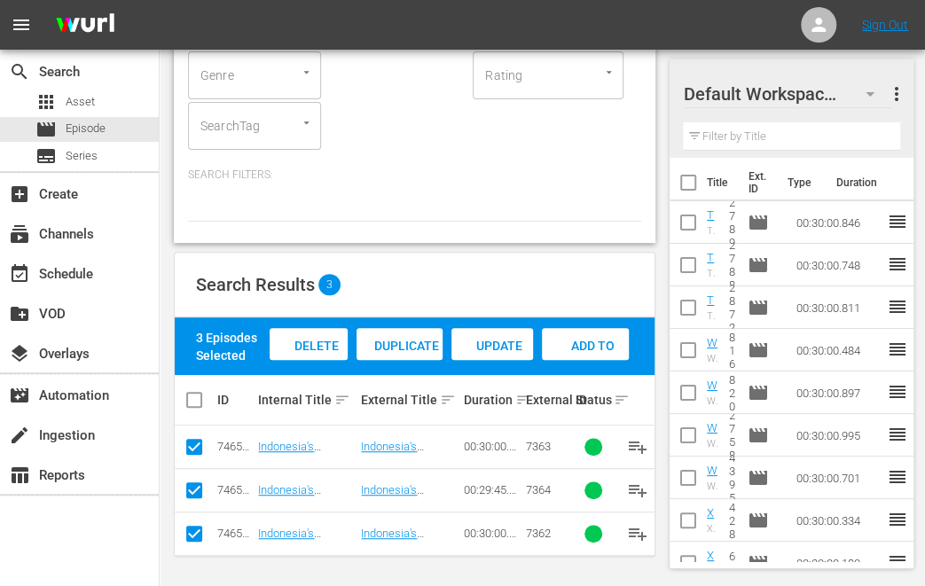
click at [585, 350] on span "Add to Workspace" at bounding box center [585, 363] width 87 height 48
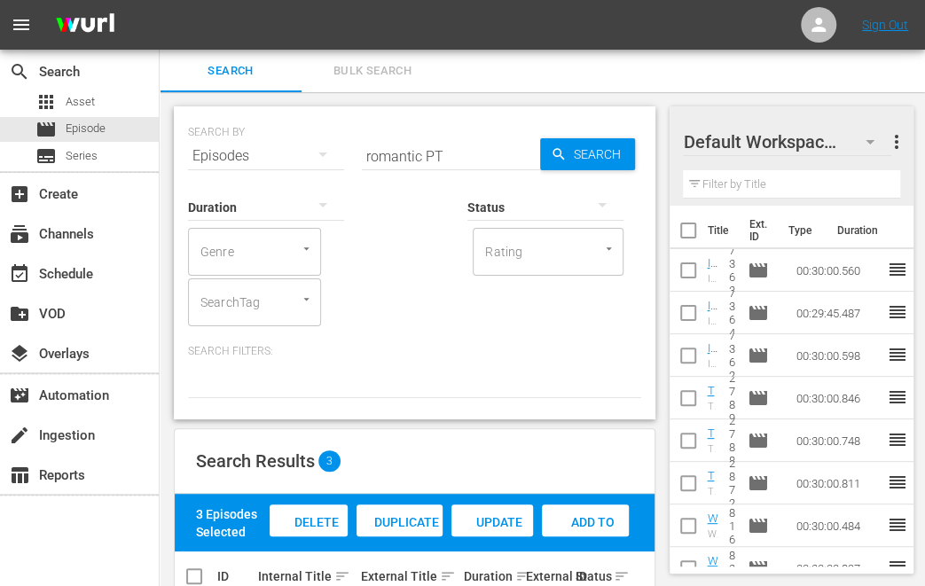
click at [396, 155] on input "romantic PT" at bounding box center [451, 156] width 178 height 43
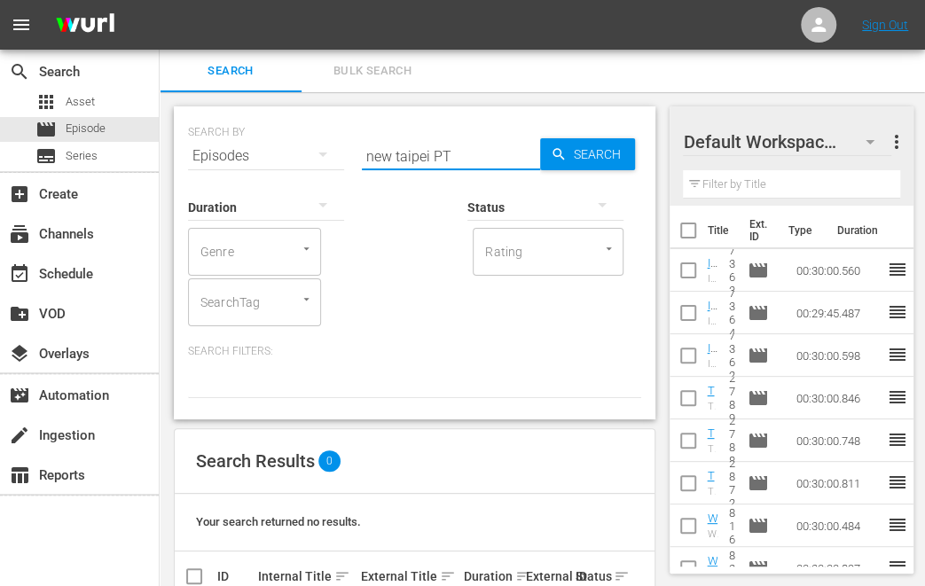
type input "new taipei PT"
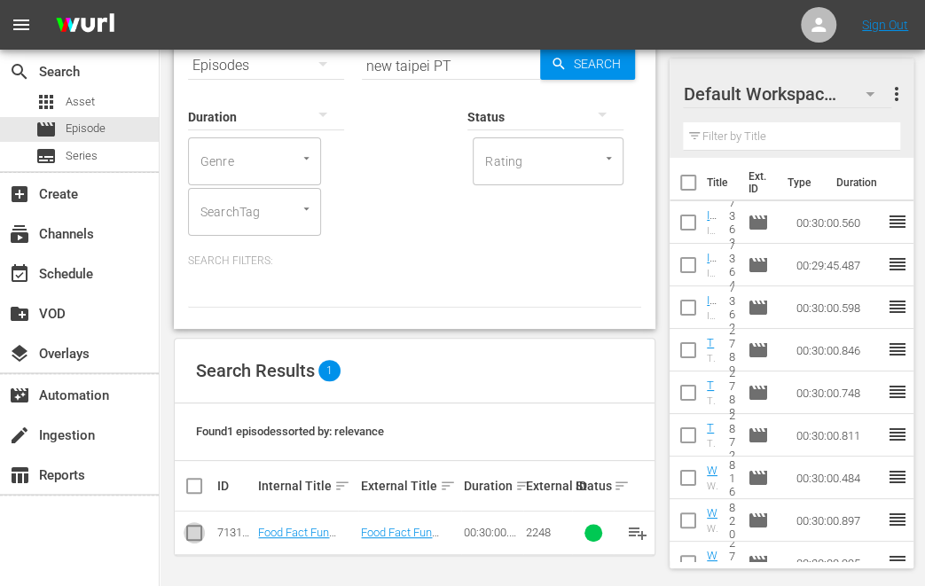
click at [192, 533] on input "checkbox" at bounding box center [194, 536] width 21 height 21
checkbox input "true"
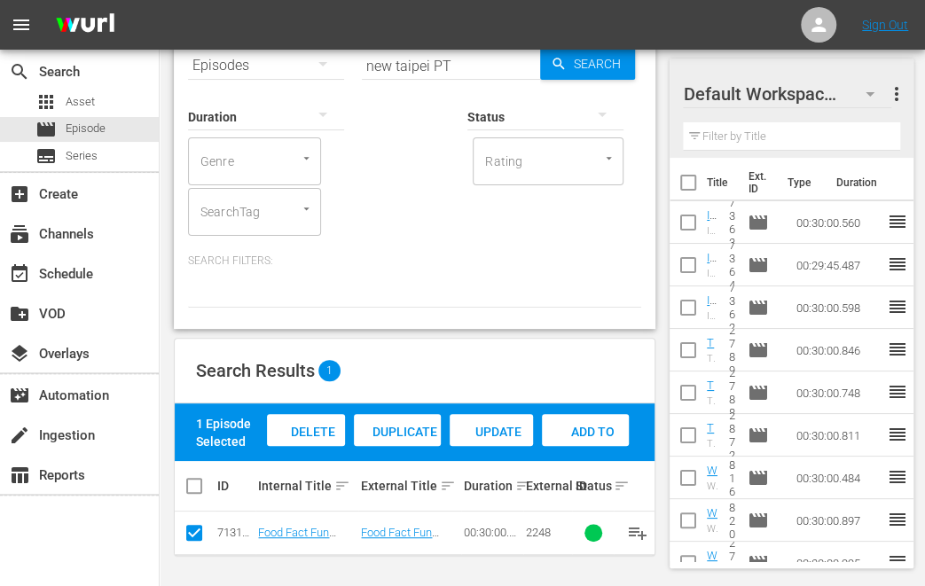
click at [596, 431] on span "Add to Workspace" at bounding box center [585, 449] width 87 height 48
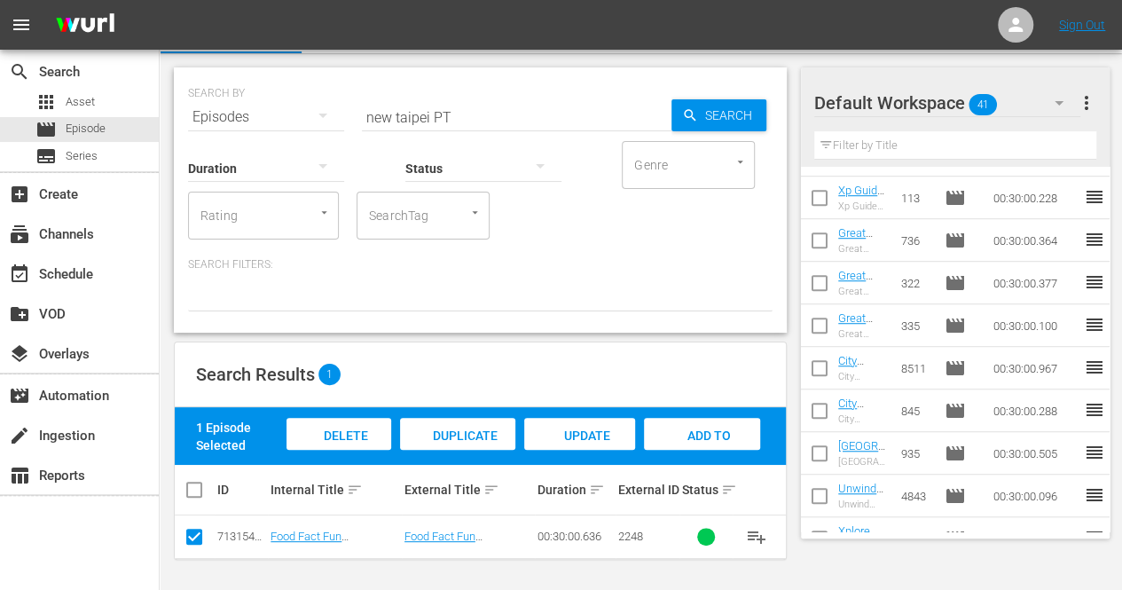
scroll to position [625, 0]
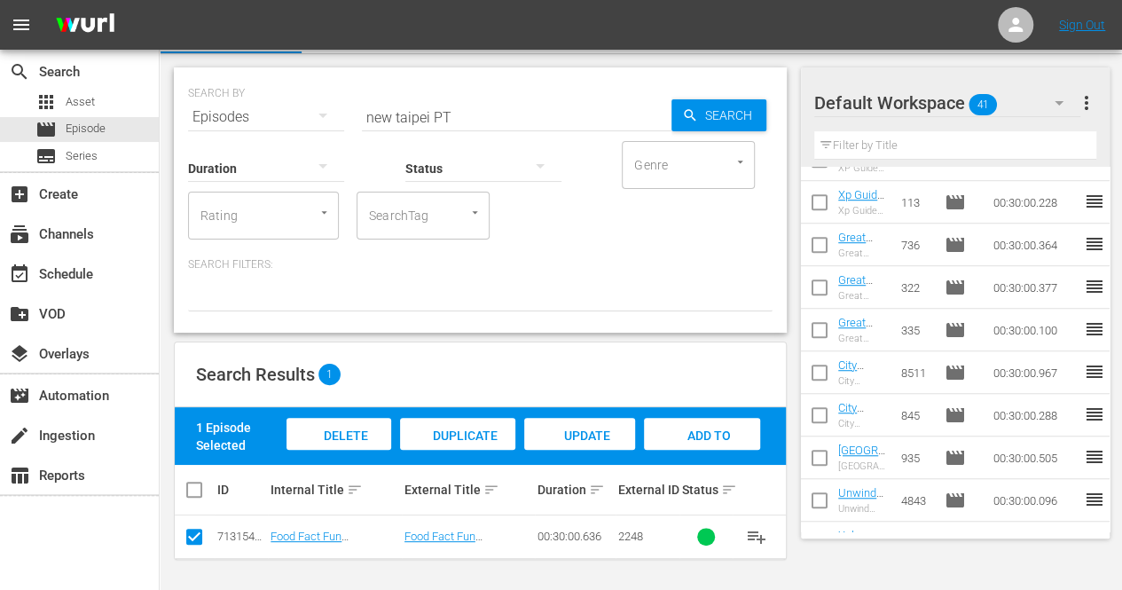
click at [745, 291] on div at bounding box center [480, 296] width 585 height 30
drag, startPoint x: 433, startPoint y: 114, endPoint x: 307, endPoint y: 114, distance: 126.0
click at [307, 114] on div "SEARCH BY Search By Episodes Search ID, Title, Description, Keywords, or Catego…" at bounding box center [480, 107] width 585 height 64
type input "barcelona PT"
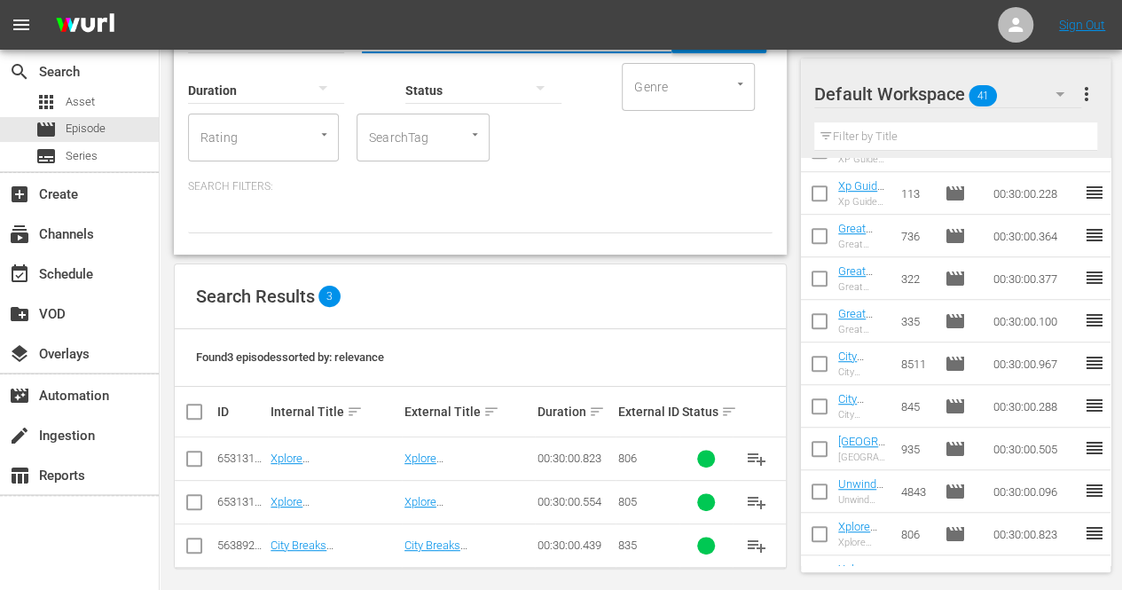
scroll to position [125, 0]
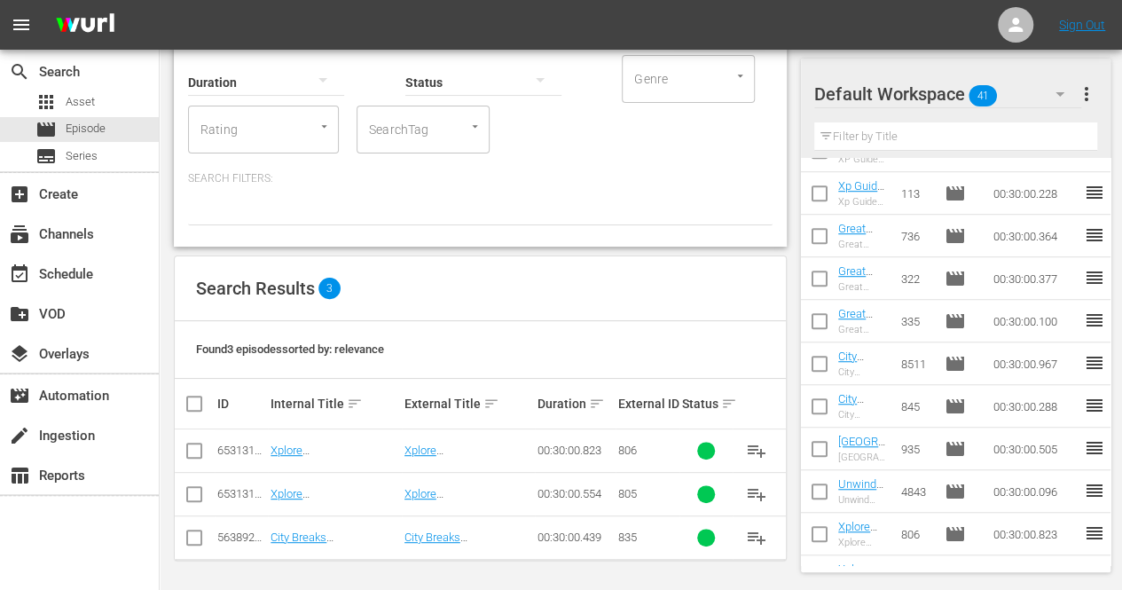
click at [193, 539] on input "checkbox" at bounding box center [194, 540] width 21 height 21
checkbox input "true"
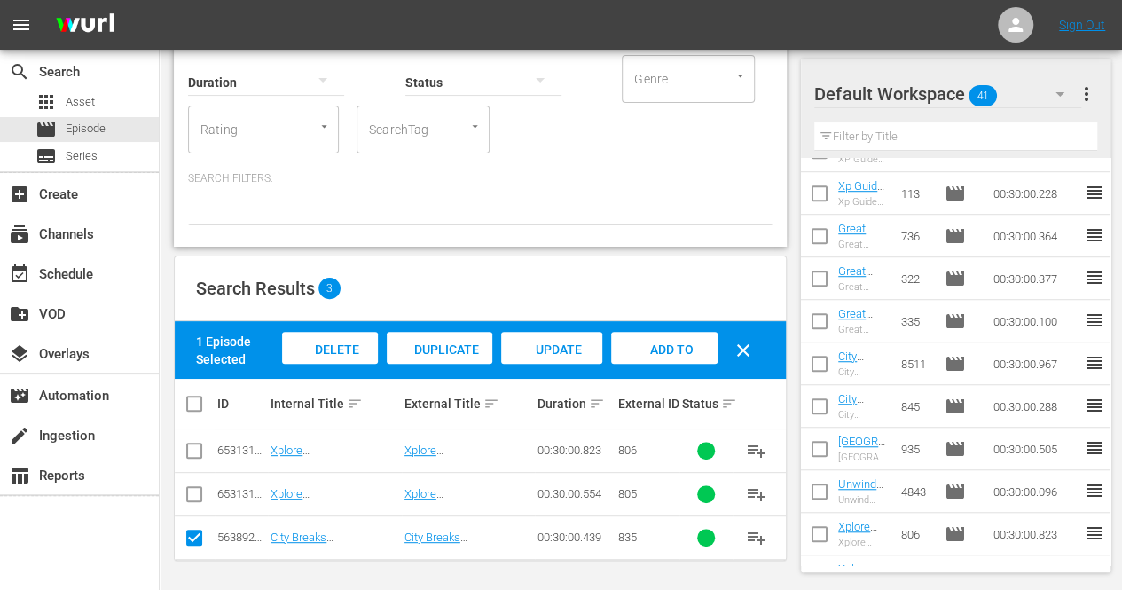
click at [681, 342] on span "Add to Workspace" at bounding box center [664, 366] width 87 height 48
click at [1058, 87] on icon "button" at bounding box center [1059, 93] width 21 height 21
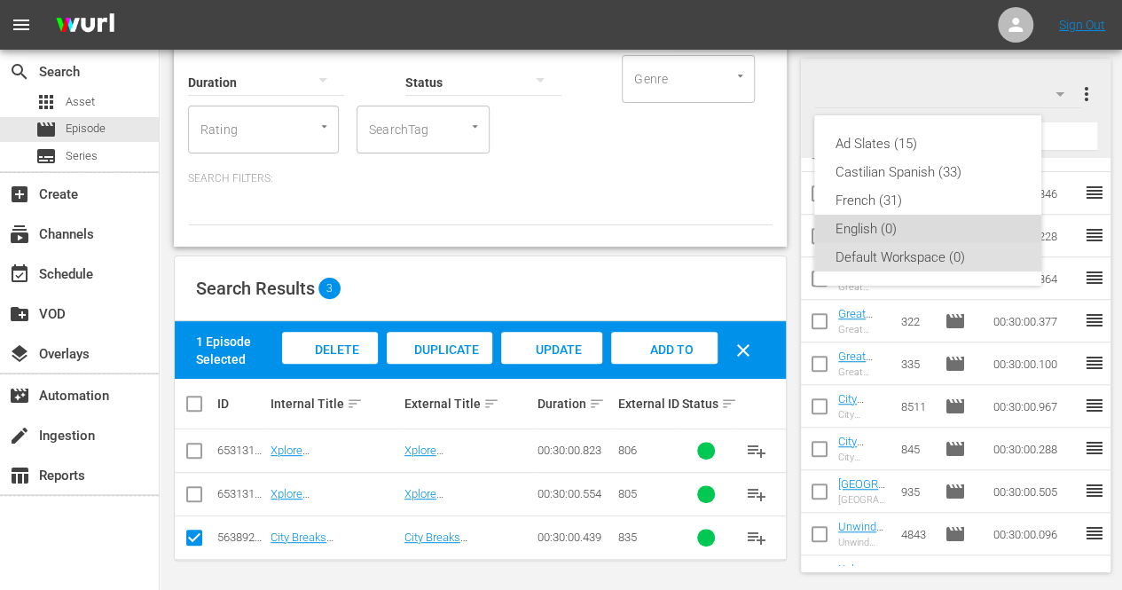
click at [863, 232] on div "English (0)" at bounding box center [928, 229] width 185 height 28
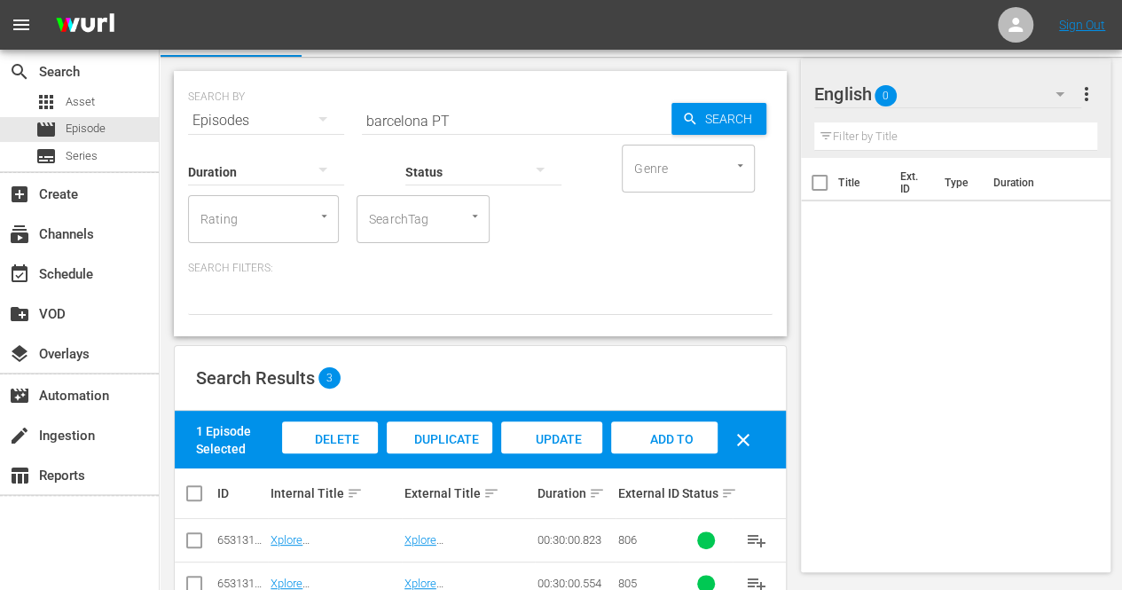
scroll to position [0, 0]
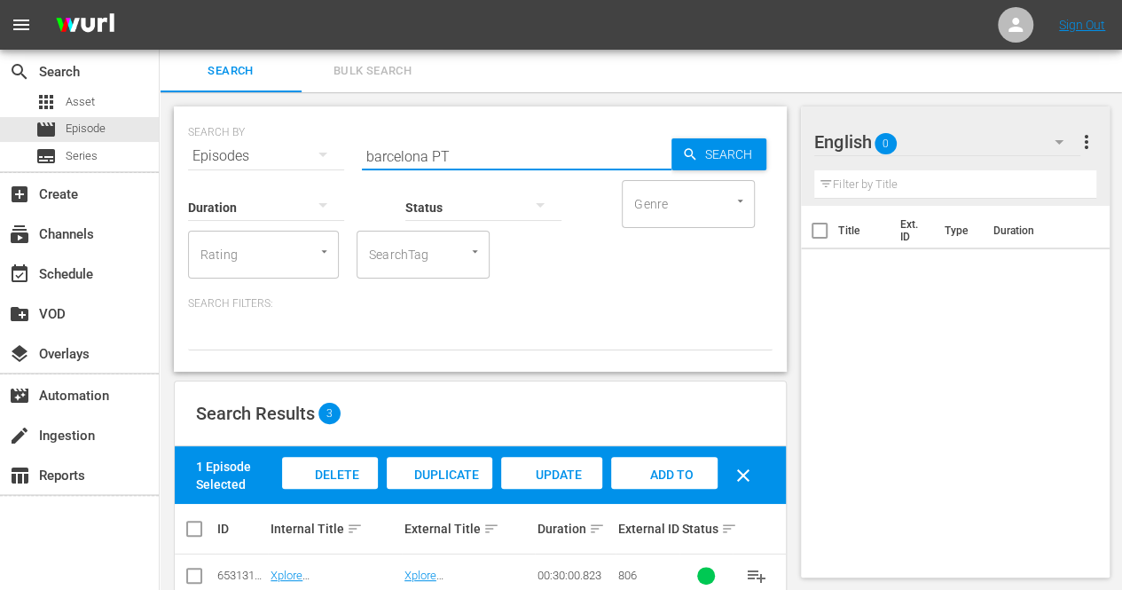
click at [412, 156] on input "barcelona PT" at bounding box center [517, 156] width 310 height 43
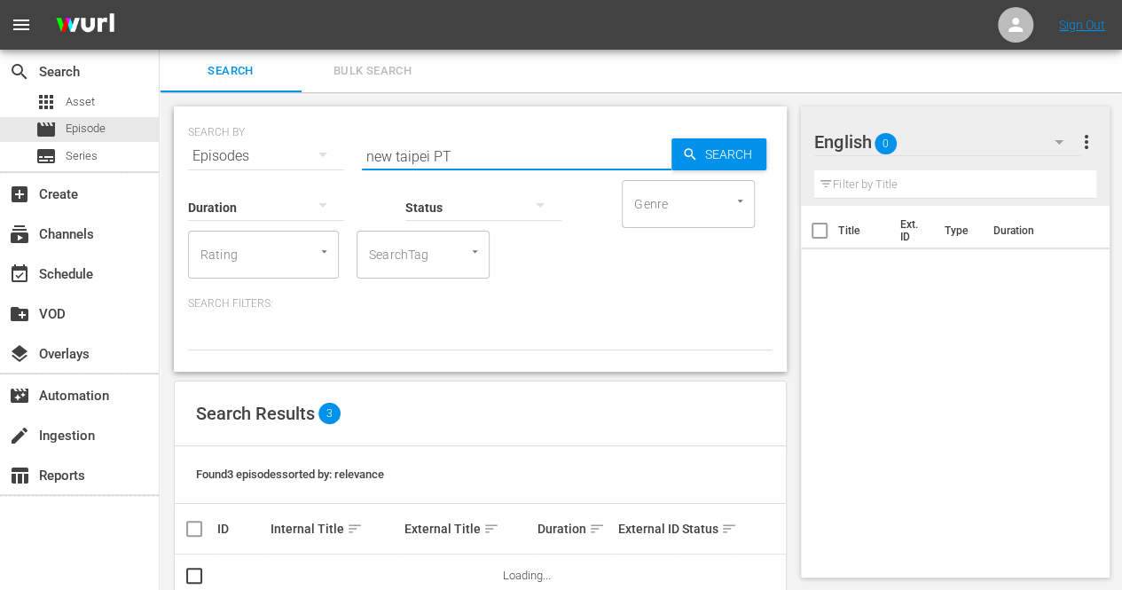
click at [431, 152] on input "new taipei PT" at bounding box center [517, 156] width 310 height 43
click at [439, 154] on input "new taipei PT" at bounding box center [517, 156] width 310 height 43
type input "new taipei ENG"
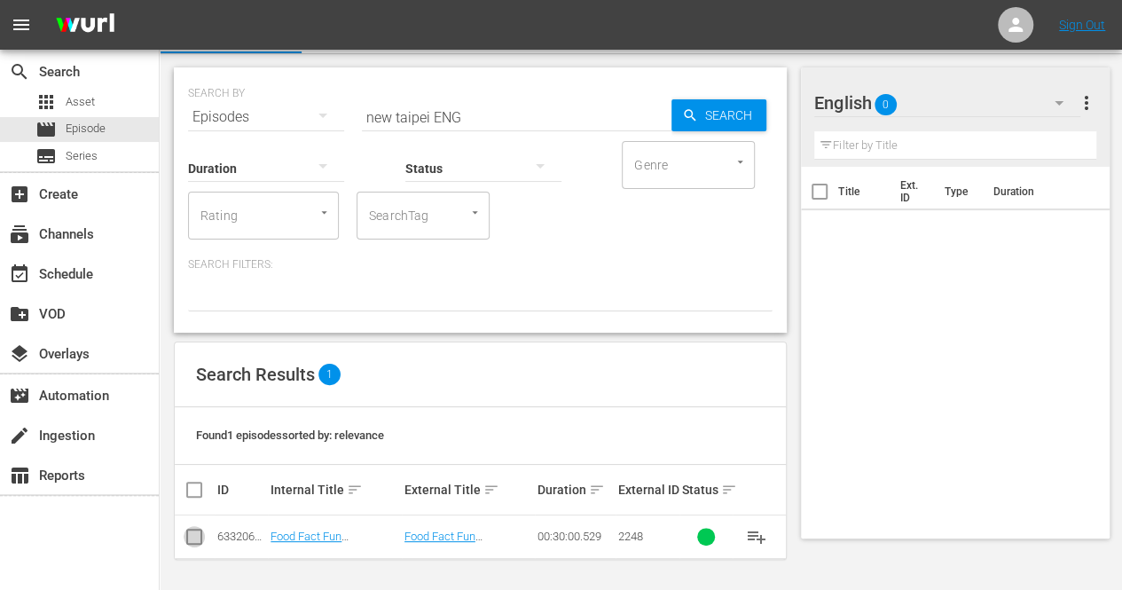
click at [197, 538] on input "checkbox" at bounding box center [194, 540] width 21 height 21
checkbox input "true"
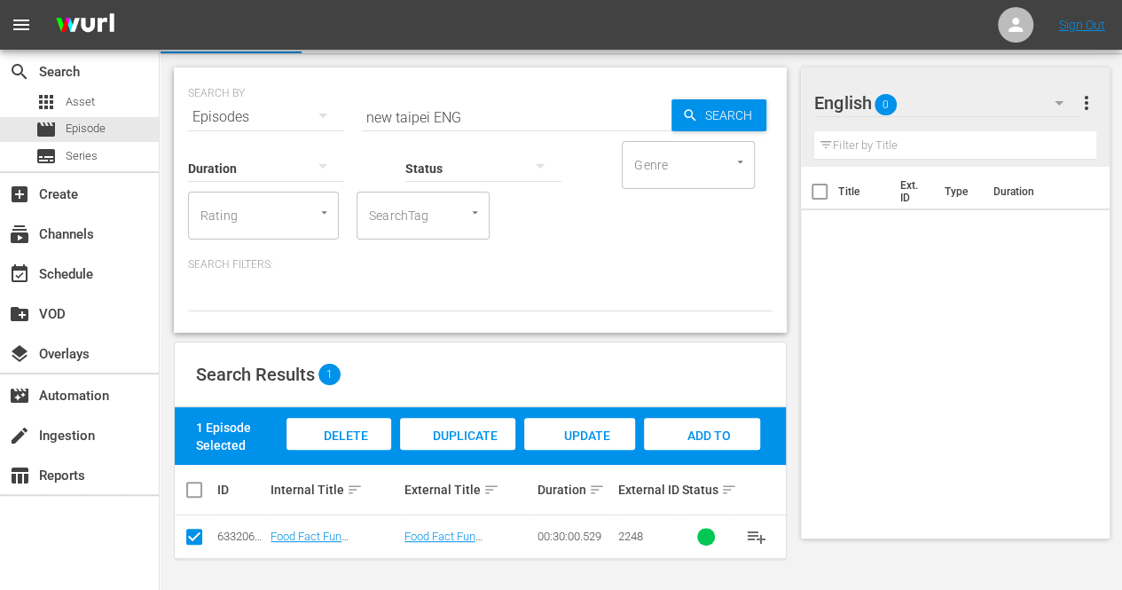
click at [697, 433] on span "Add to Workspace" at bounding box center [702, 452] width 87 height 48
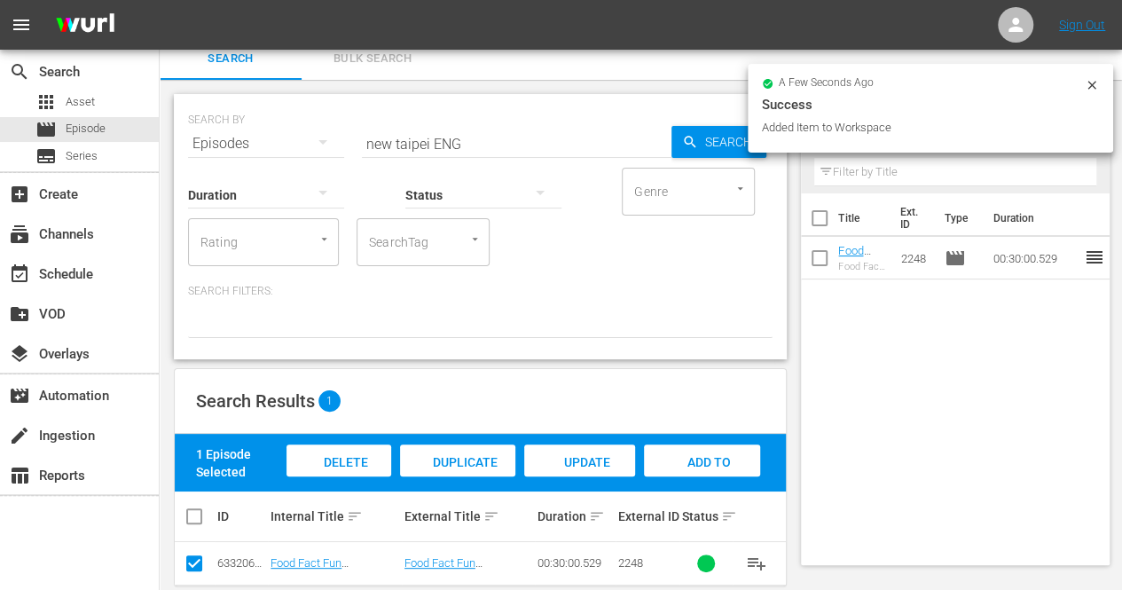
scroll to position [0, 0]
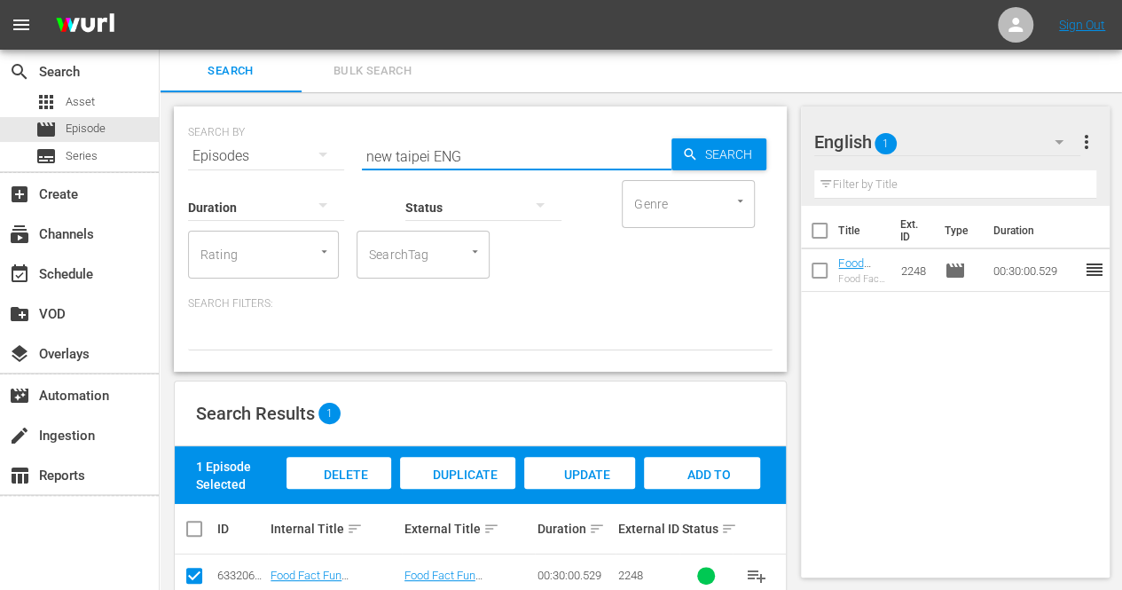
drag, startPoint x: 431, startPoint y: 154, endPoint x: 325, endPoint y: 153, distance: 106.4
click at [325, 153] on div "SEARCH BY Search By Episodes Search ID, Title, Description, Keywords, or Catego…" at bounding box center [480, 146] width 585 height 64
type input "food guide ENG"
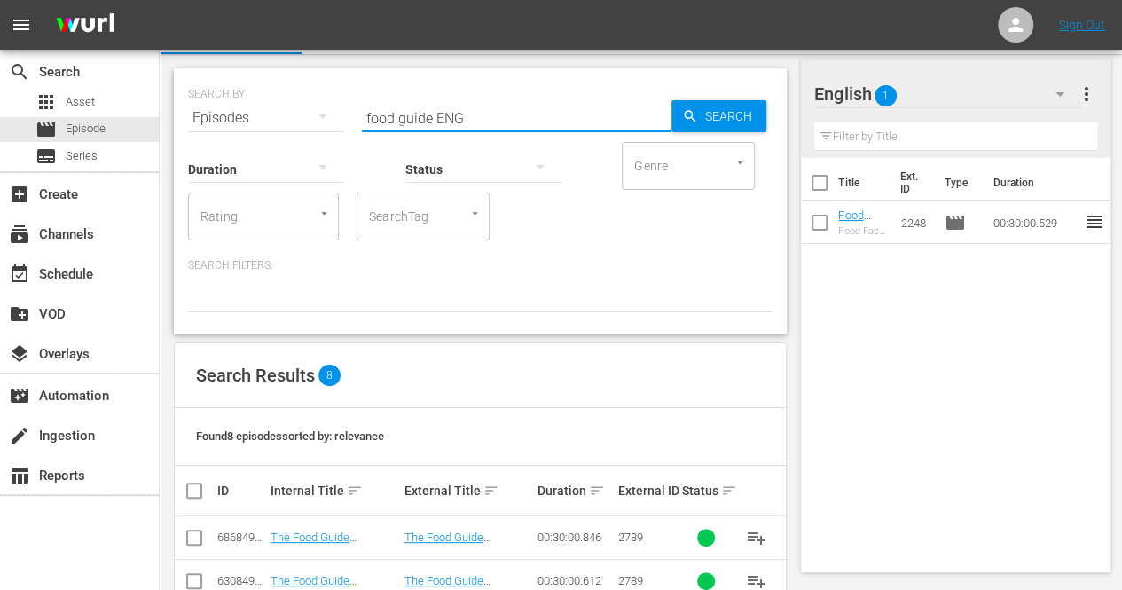
scroll to position [341, 0]
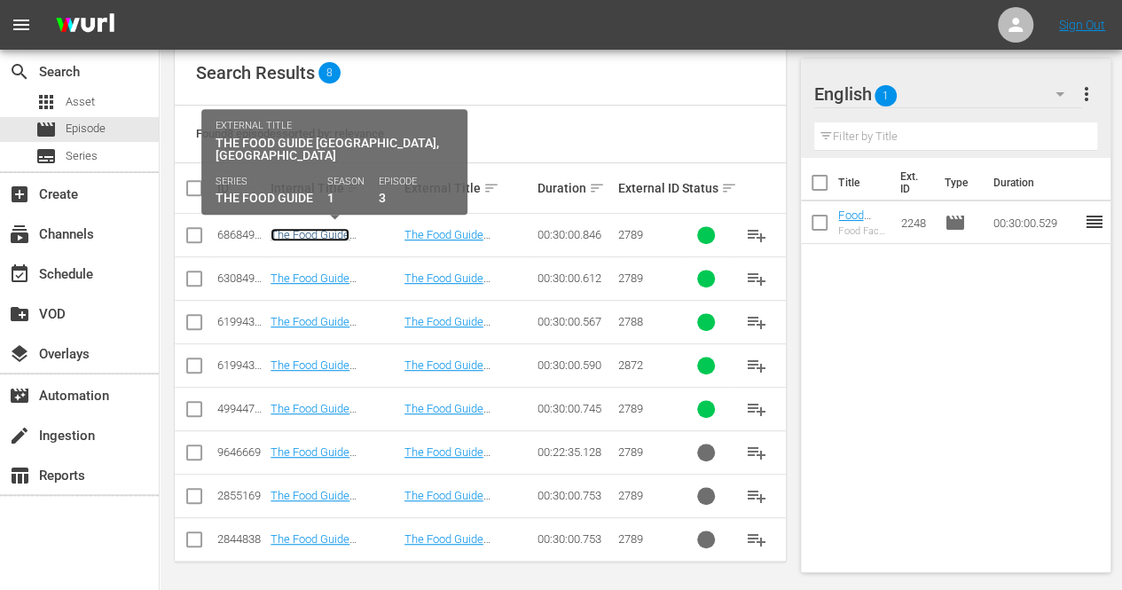
click at [316, 239] on link "The Food Guide [GEOGRAPHIC_DATA], [GEOGRAPHIC_DATA](PT)" at bounding box center [326, 254] width 110 height 53
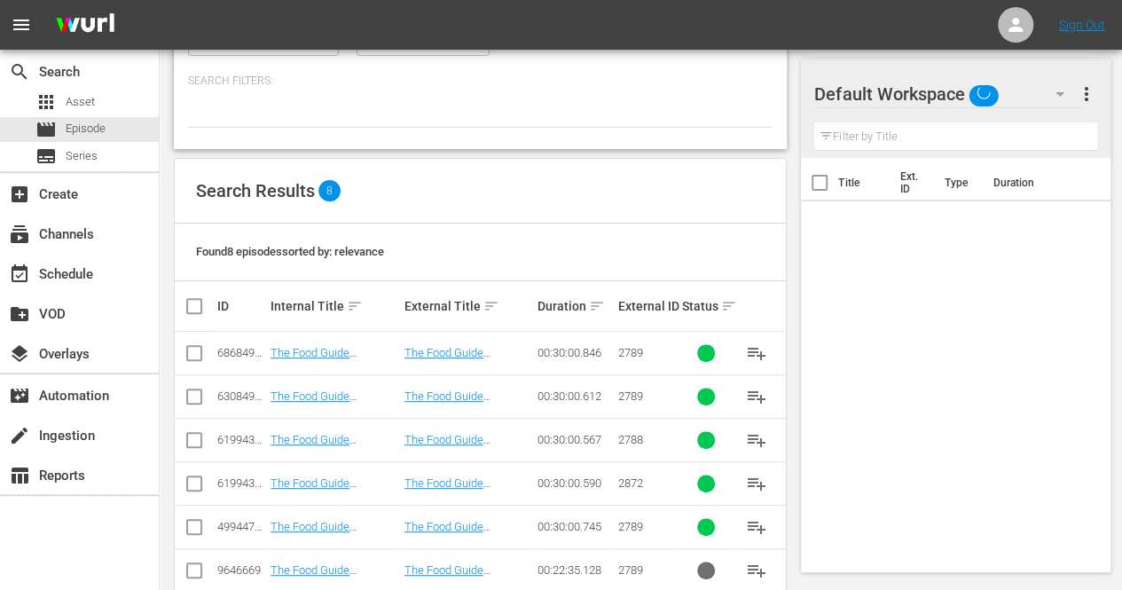
scroll to position [341, 0]
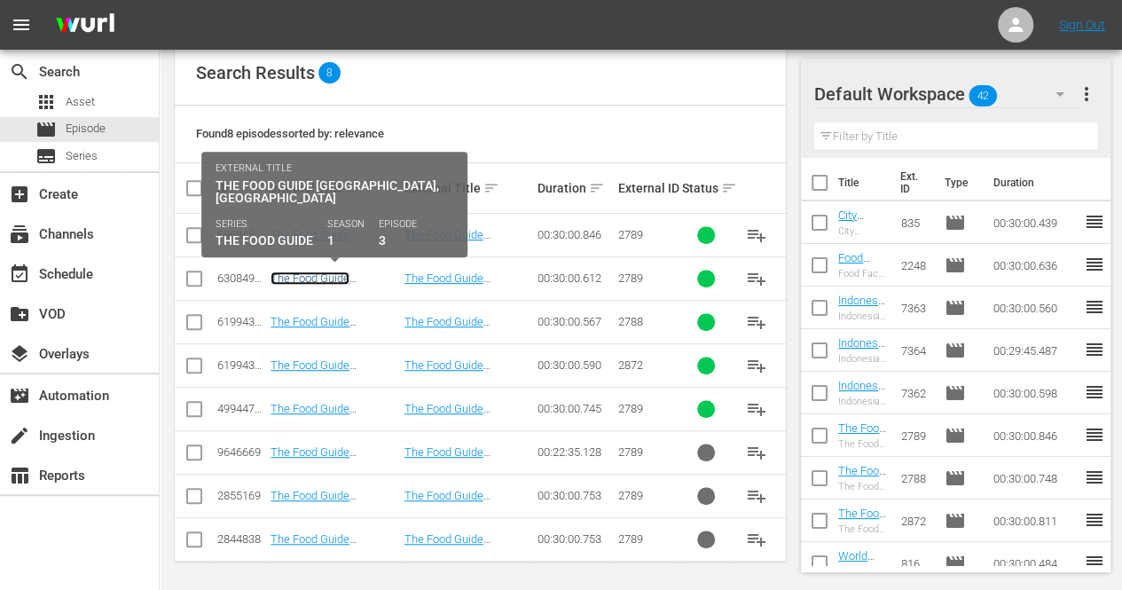
click at [318, 277] on link "The Food Guide [GEOGRAPHIC_DATA], [GEOGRAPHIC_DATA] (ENG)" at bounding box center [326, 297] width 110 height 53
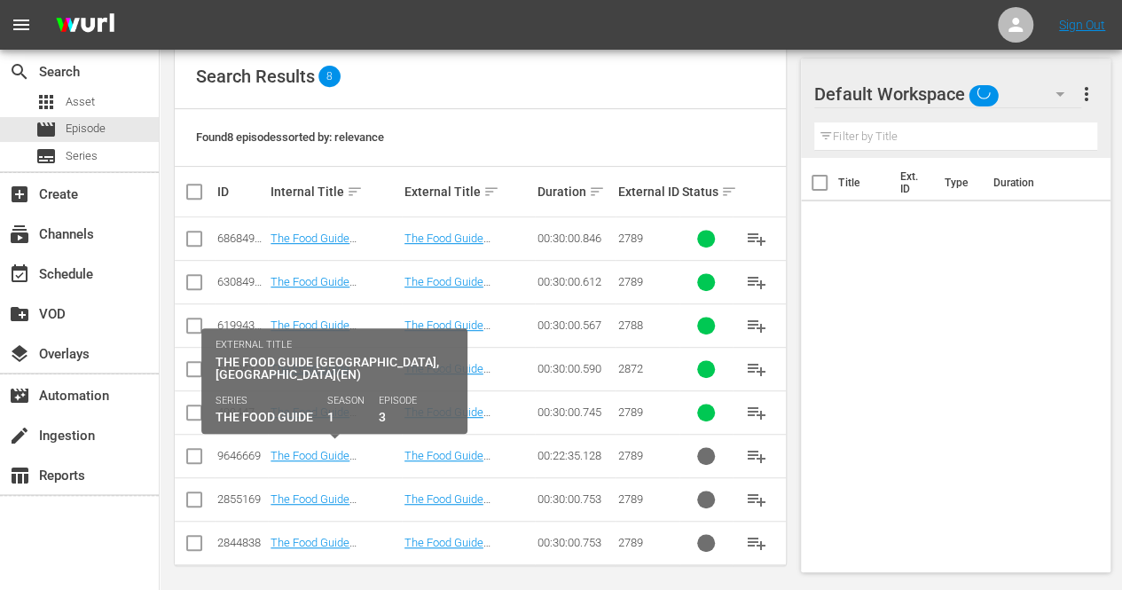
scroll to position [341, 0]
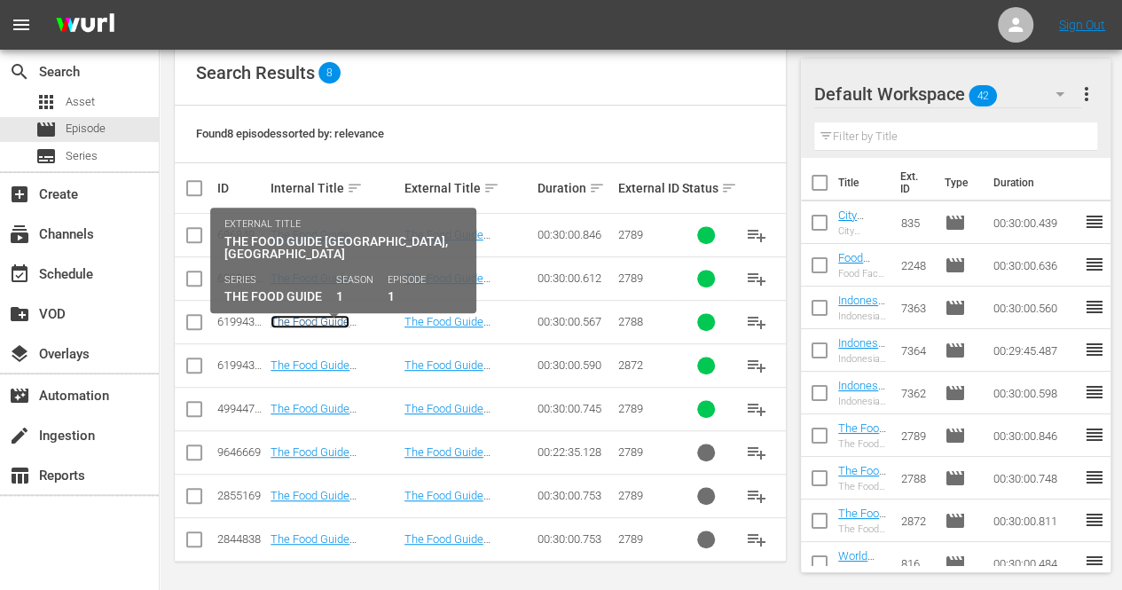
click at [336, 317] on link "The Food Guide [GEOGRAPHIC_DATA], [GEOGRAPHIC_DATA] (ENG)" at bounding box center [326, 341] width 110 height 53
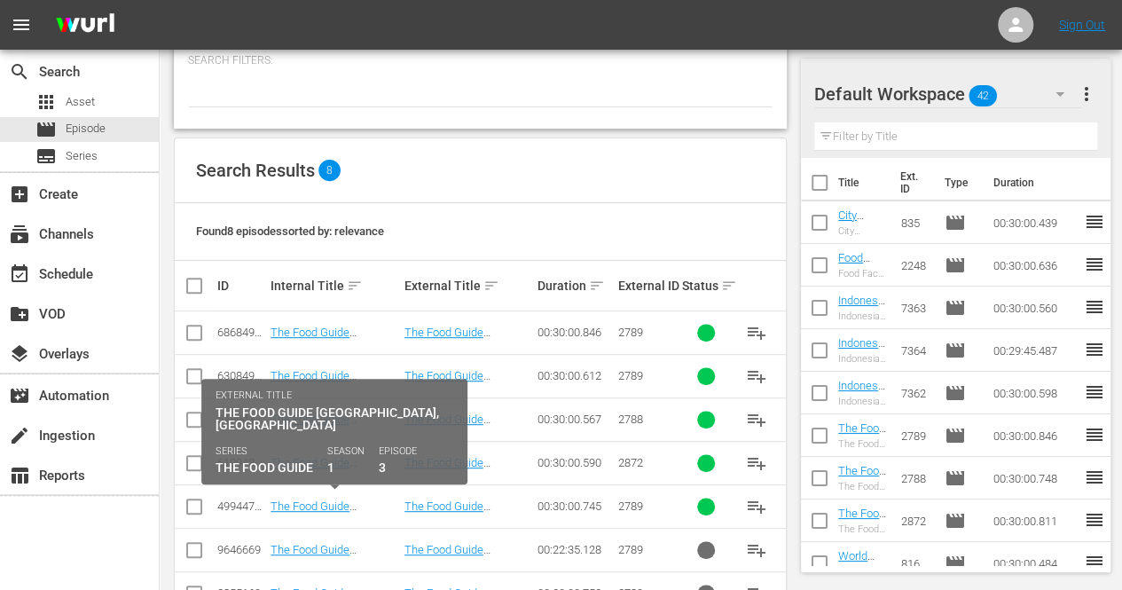
scroll to position [304, 0]
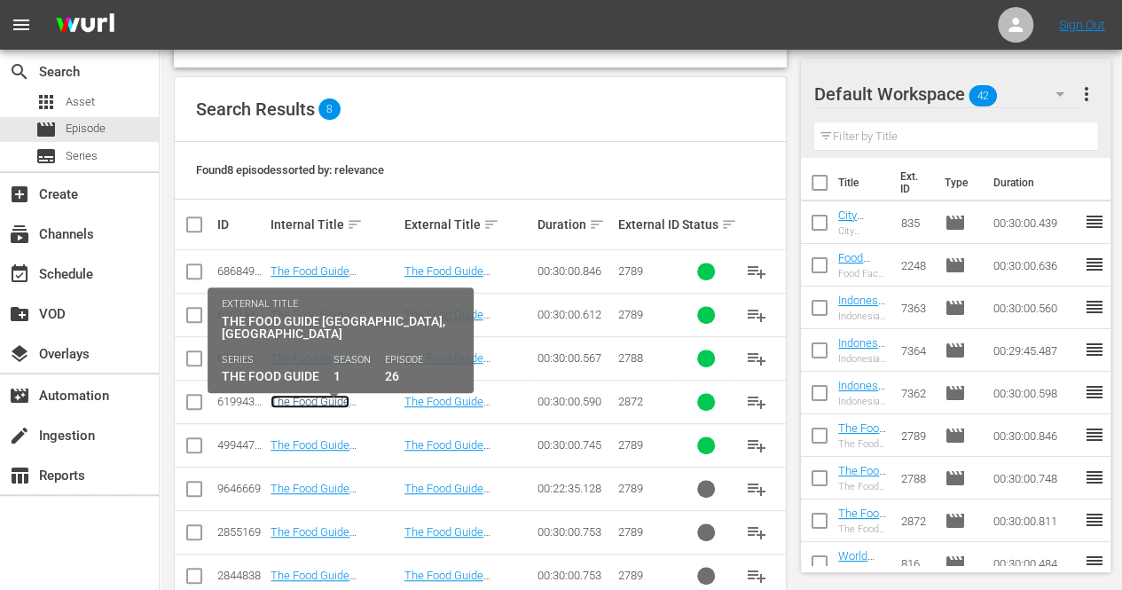
click at [332, 397] on link "The Food Guide [GEOGRAPHIC_DATA], [GEOGRAPHIC_DATA] (ENG)" at bounding box center [326, 421] width 110 height 53
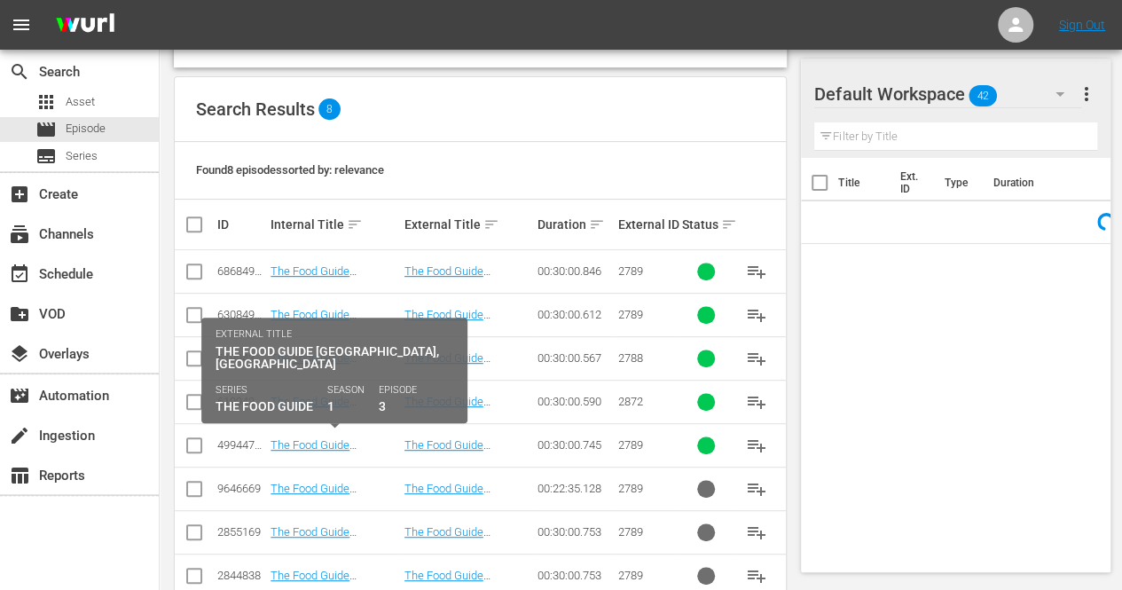
scroll to position [341, 0]
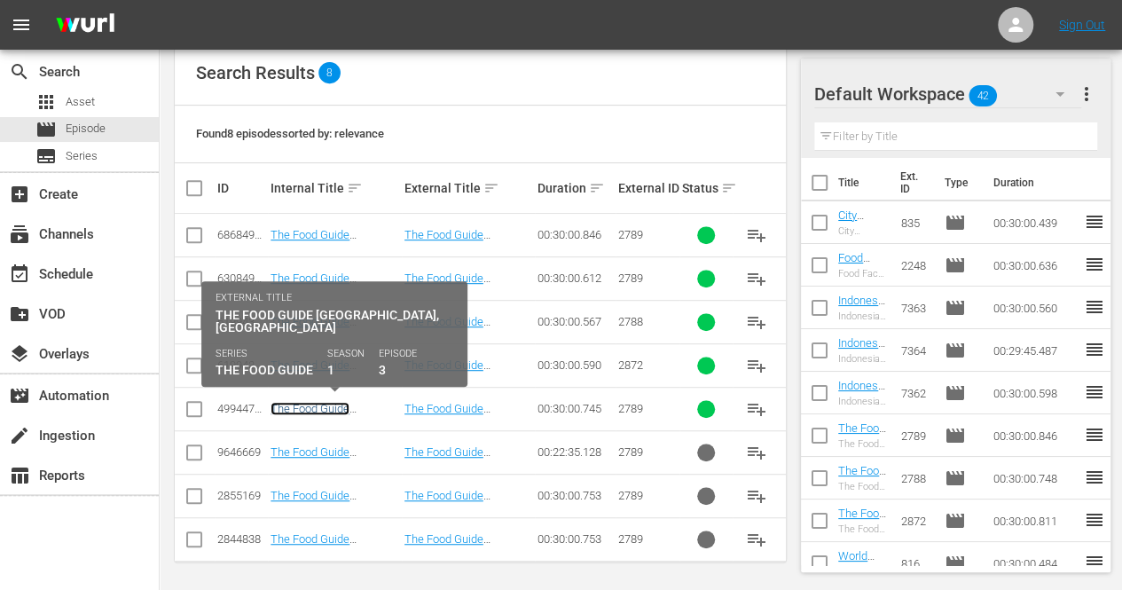
click at [319, 406] on link "The Food Guide [GEOGRAPHIC_DATA], [GEOGRAPHIC_DATA](DU)" at bounding box center [326, 428] width 110 height 53
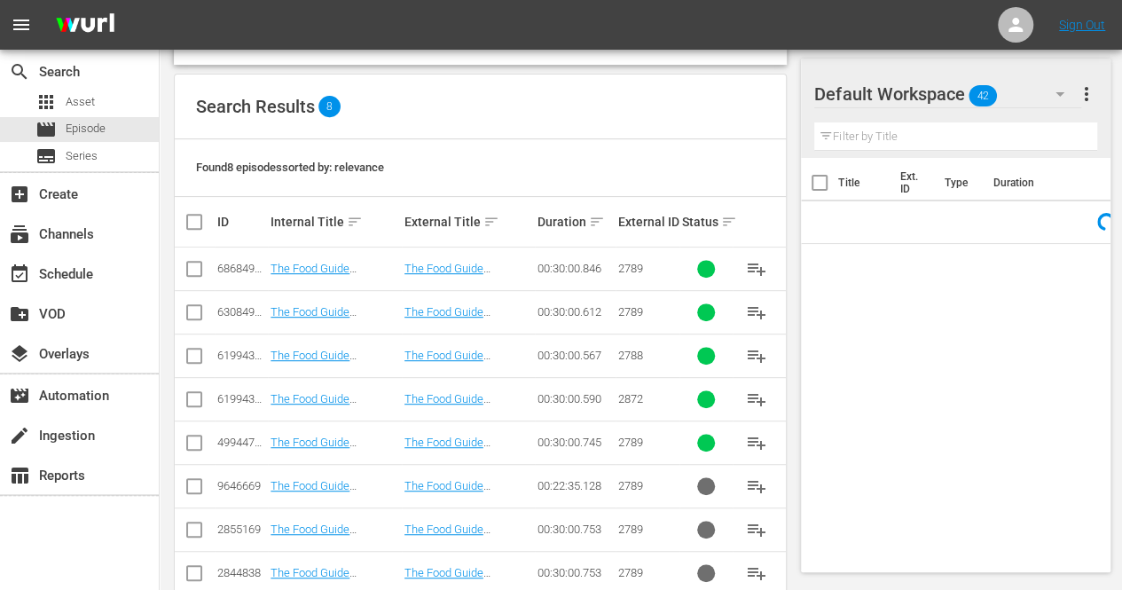
scroll to position [341, 0]
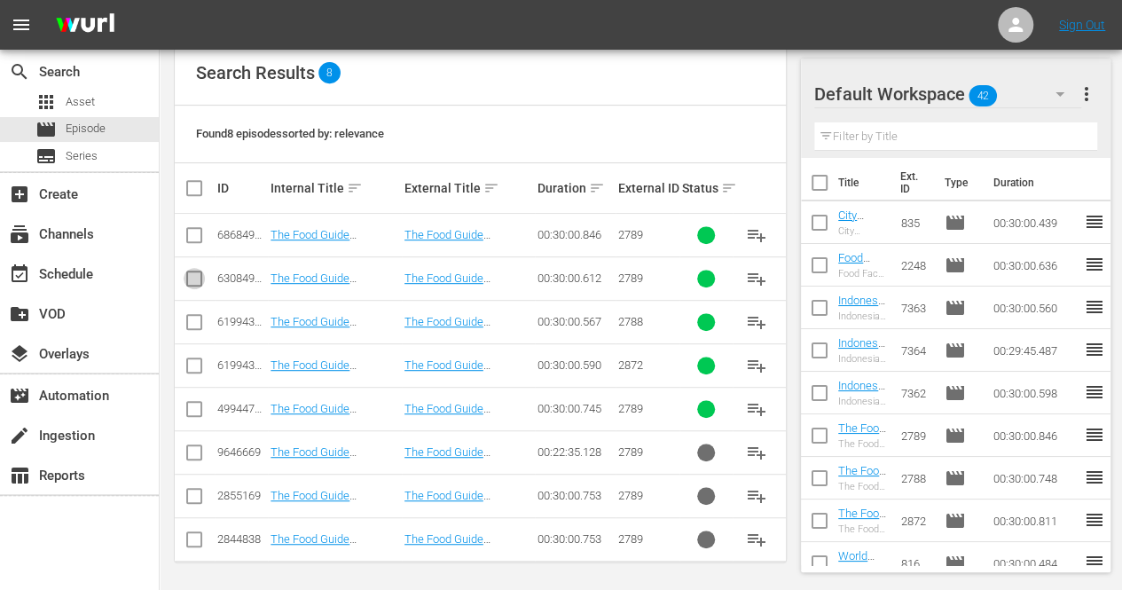
click at [189, 282] on input "checkbox" at bounding box center [194, 281] width 21 height 21
checkbox input "true"
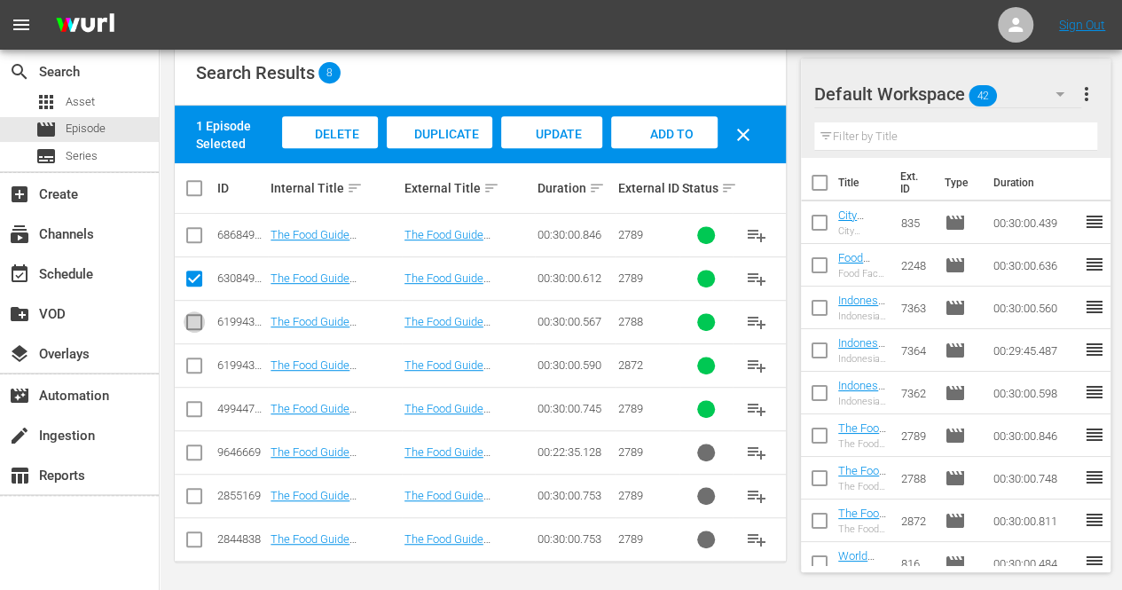
click at [194, 322] on input "checkbox" at bounding box center [194, 325] width 21 height 21
checkbox input "true"
click at [193, 363] on input "checkbox" at bounding box center [194, 368] width 21 height 21
checkbox input "true"
click at [1062, 90] on icon "button" at bounding box center [1059, 93] width 21 height 21
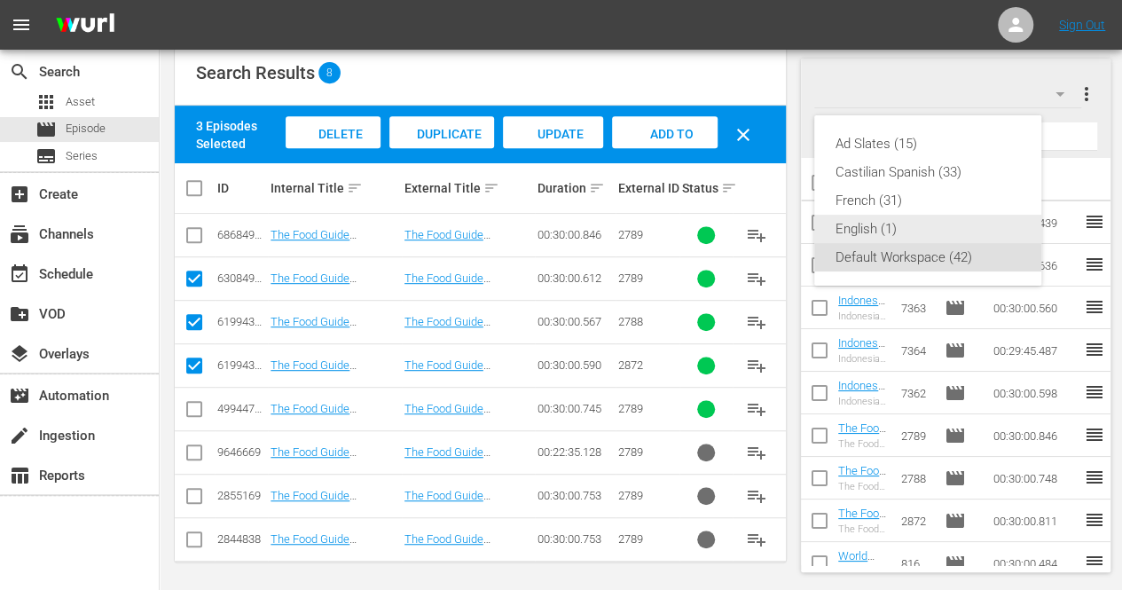
click at [878, 234] on div "English (1)" at bounding box center [928, 229] width 185 height 28
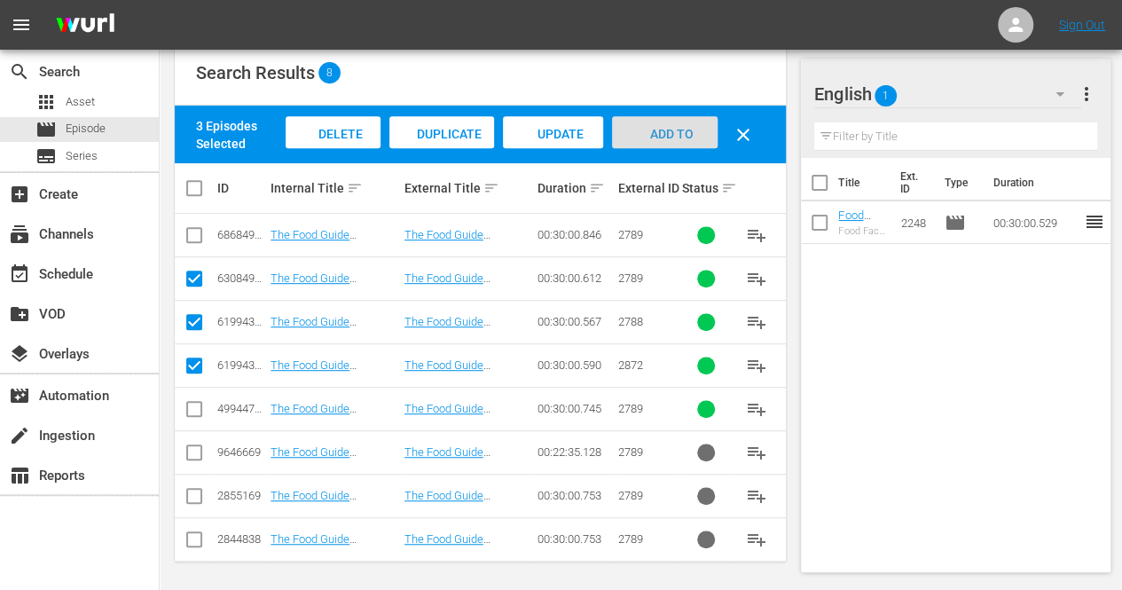
click at [662, 132] on span "Add to Workspace" at bounding box center [665, 151] width 87 height 48
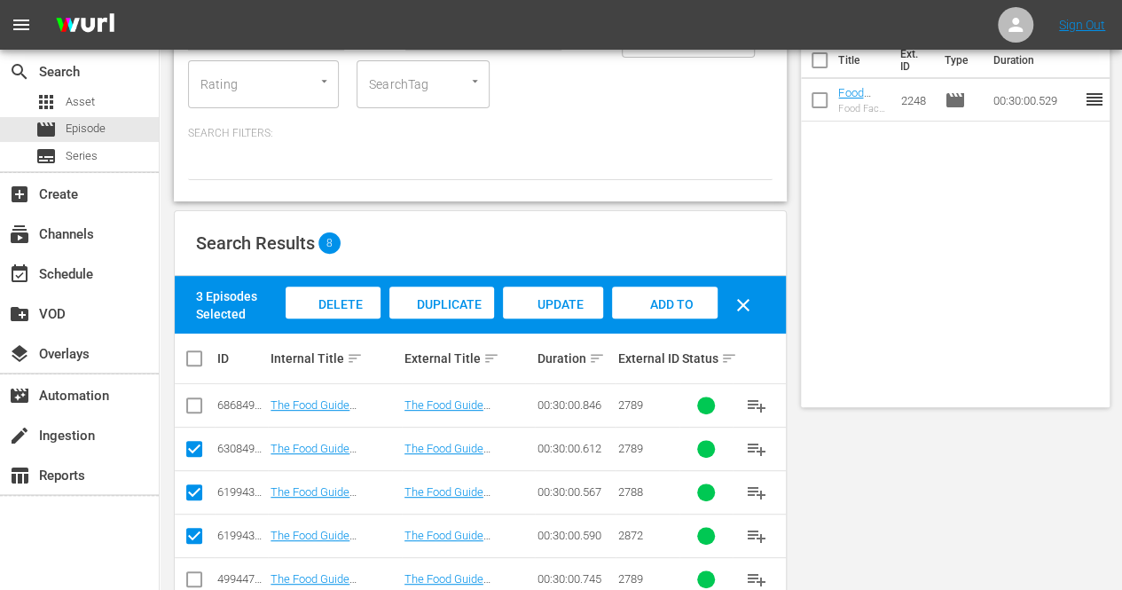
scroll to position [0, 0]
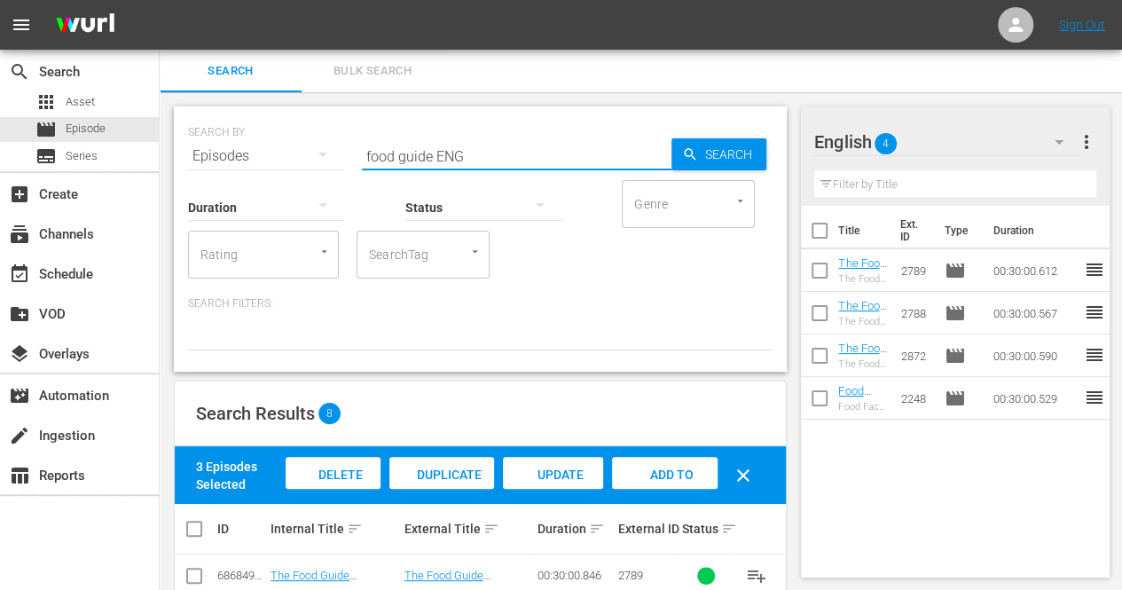
drag, startPoint x: 431, startPoint y: 157, endPoint x: 360, endPoint y: 148, distance: 71.5
click at [360, 148] on div "SEARCH BY Search By Episodes Search ID, Title, Description, Keywords, or Catego…" at bounding box center [480, 146] width 585 height 64
